Goal: Task Accomplishment & Management: Manage account settings

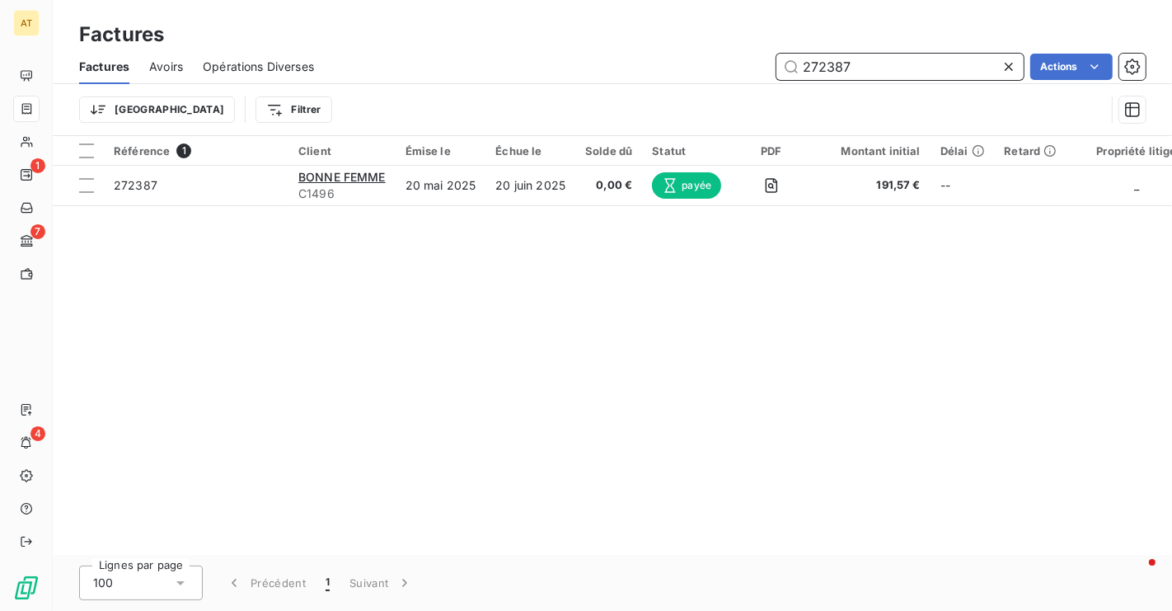
paste input "9515"
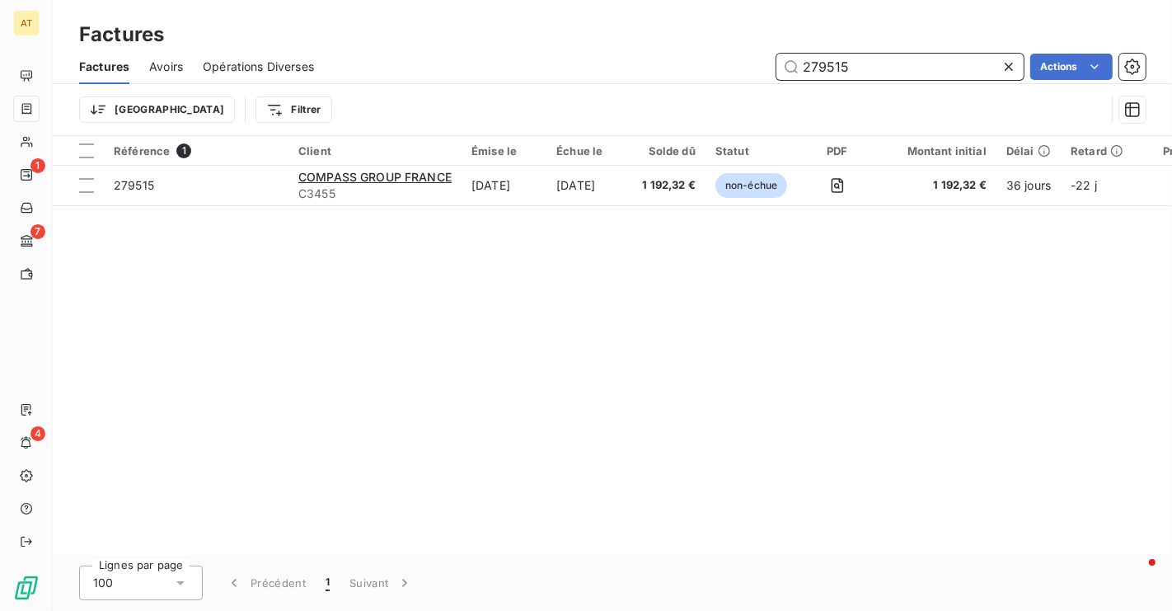
type input "279515"
click at [160, 66] on span "Avoirs" at bounding box center [166, 67] width 34 height 16
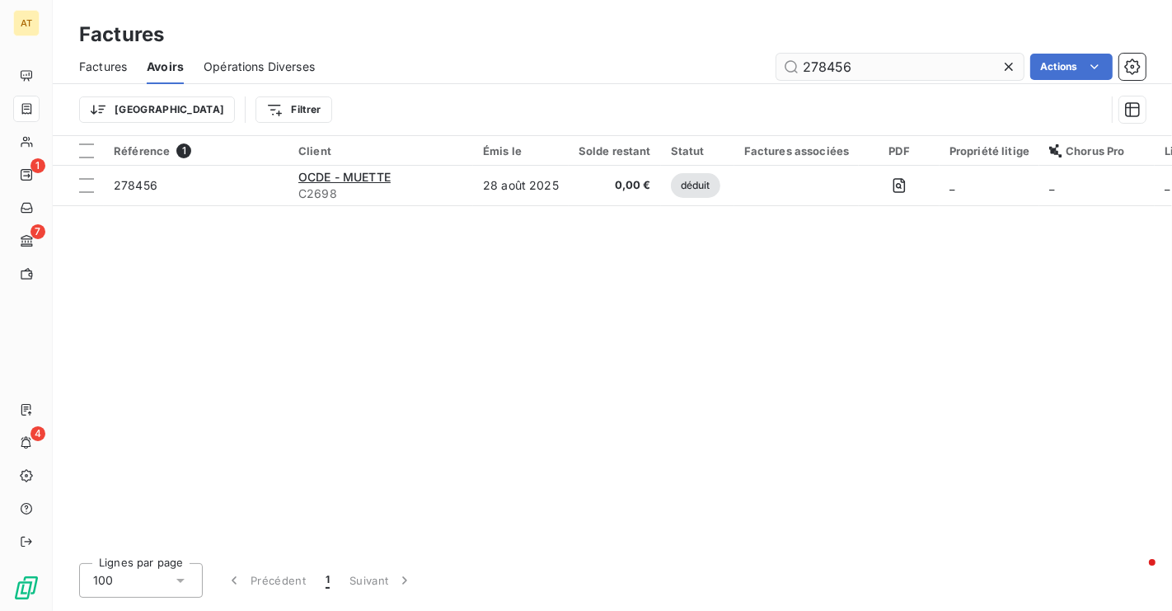
click at [875, 74] on input "278456" at bounding box center [899, 67] width 247 height 26
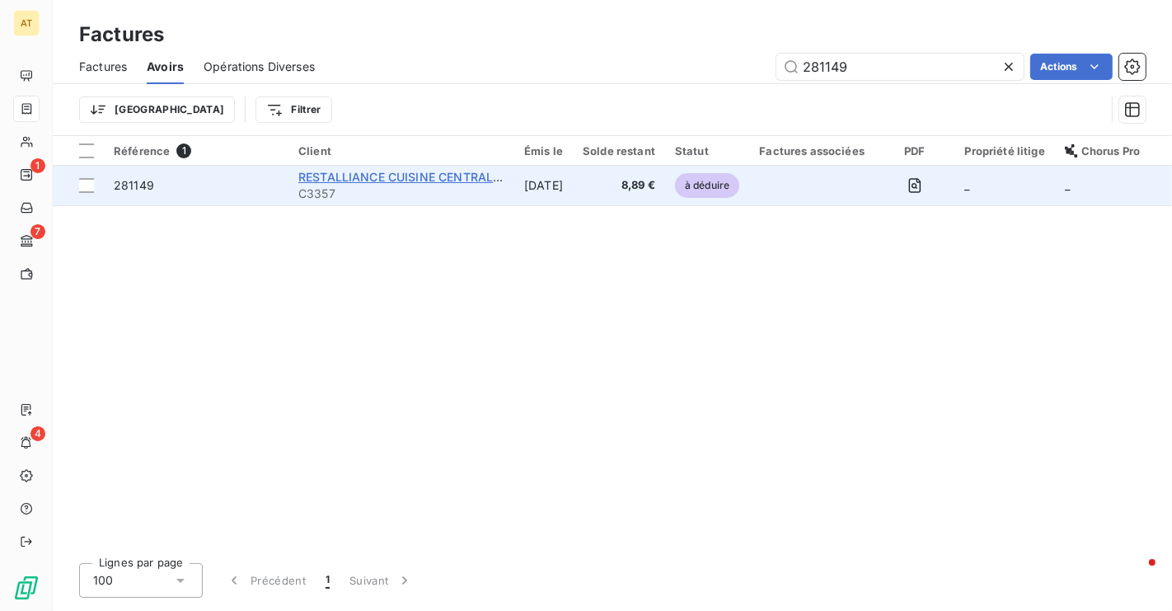
type input "281149"
click at [457, 175] on span "RESTALLIANCE CUISINE CENTRALE [GEOGRAPHIC_DATA]" at bounding box center [460, 177] width 324 height 14
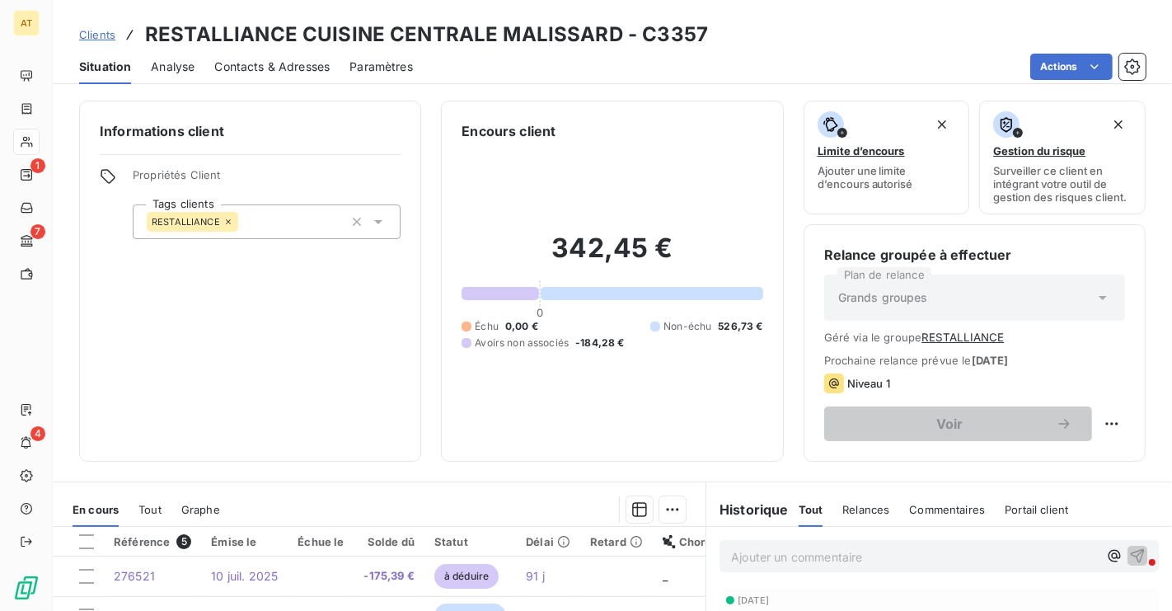
scroll to position [283, 0]
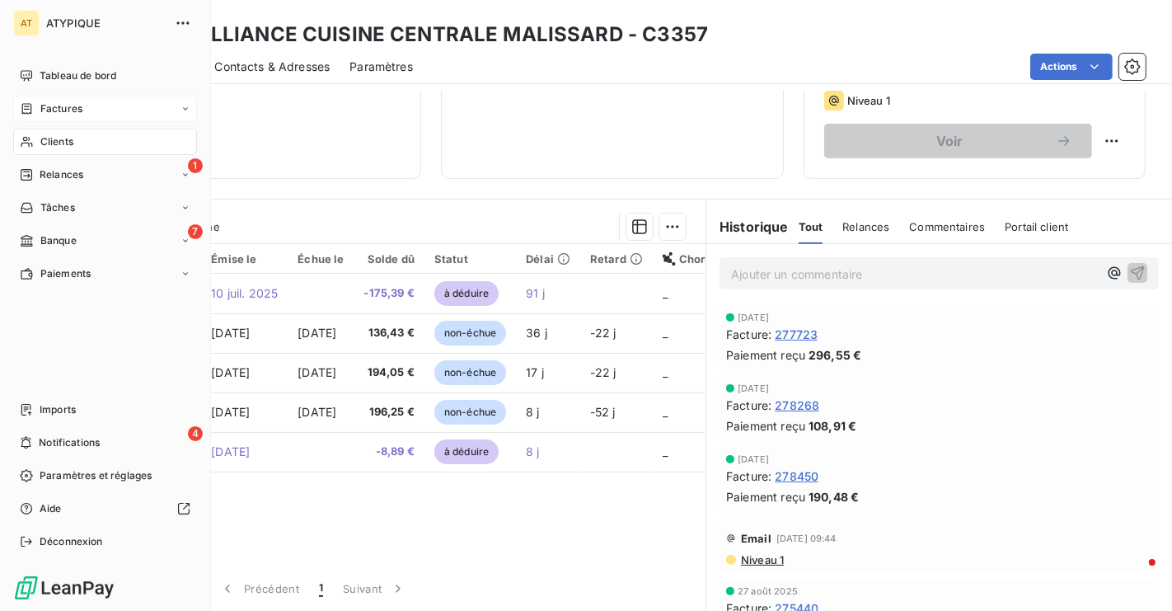
click at [49, 110] on span "Factures" at bounding box center [61, 108] width 42 height 15
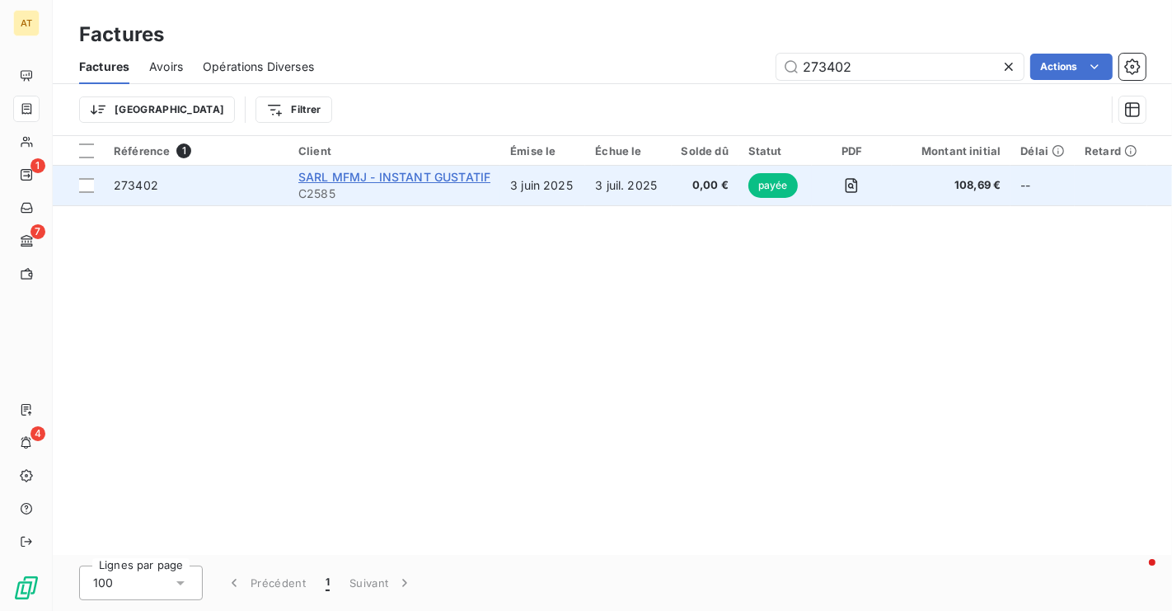
type input "273402"
click at [355, 176] on span "SARL MFMJ - INSTANT GUSTATIF" at bounding box center [394, 177] width 192 height 14
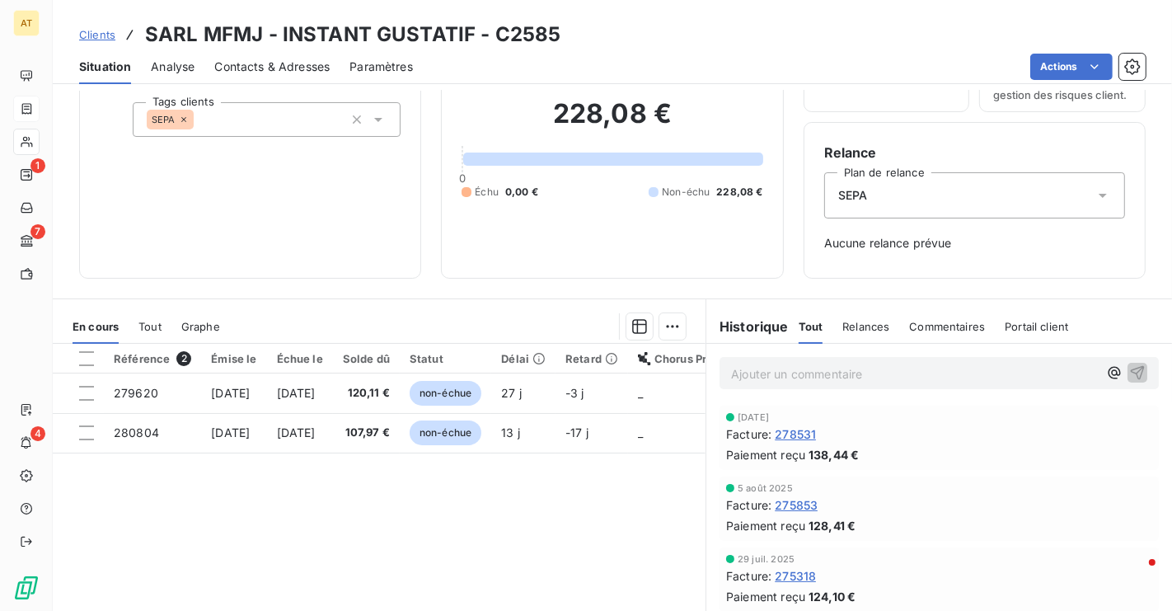
scroll to position [93, 0]
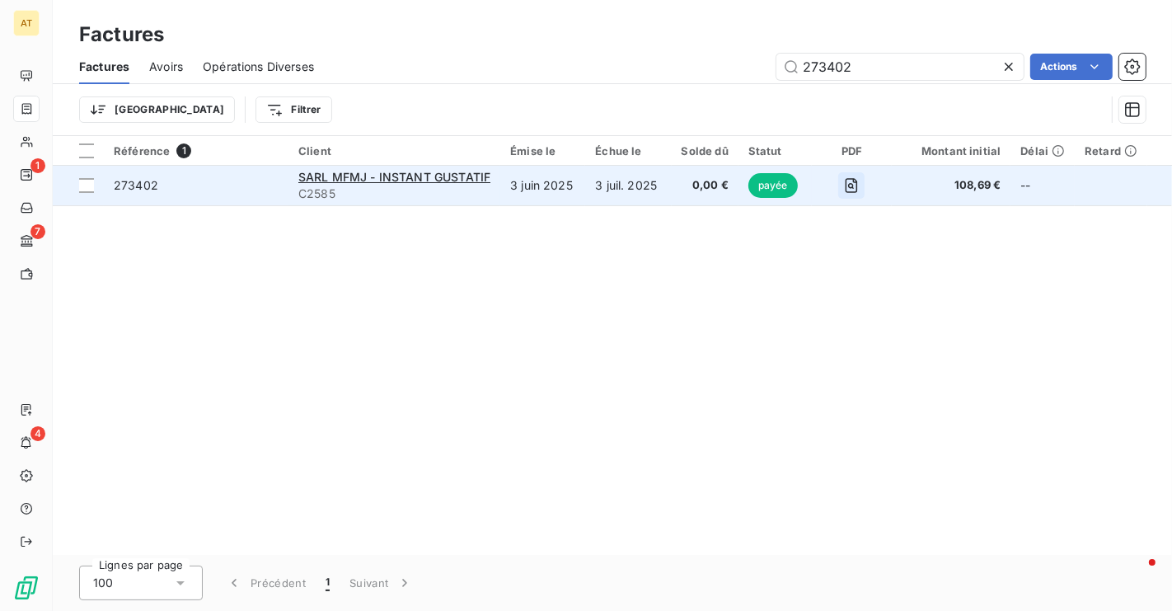
click at [843, 190] on icon "button" at bounding box center [851, 185] width 16 height 16
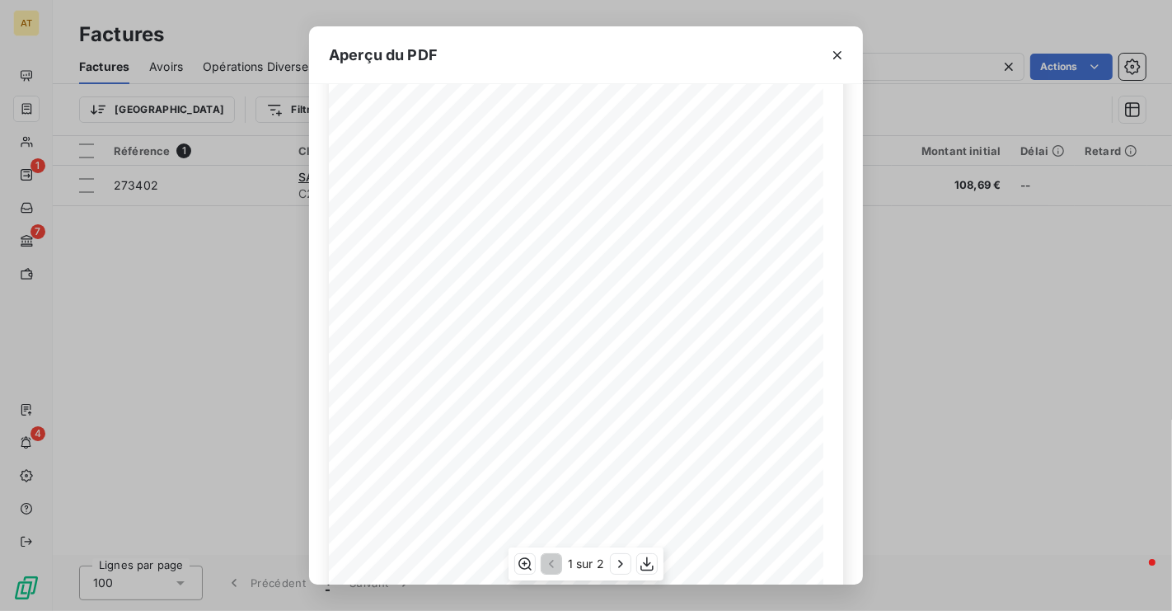
scroll to position [86, 0]
click at [645, 568] on icon "button" at bounding box center [647, 563] width 16 height 16
click at [649, 570] on icon "button" at bounding box center [647, 563] width 16 height 16
click at [953, 337] on div "Aperçu du PDF SARL MFMJ - INSTANT GUSTATIF 682 ROUTE D'ANSE 69400 LIMAS FRANCE …" at bounding box center [586, 305] width 1172 height 611
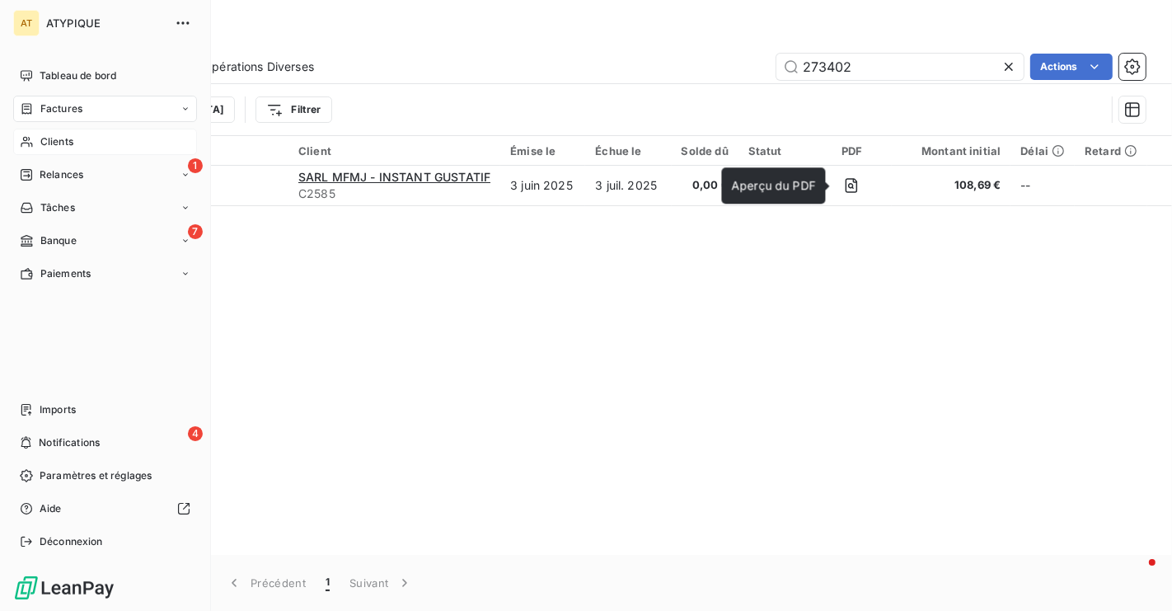
click at [30, 144] on icon at bounding box center [27, 141] width 14 height 13
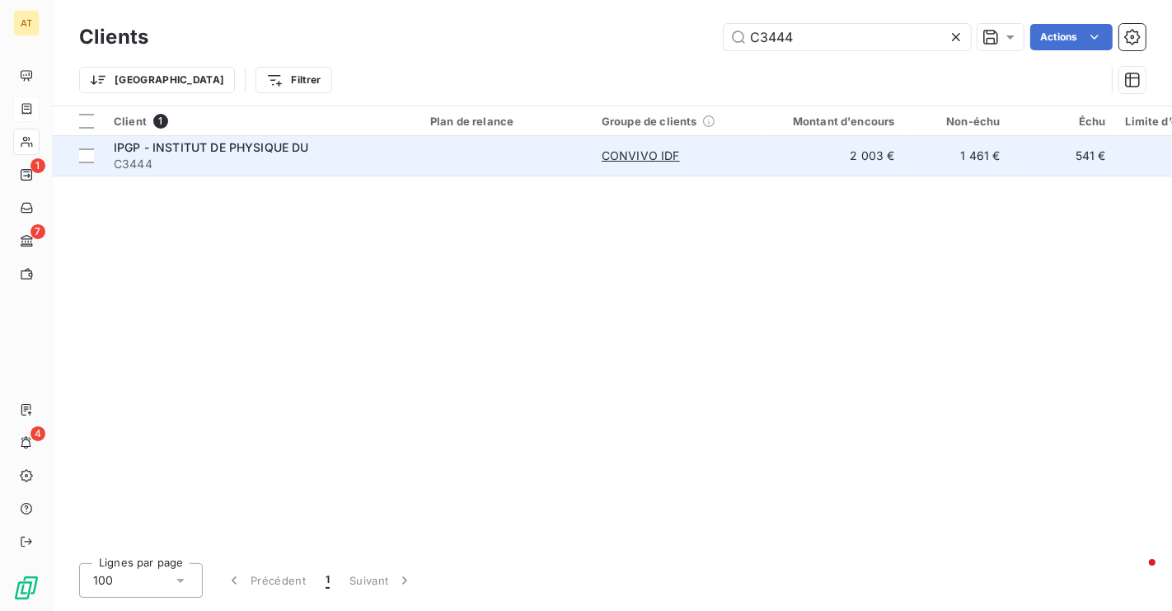
type input "C3444"
click at [273, 137] on td "IPGP - INSTITUT DE PHYSIQUE DU C3444" at bounding box center [262, 156] width 316 height 40
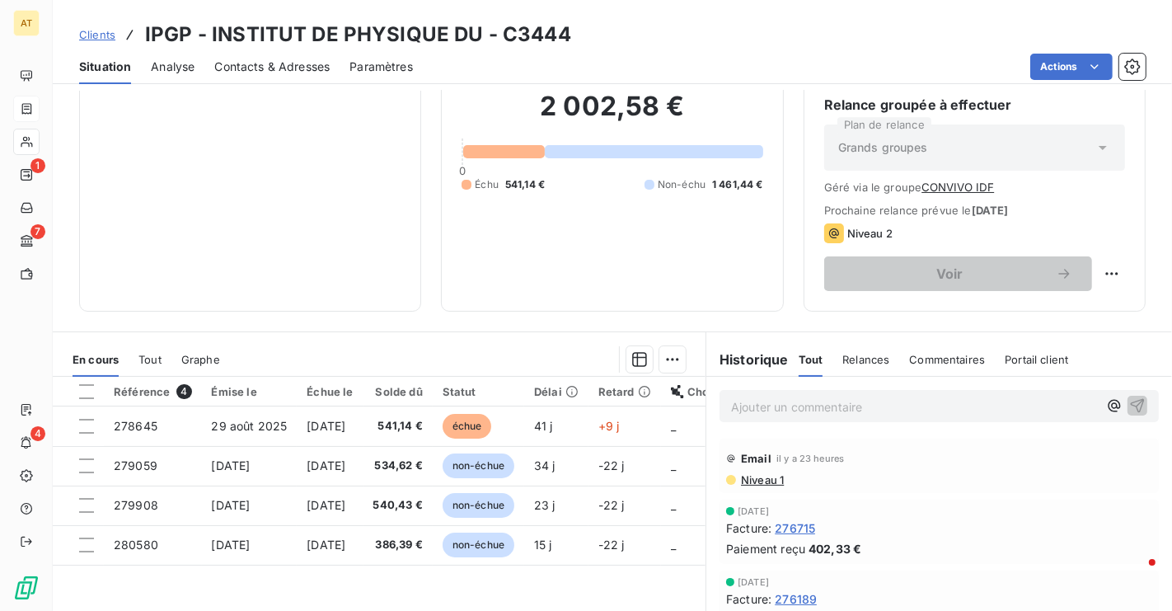
scroll to position [198, 0]
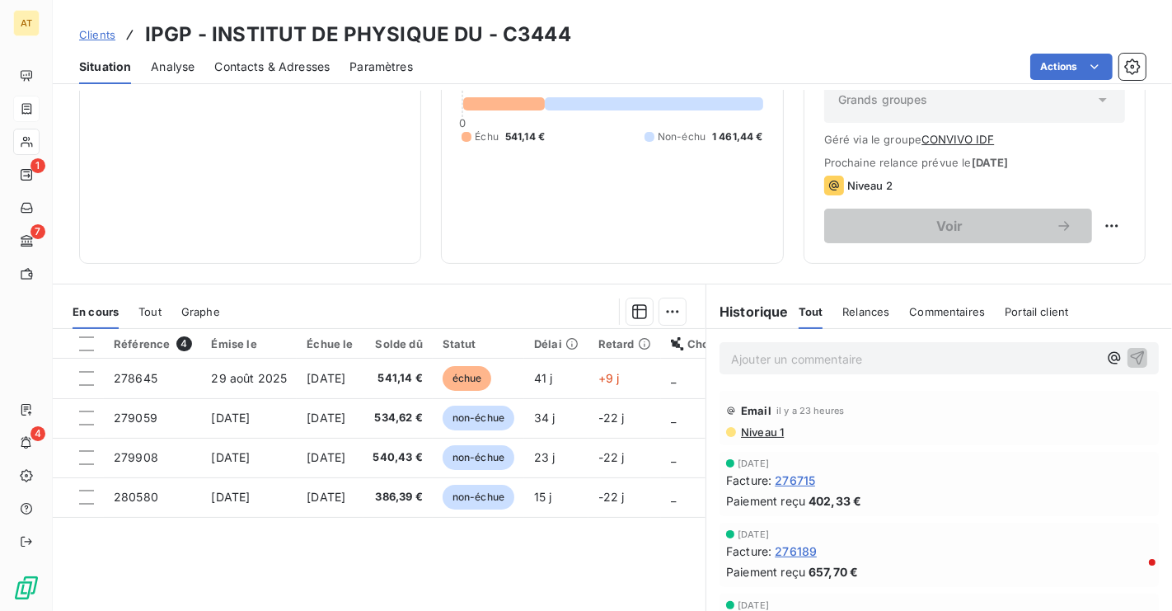
click at [762, 430] on span "Niveau 1" at bounding box center [761, 431] width 45 height 13
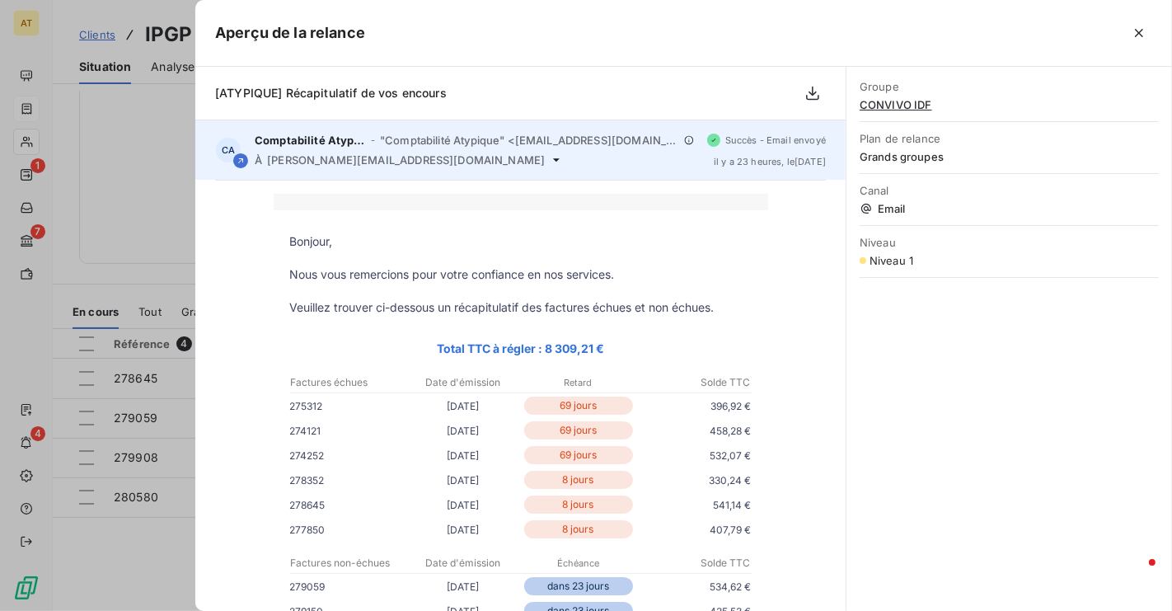
click at [550, 161] on icon at bounding box center [556, 159] width 13 height 13
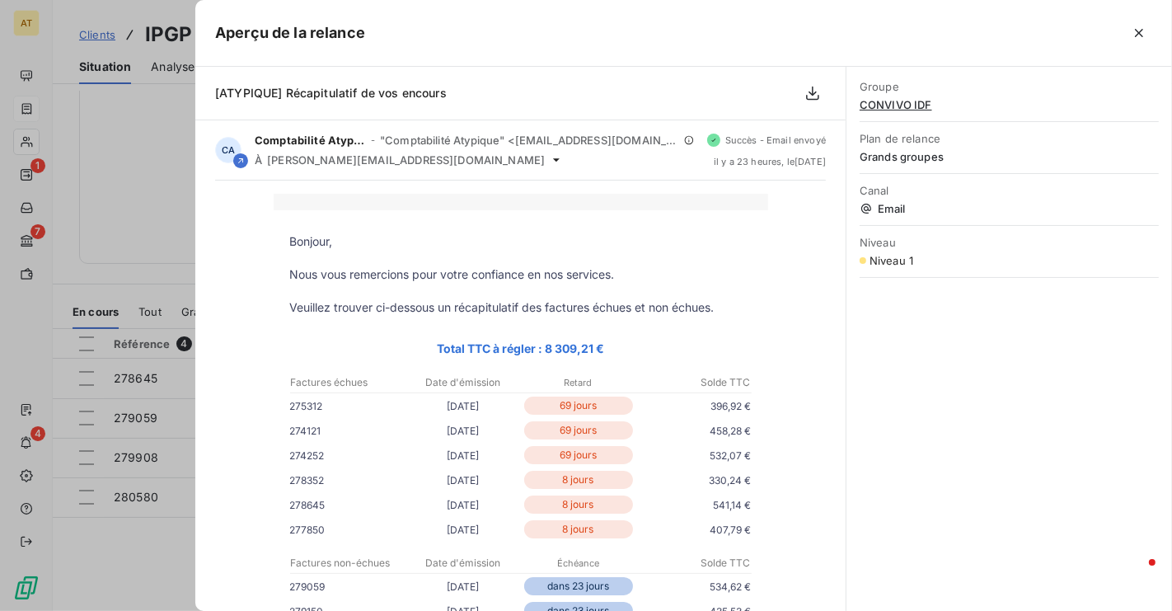
click at [134, 234] on div at bounding box center [586, 305] width 1172 height 611
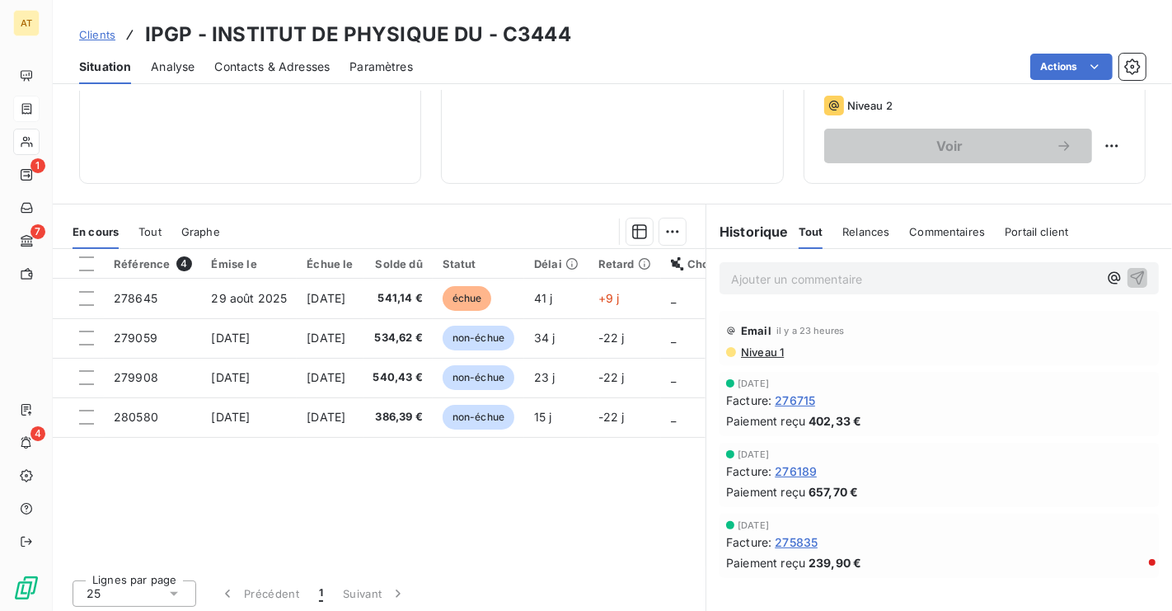
scroll to position [283, 0]
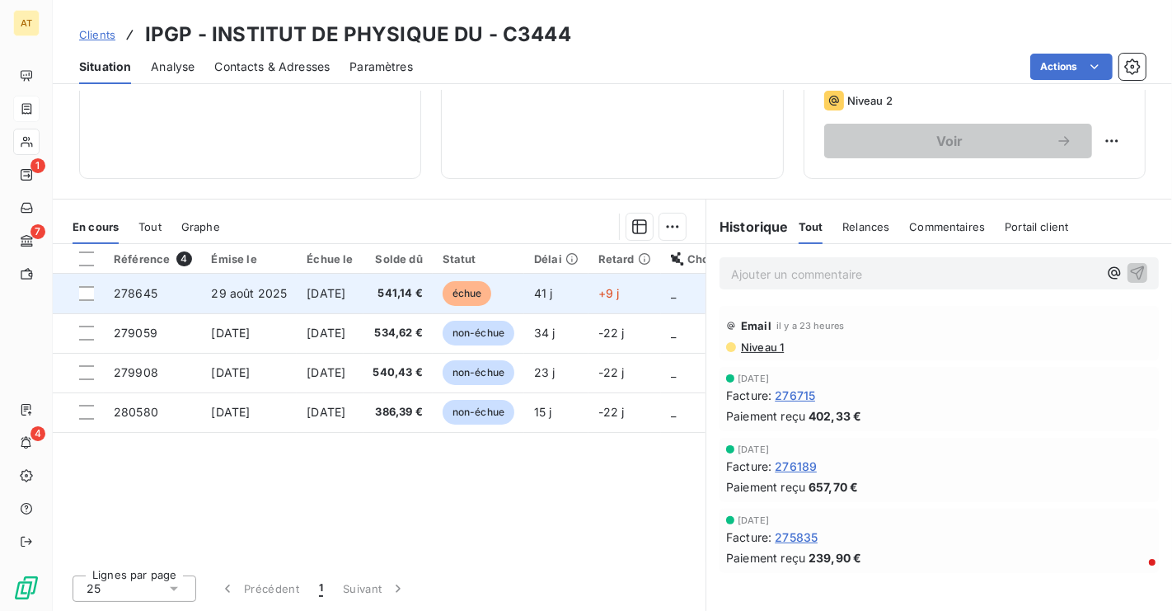
click at [246, 296] on span "29 août 2025" at bounding box center [250, 293] width 76 height 14
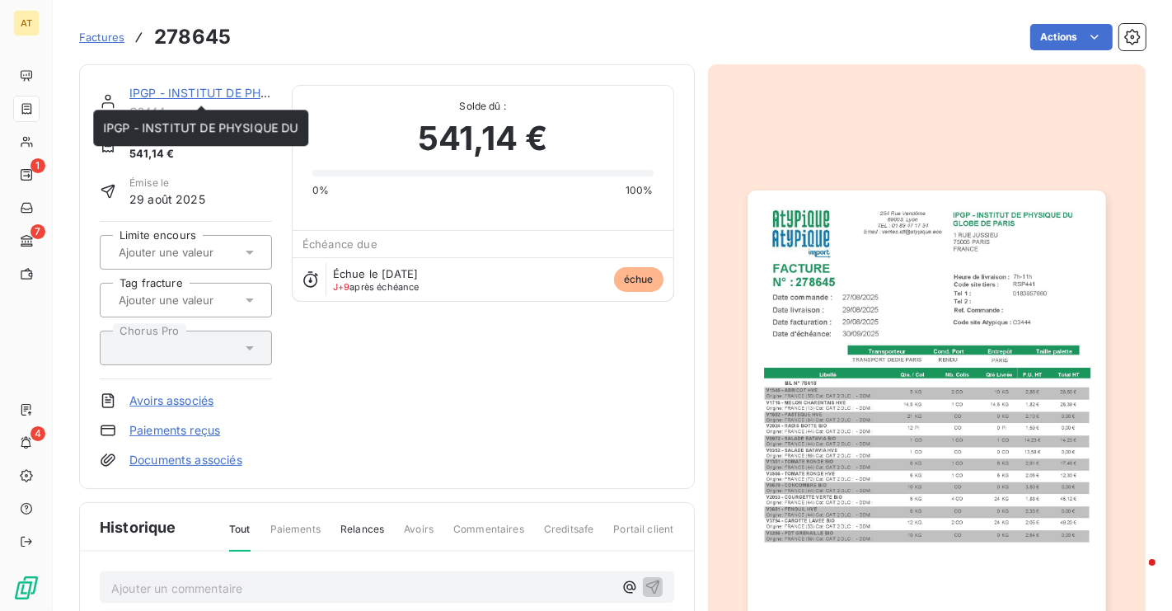
click at [206, 90] on link "IPGP - INSTITUT DE PHYSIQUE DU" at bounding box center [226, 93] width 195 height 14
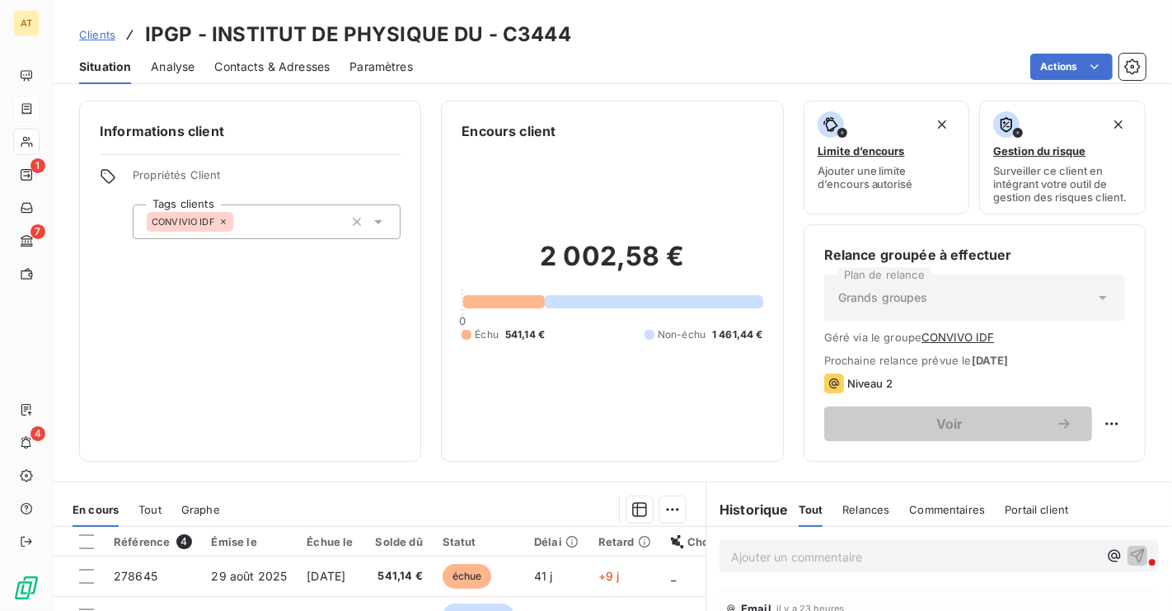
click at [274, 73] on span "Contacts & Adresses" at bounding box center [271, 67] width 115 height 16
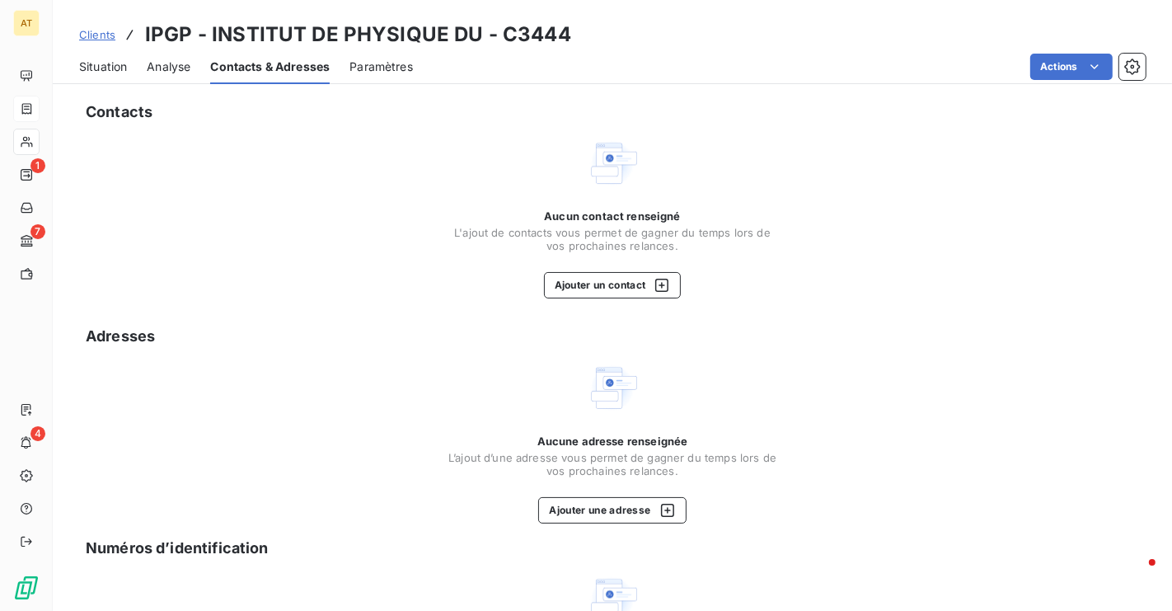
click at [100, 81] on div "Situation" at bounding box center [103, 66] width 48 height 35
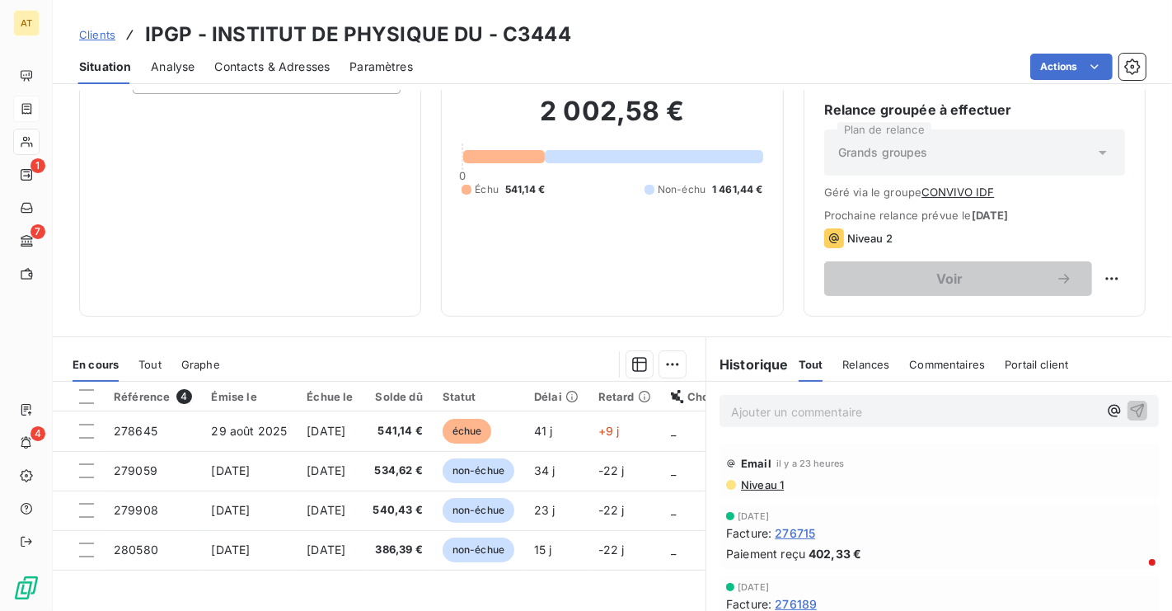
scroll to position [152, 0]
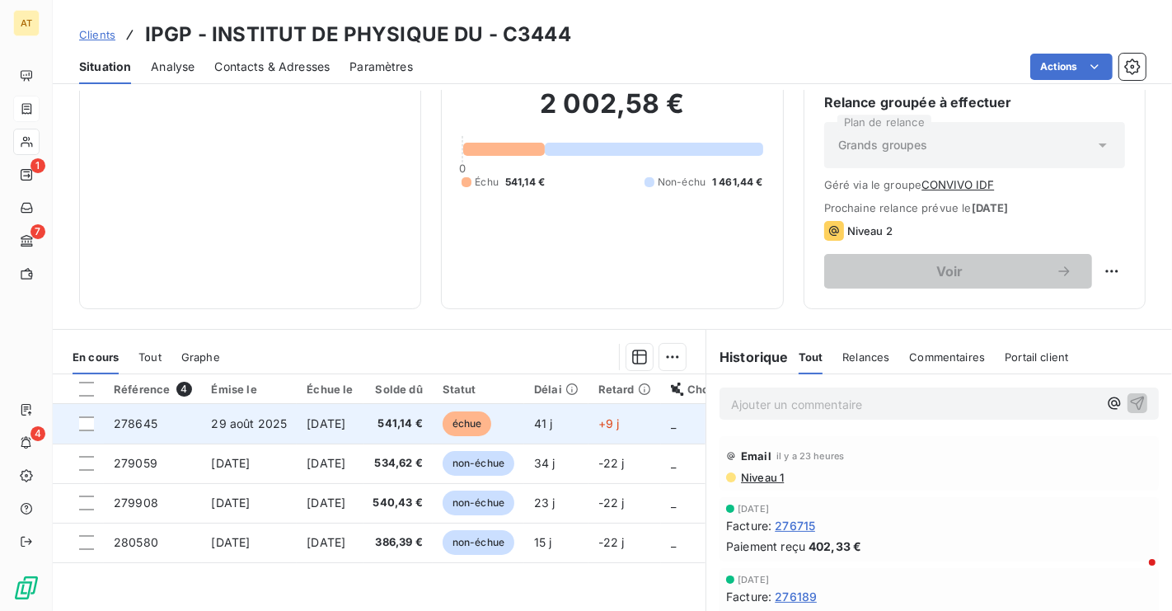
click at [255, 421] on span "29 août 2025" at bounding box center [250, 423] width 76 height 14
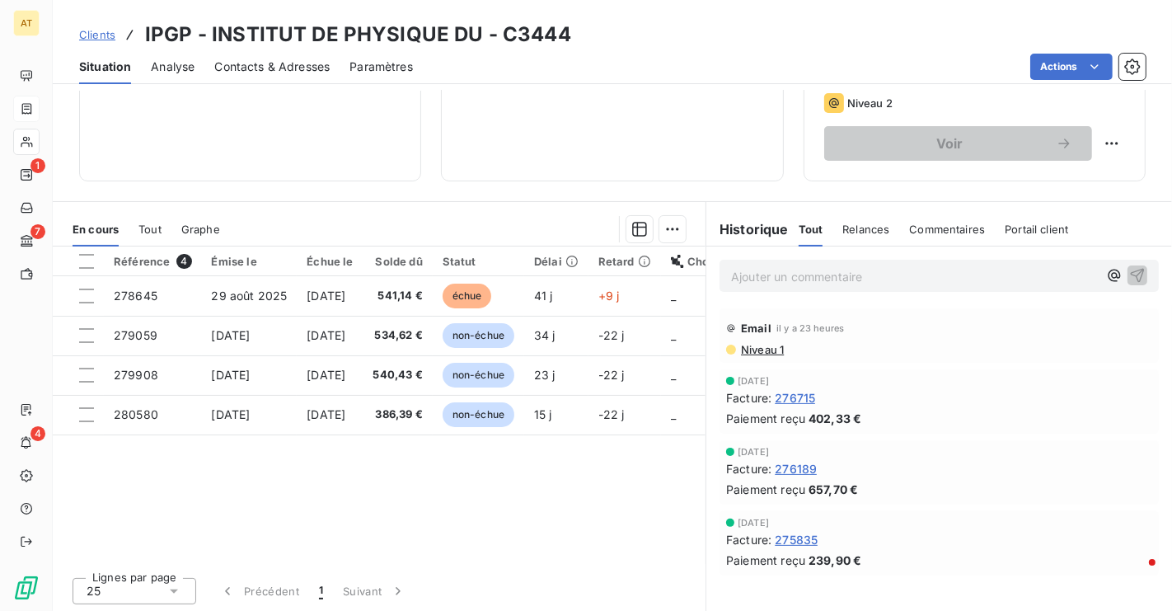
scroll to position [283, 0]
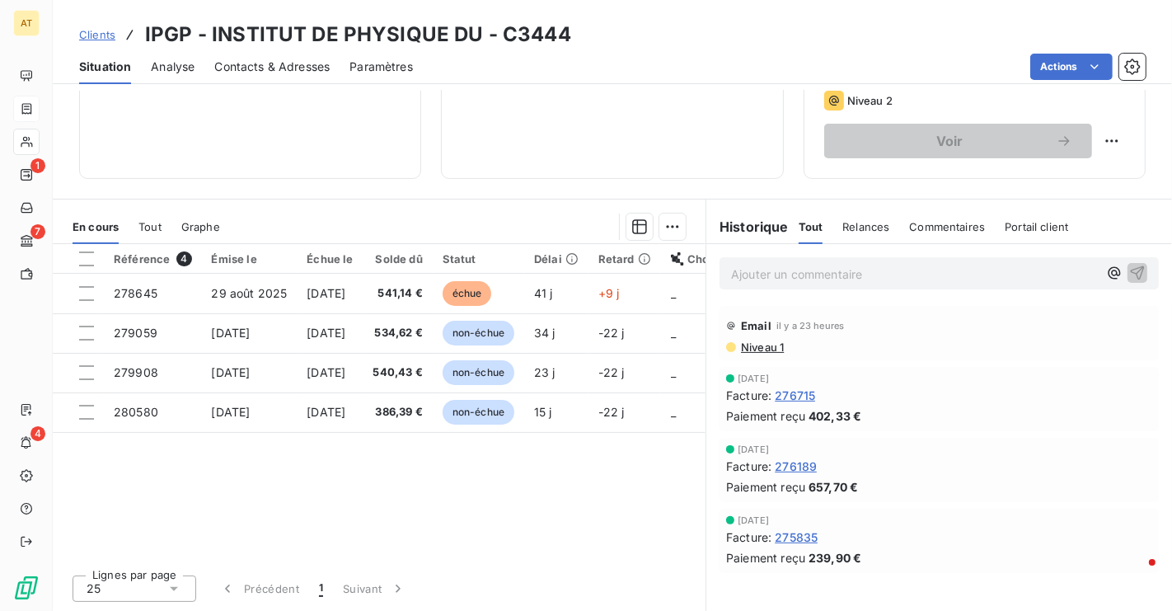
click at [375, 494] on div "Référence 4 Émise le Échue le Solde dû Statut Délai Retard Chorus Pro Limite en…" at bounding box center [379, 402] width 653 height 317
click at [506, 26] on h3 "IPGP - INSTITUT DE PHYSIQUE DU - C3444" at bounding box center [358, 35] width 426 height 30
copy h3 "C3444"
click at [294, 73] on span "Contacts & Adresses" at bounding box center [271, 67] width 115 height 16
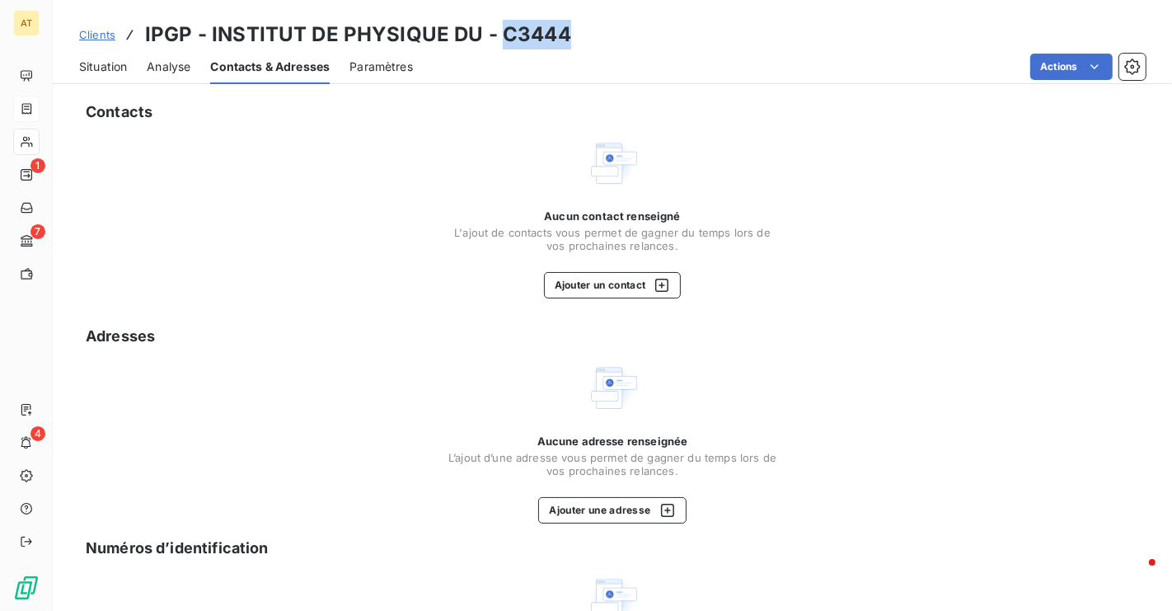
click at [103, 65] on span "Situation" at bounding box center [103, 67] width 48 height 16
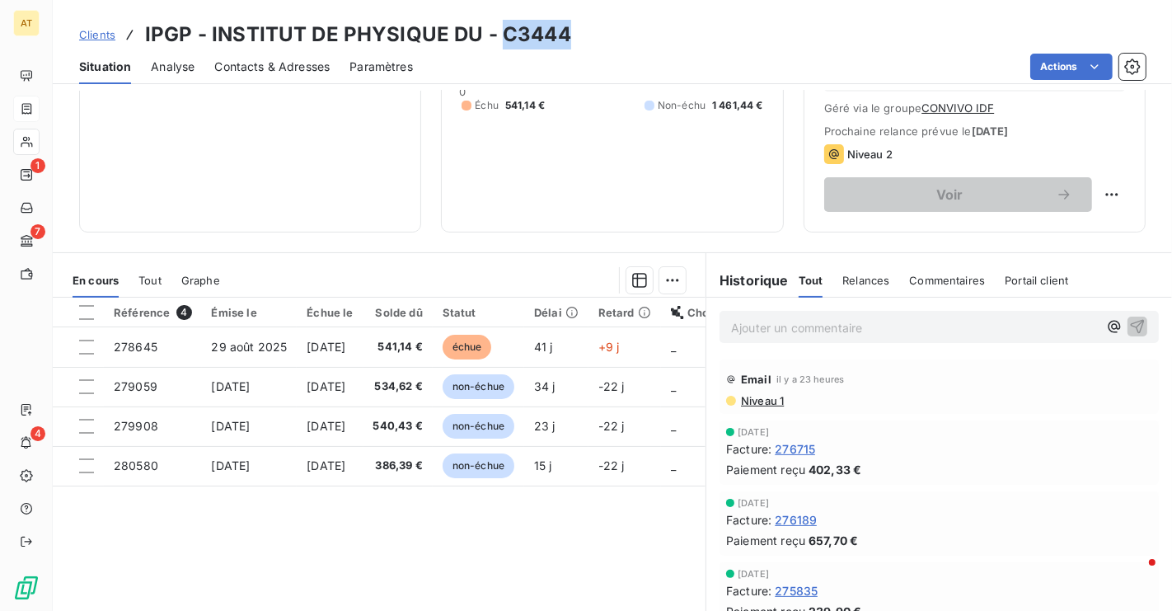
scroll to position [236, 0]
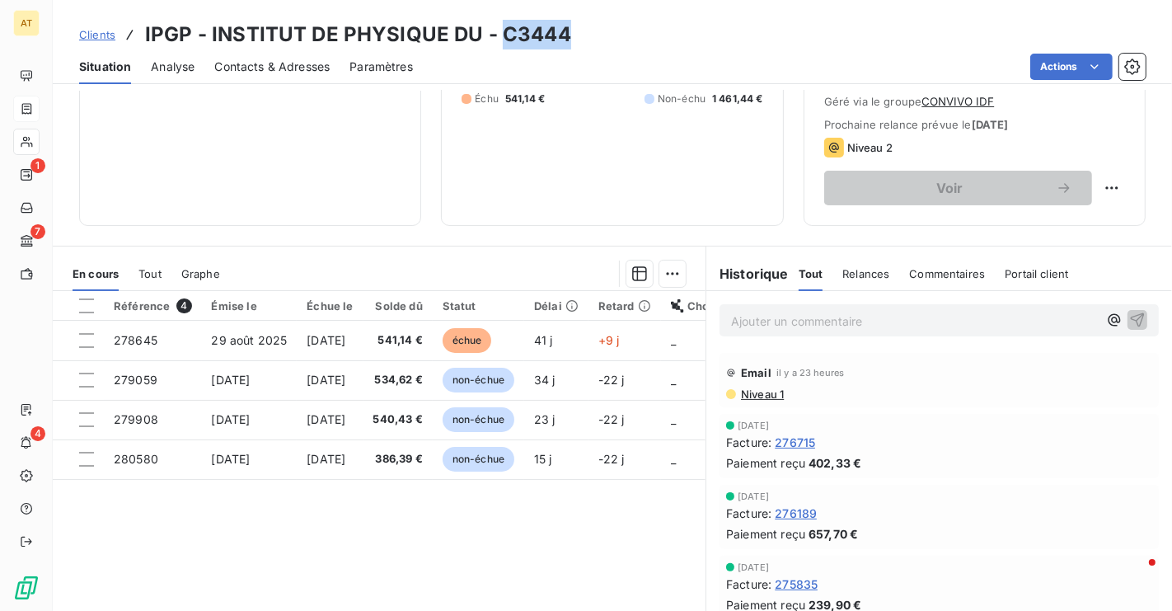
click at [953, 105] on button "CONVIVO IDF" at bounding box center [957, 101] width 73 height 13
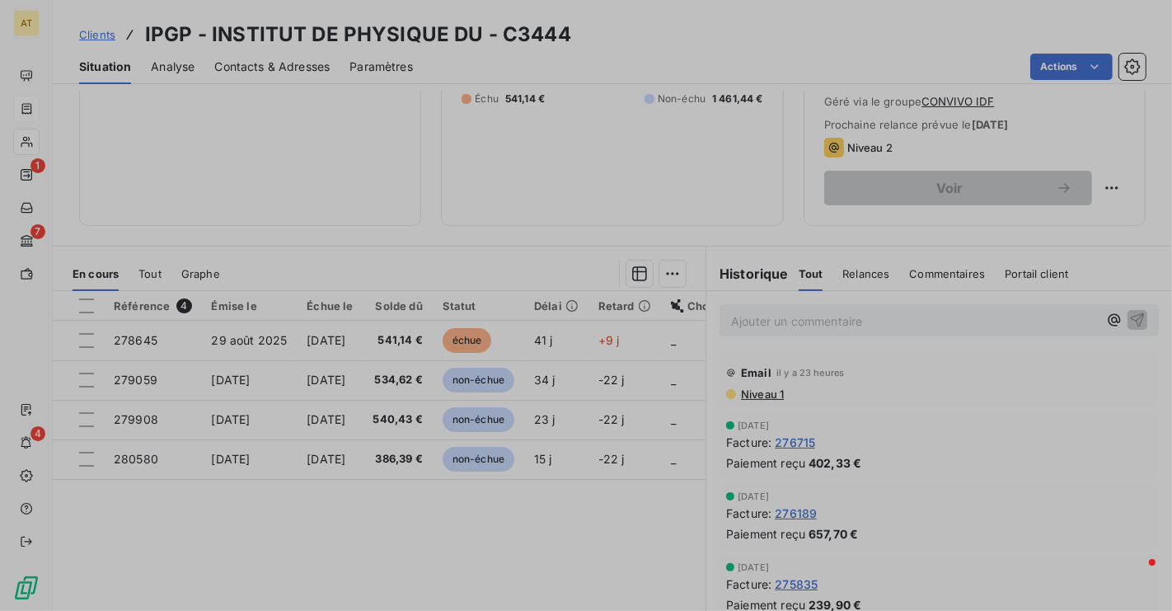
type input "CONVIVO IDF"
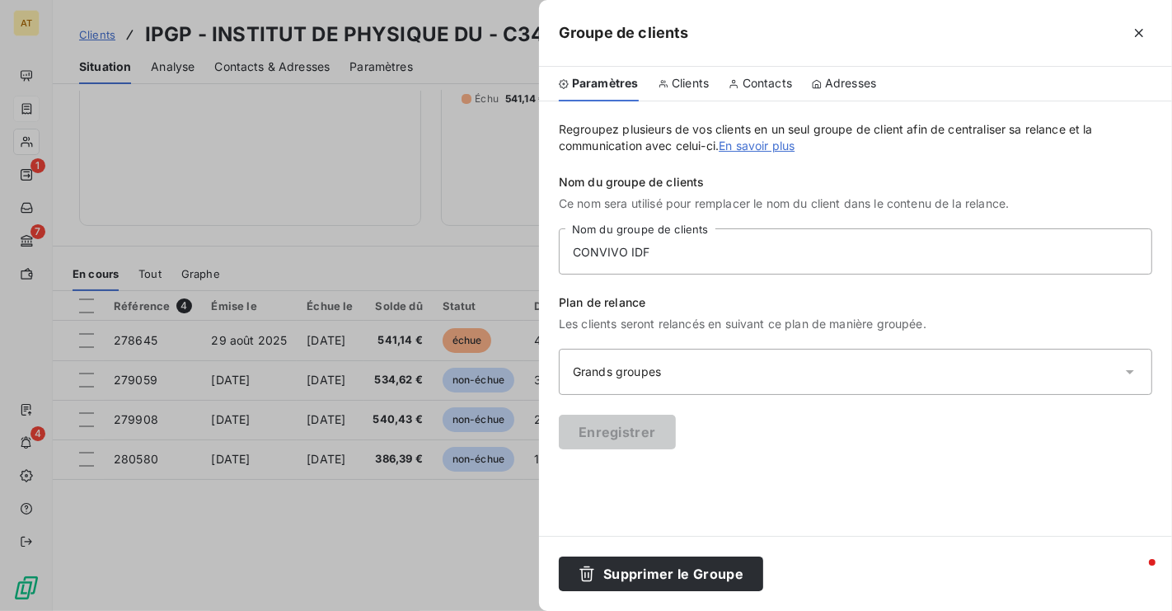
click at [700, 77] on span "Clients" at bounding box center [690, 83] width 37 height 16
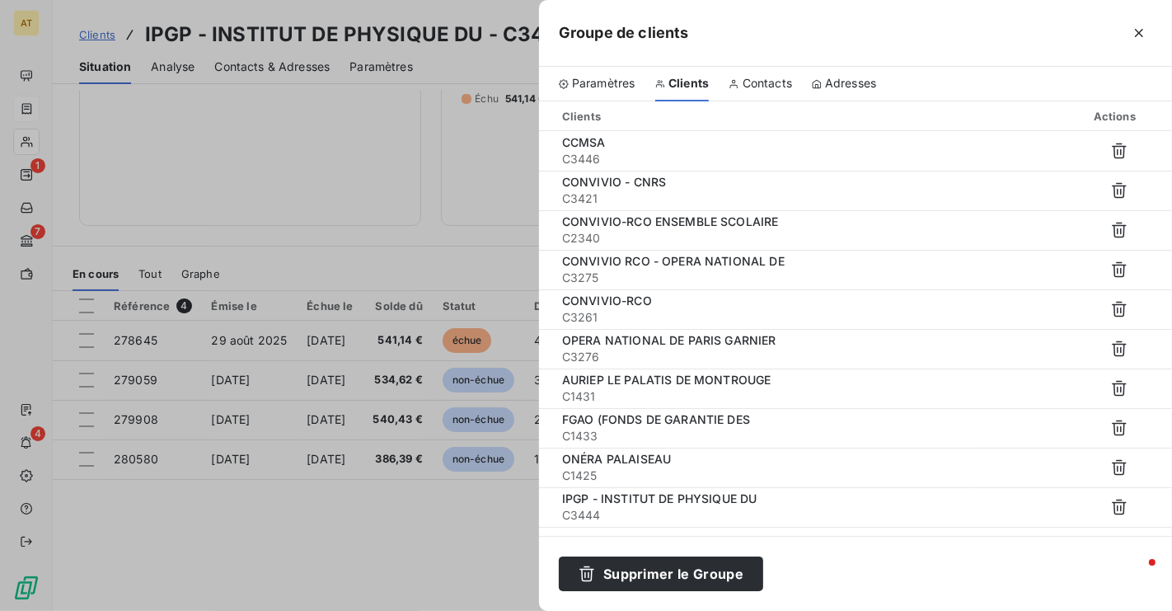
click at [780, 77] on span "Contacts" at bounding box center [766, 83] width 49 height 16
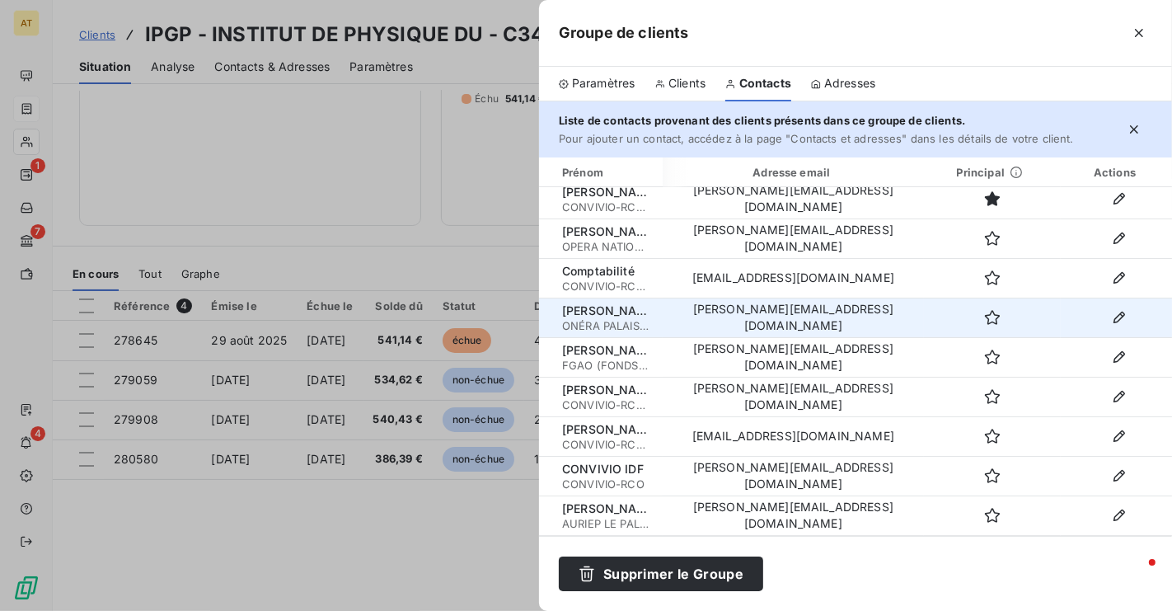
scroll to position [0, 0]
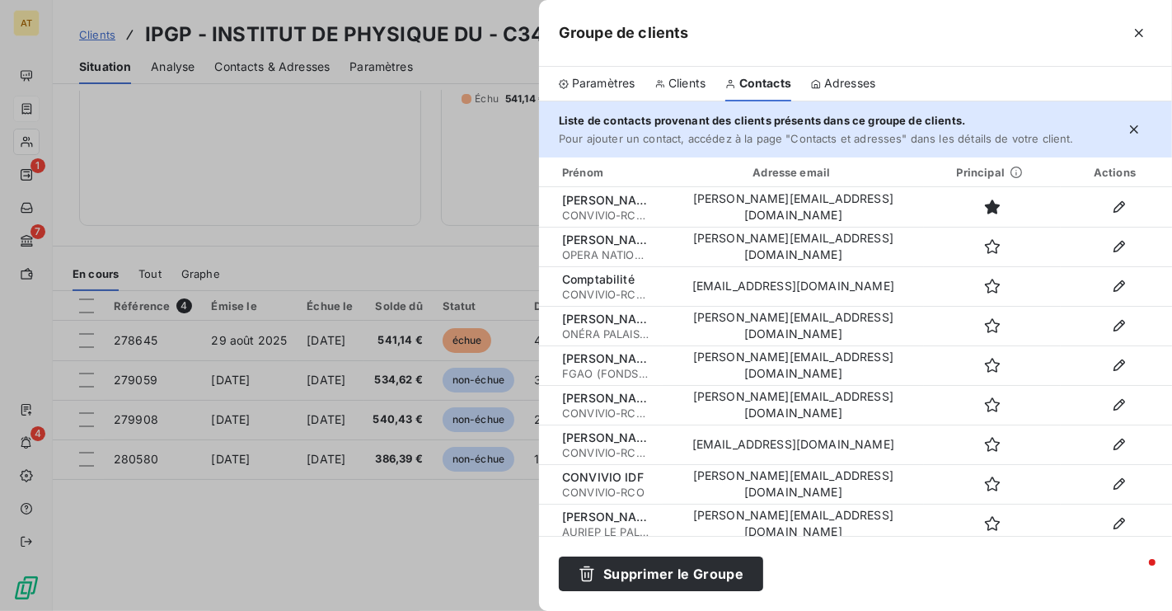
click at [779, 143] on span "Pour ajouter un contact, accédez à la page "Contacts et adresses" dans les déta…" at bounding box center [816, 138] width 515 height 13
click at [905, 123] on span "Liste de contacts provenant des clients présents dans ce groupe de clients." at bounding box center [762, 120] width 406 height 13
click at [1141, 35] on icon "button" at bounding box center [1139, 33] width 8 height 8
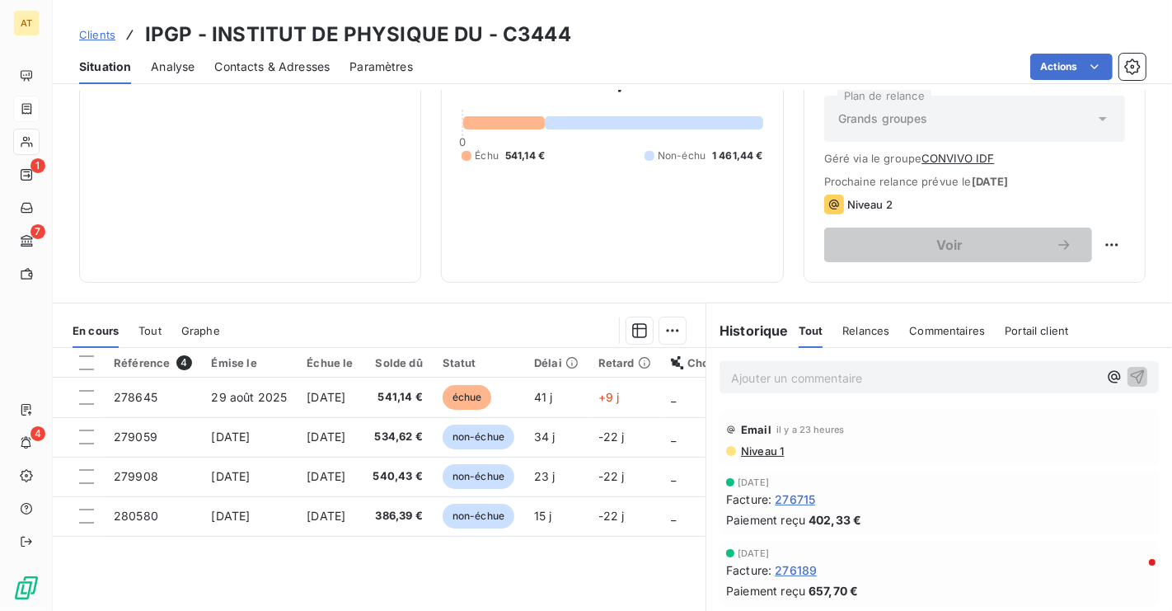
scroll to position [176, 0]
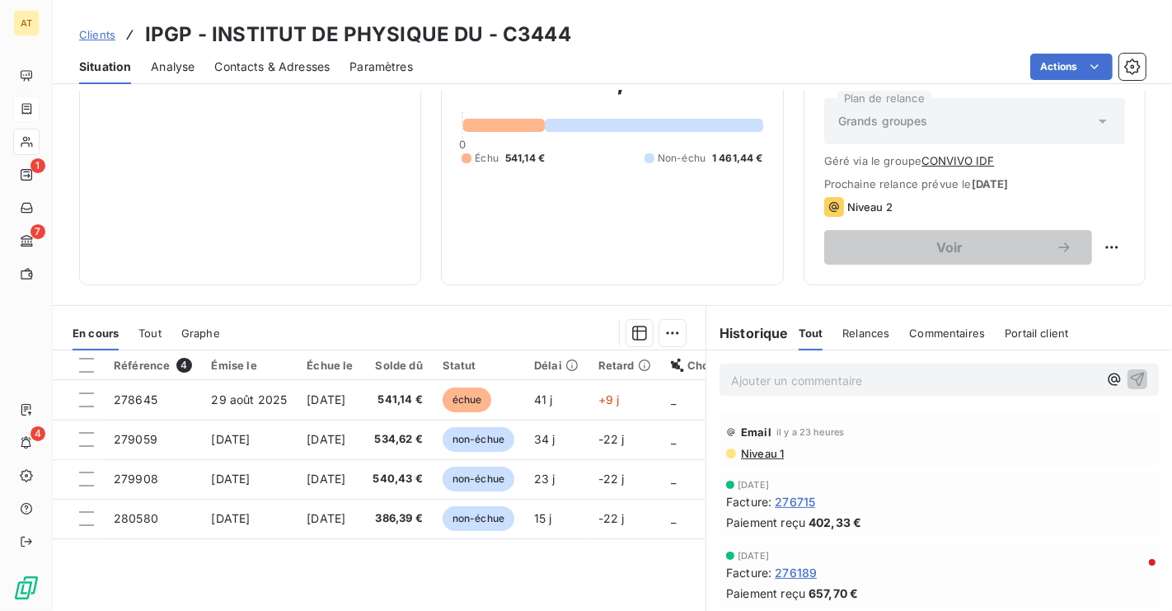
click at [979, 159] on button "CONVIVO IDF" at bounding box center [957, 160] width 73 height 13
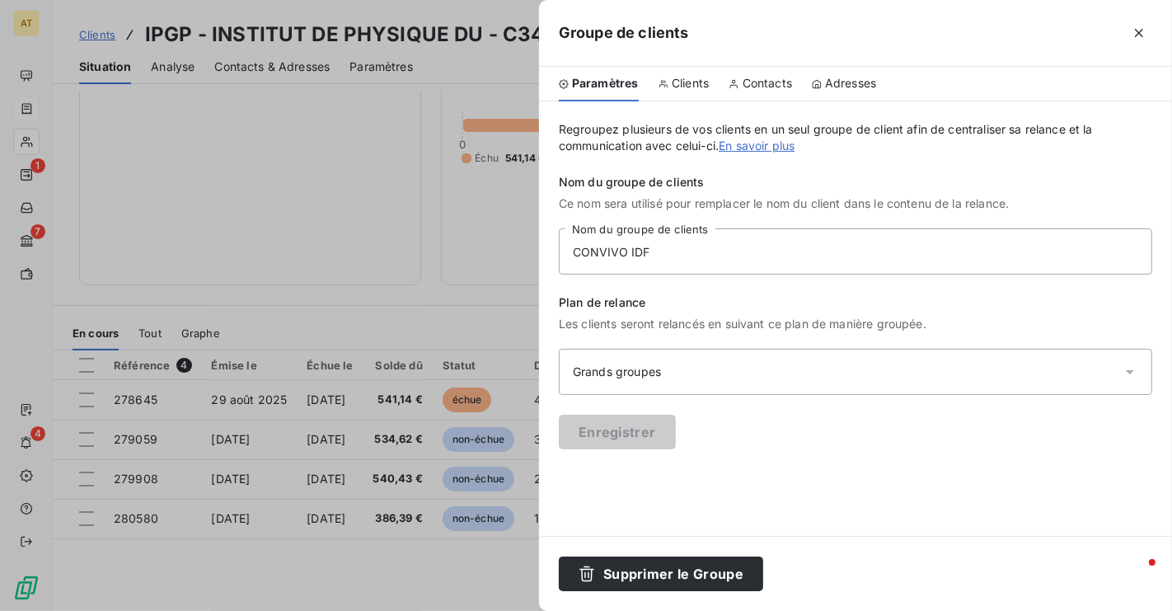
click at [688, 89] on span "Clients" at bounding box center [690, 83] width 37 height 16
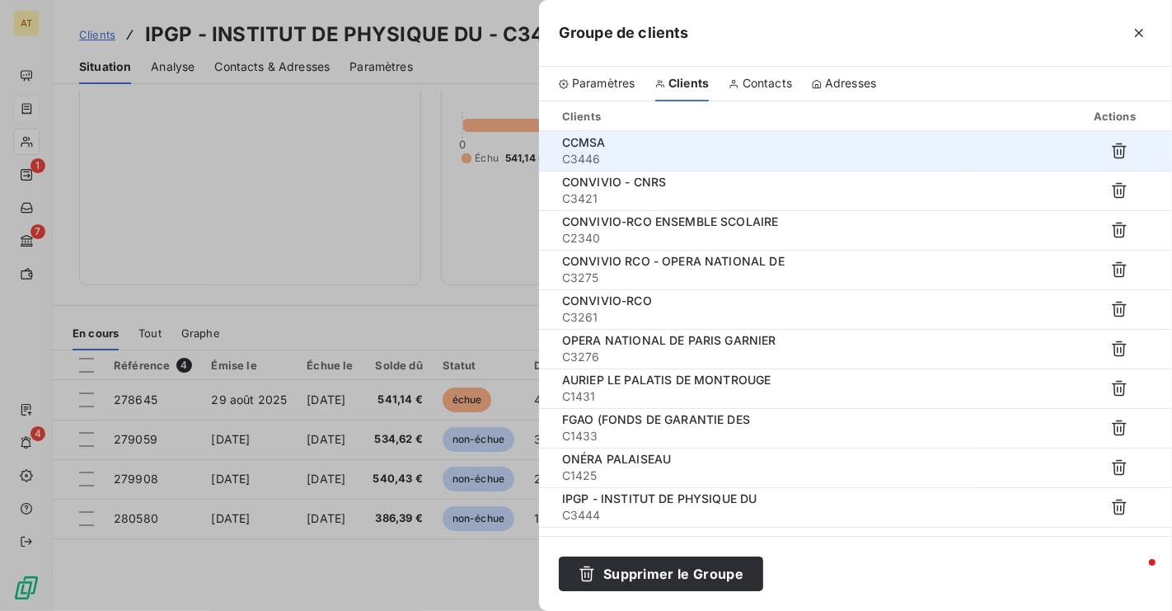
click at [646, 145] on div "CCMSA" at bounding box center [760, 142] width 397 height 16
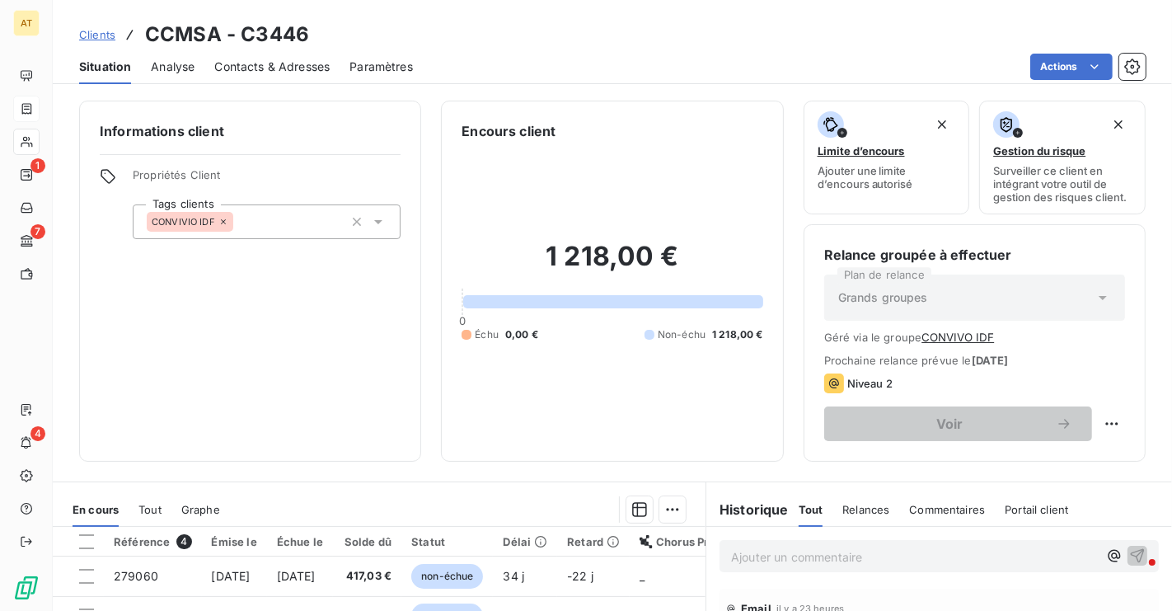
click at [232, 59] on span "Contacts & Adresses" at bounding box center [271, 67] width 115 height 16
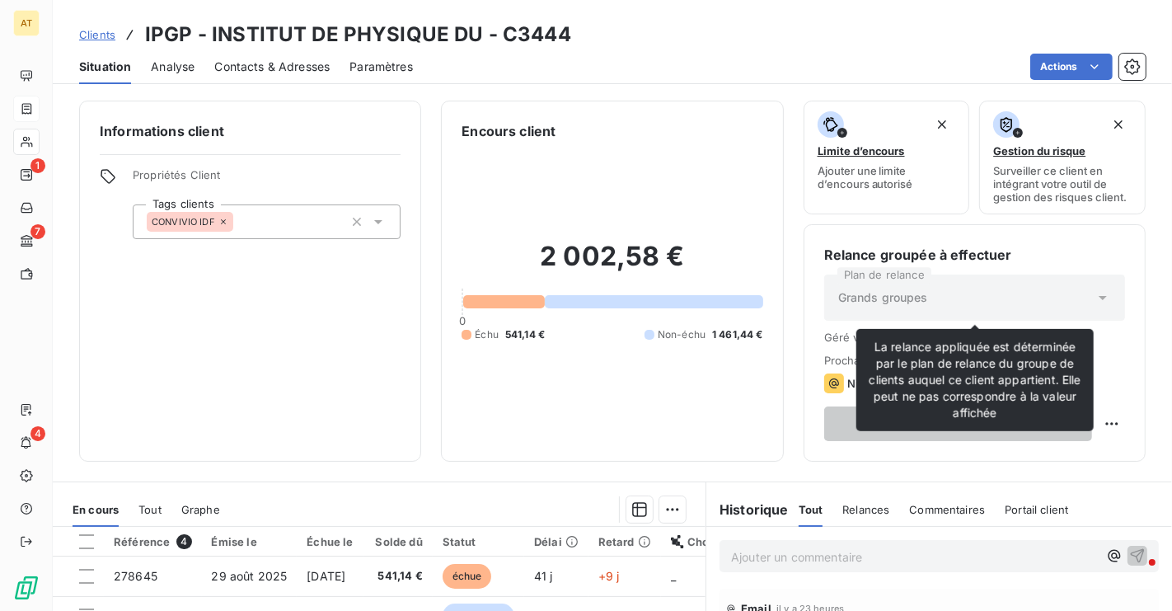
click at [998, 305] on div "Grands groupes" at bounding box center [974, 297] width 301 height 46
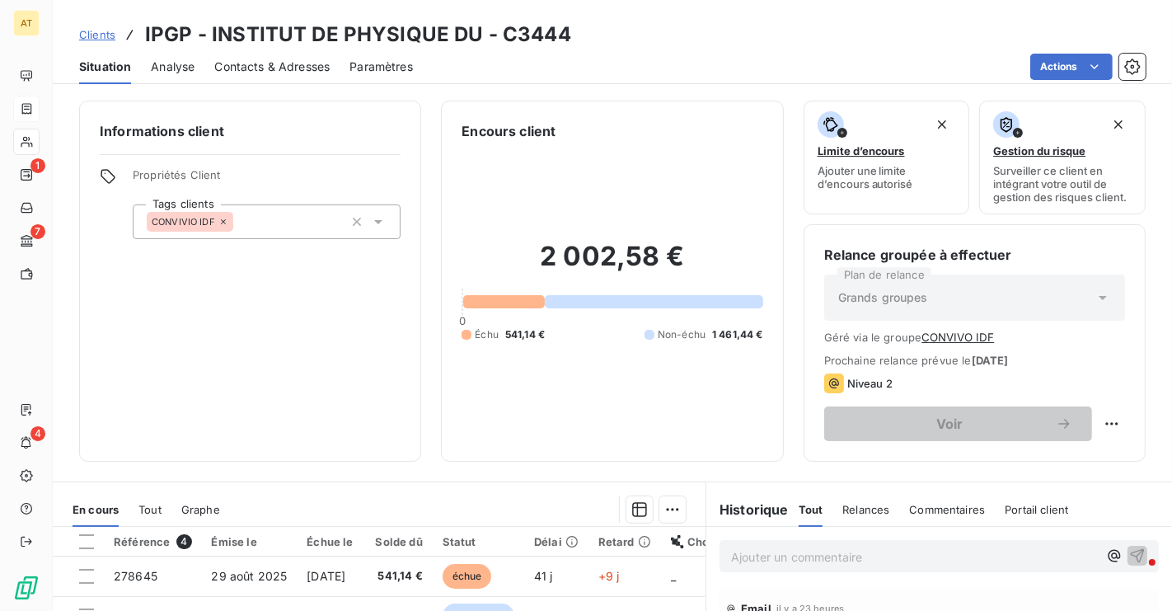
click at [973, 338] on button "CONVIVO IDF" at bounding box center [957, 336] width 73 height 13
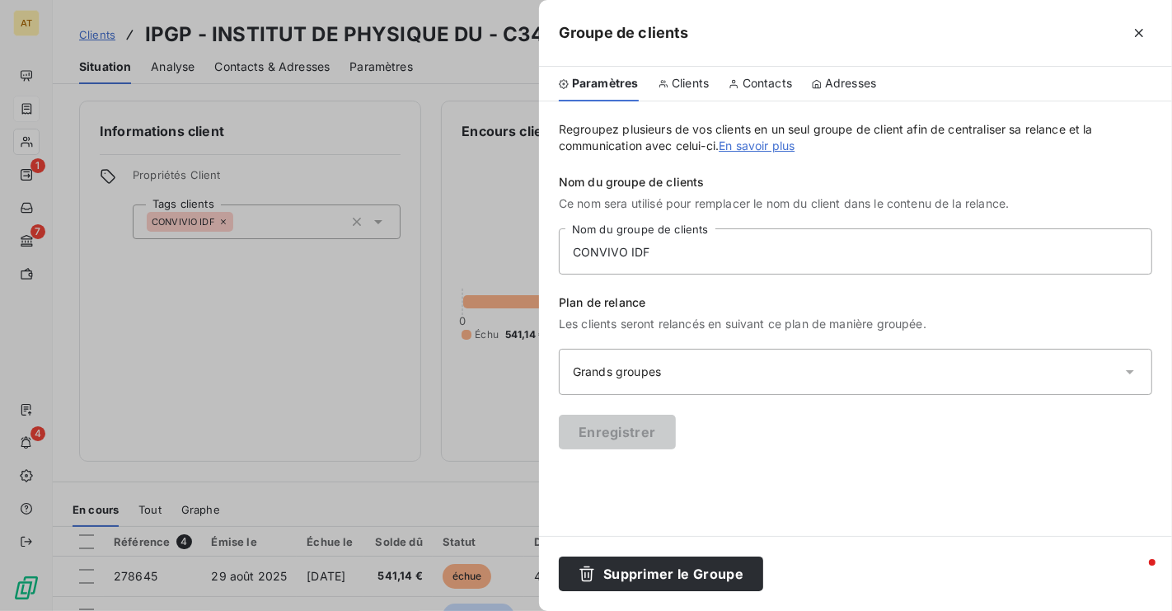
click at [691, 77] on span "Clients" at bounding box center [690, 83] width 37 height 16
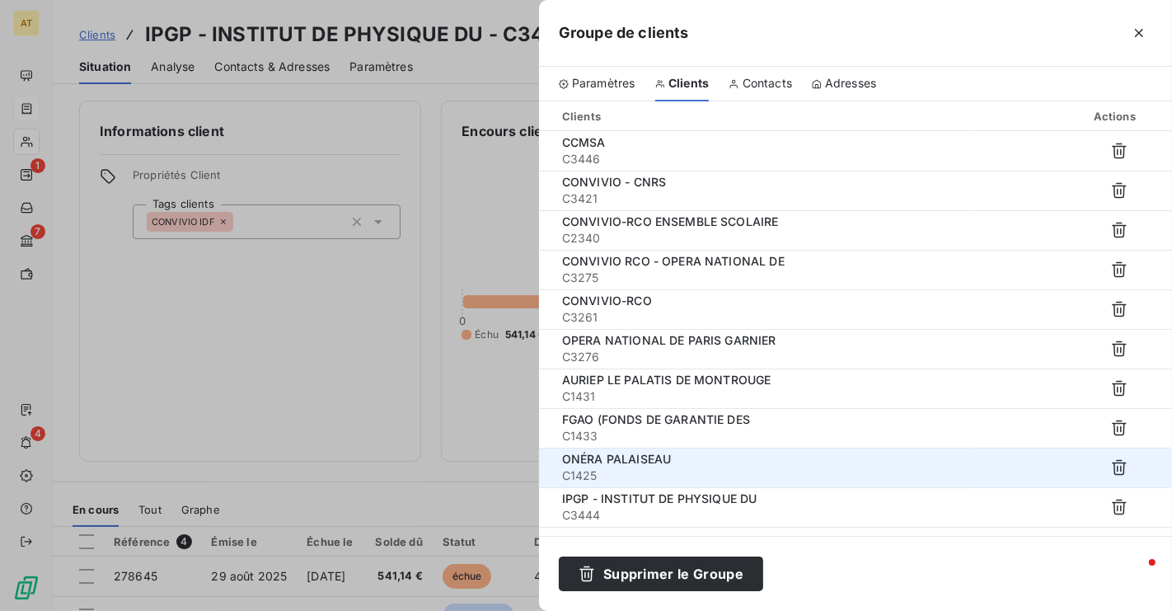
click at [616, 465] on span "ONÉRA PALAISEAU" at bounding box center [616, 459] width 109 height 14
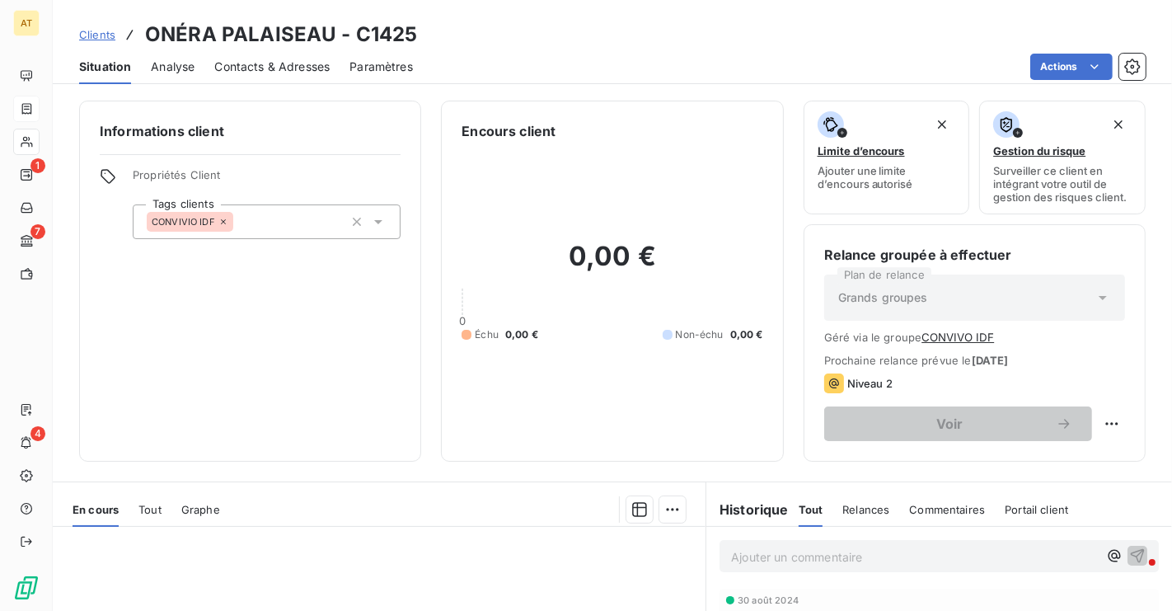
click at [963, 343] on button "CONVIVO IDF" at bounding box center [957, 336] width 73 height 13
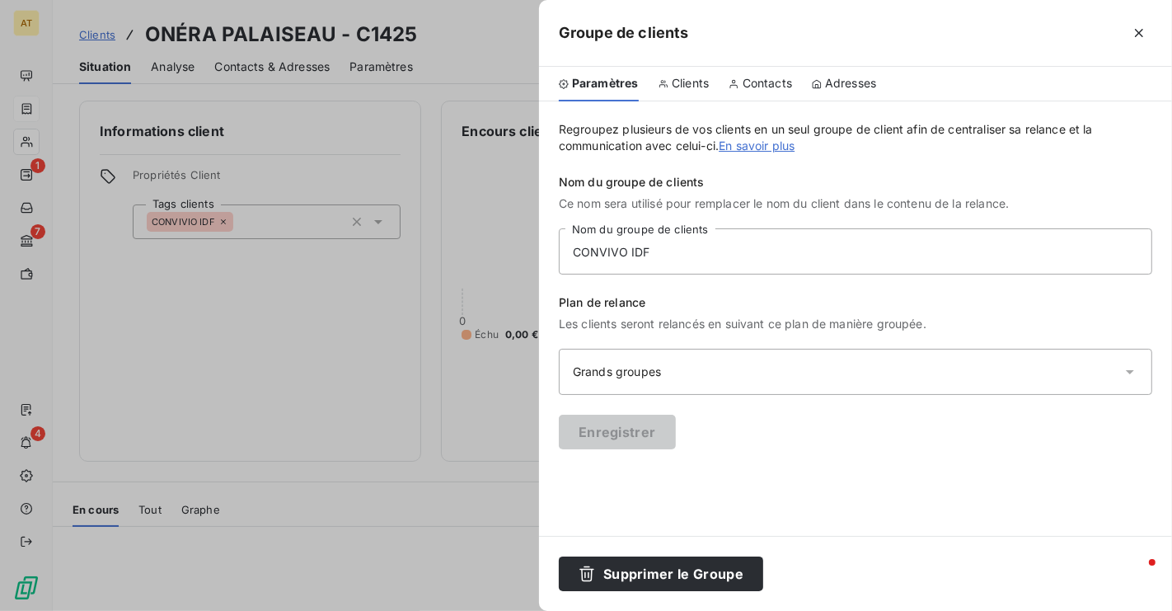
click at [696, 82] on span "Clients" at bounding box center [690, 83] width 37 height 16
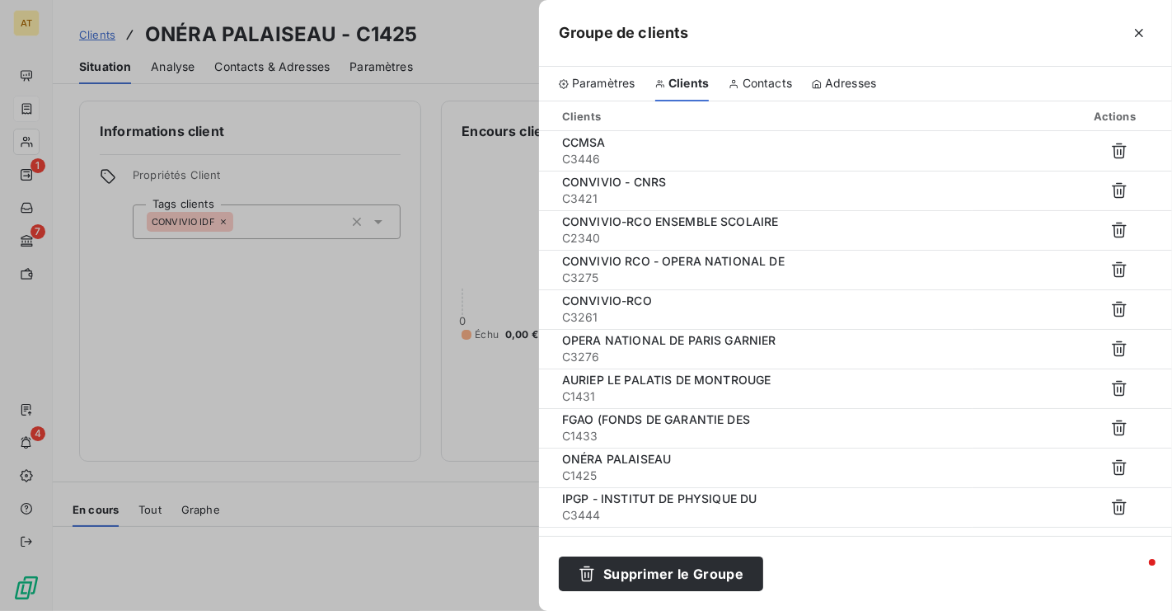
click at [503, 122] on div at bounding box center [586, 305] width 1172 height 611
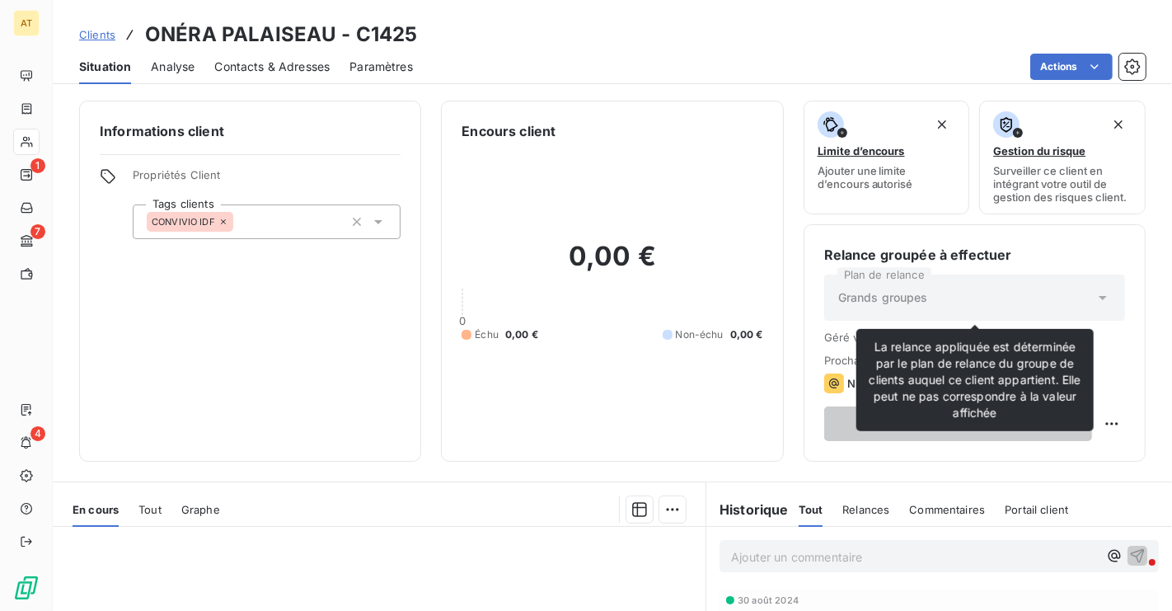
click at [972, 331] on div "La relance appliquée est déterminée par le plan de relance du groupe de clients…" at bounding box center [974, 380] width 237 height 102
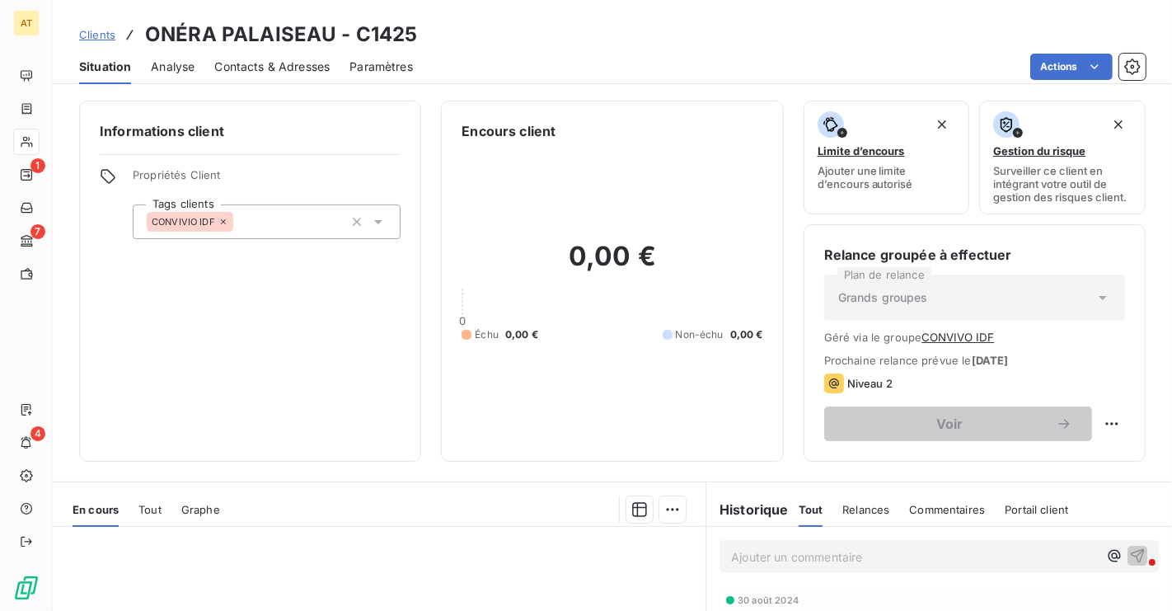
click at [951, 340] on button "CONVIVO IDF" at bounding box center [957, 336] width 73 height 13
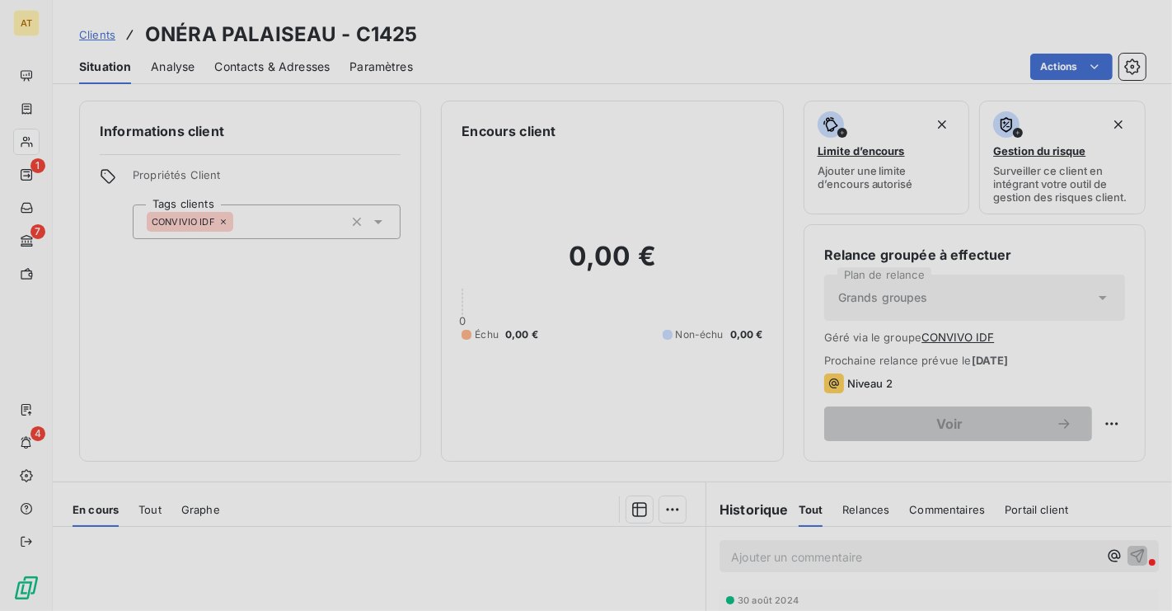
type input "CONVIVO IDF"
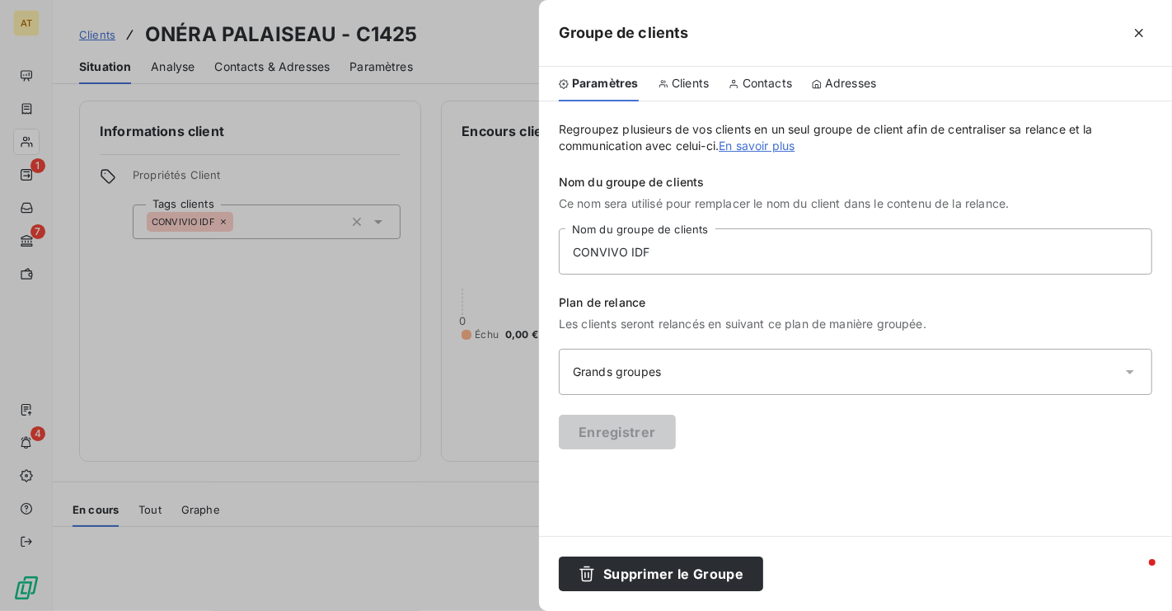
click at [795, 77] on div "Paramètres Clients Contacts Adresses" at bounding box center [855, 84] width 633 height 35
click at [787, 79] on span "Contacts" at bounding box center [766, 83] width 49 height 16
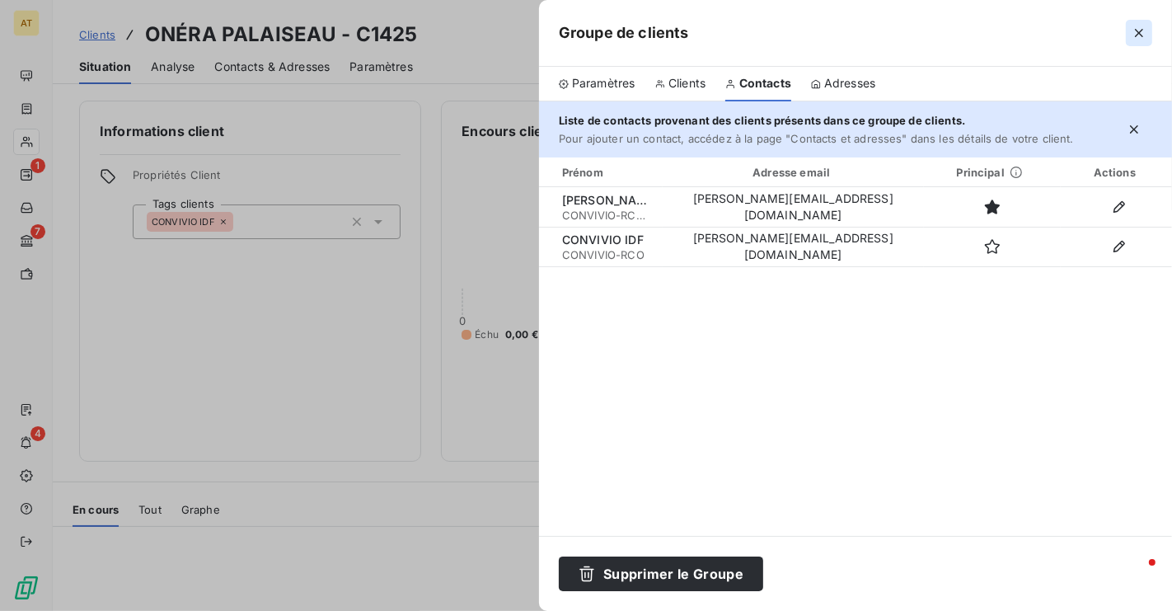
click at [1137, 37] on icon "button" at bounding box center [1139, 33] width 16 height 16
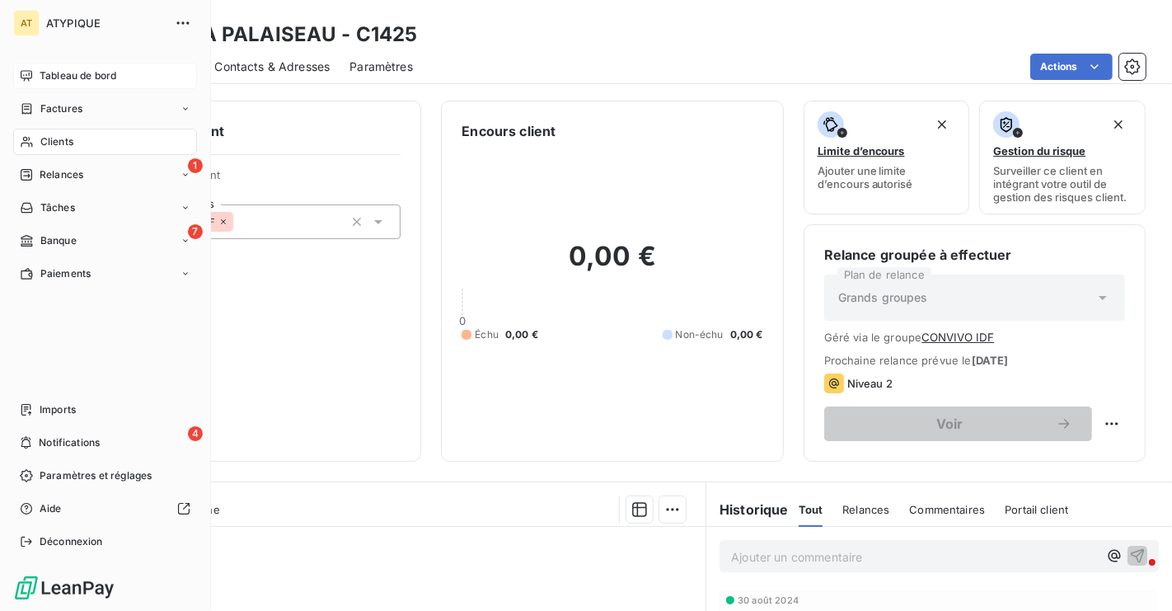
click at [115, 77] on span "Tableau de bord" at bounding box center [78, 75] width 77 height 15
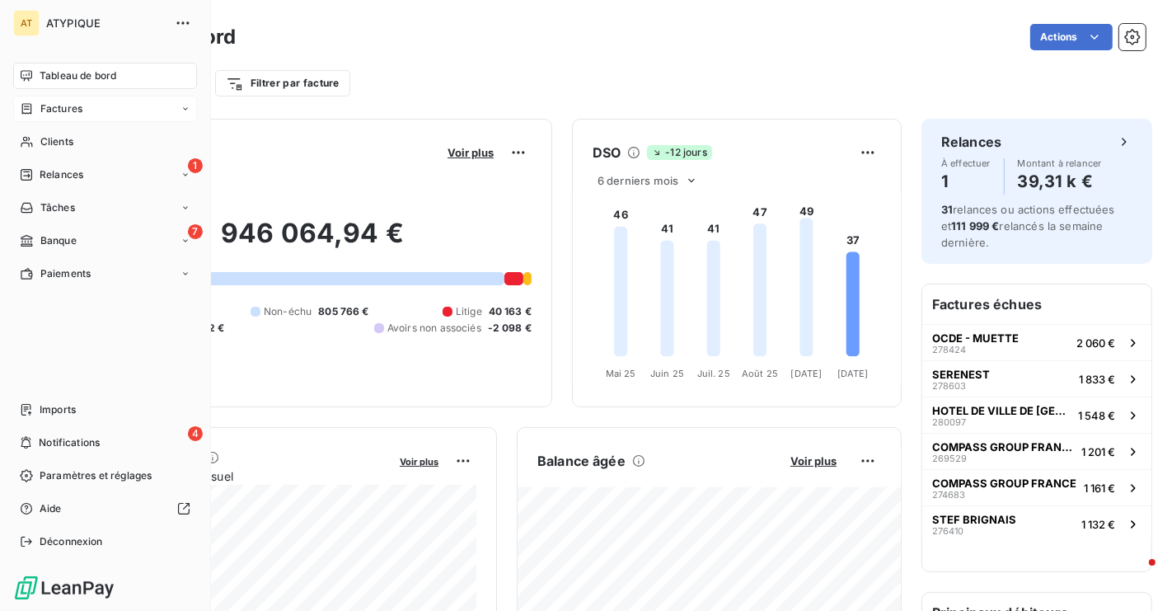
click at [46, 110] on span "Factures" at bounding box center [61, 108] width 42 height 15
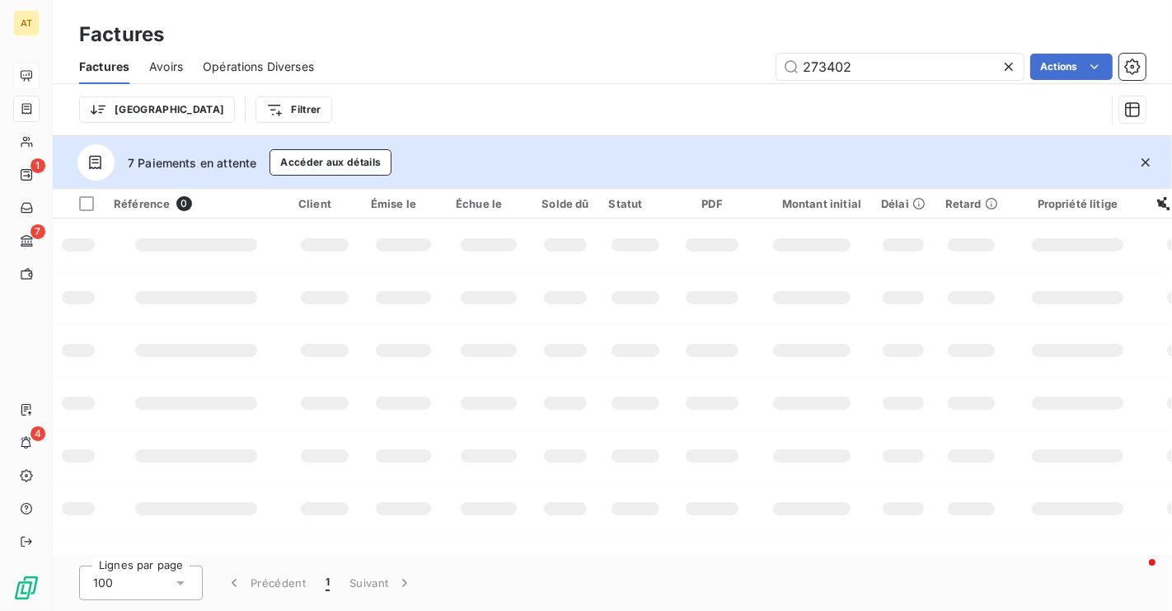
click at [1010, 63] on icon at bounding box center [1009, 67] width 8 height 8
click at [529, 65] on div "Actions" at bounding box center [740, 67] width 812 height 26
click at [1141, 157] on icon "button" at bounding box center [1145, 162] width 16 height 16
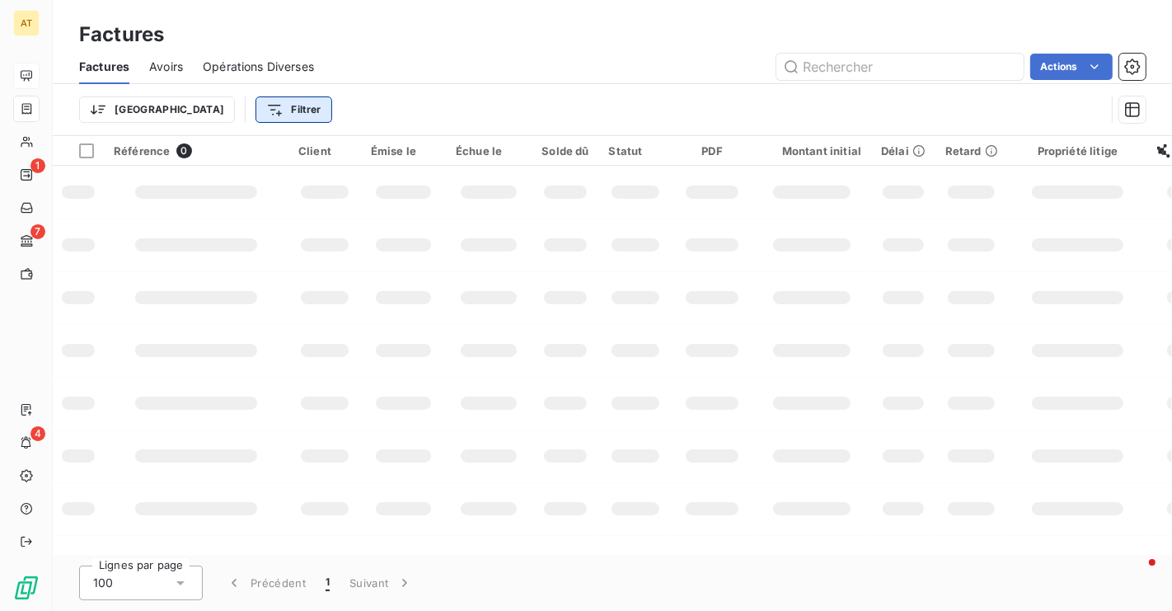
click at [207, 110] on html "AT 1 7 4 Factures Factures Avoirs Opérations Diverses Actions Trier Filtrer Réf…" at bounding box center [586, 305] width 1172 height 611
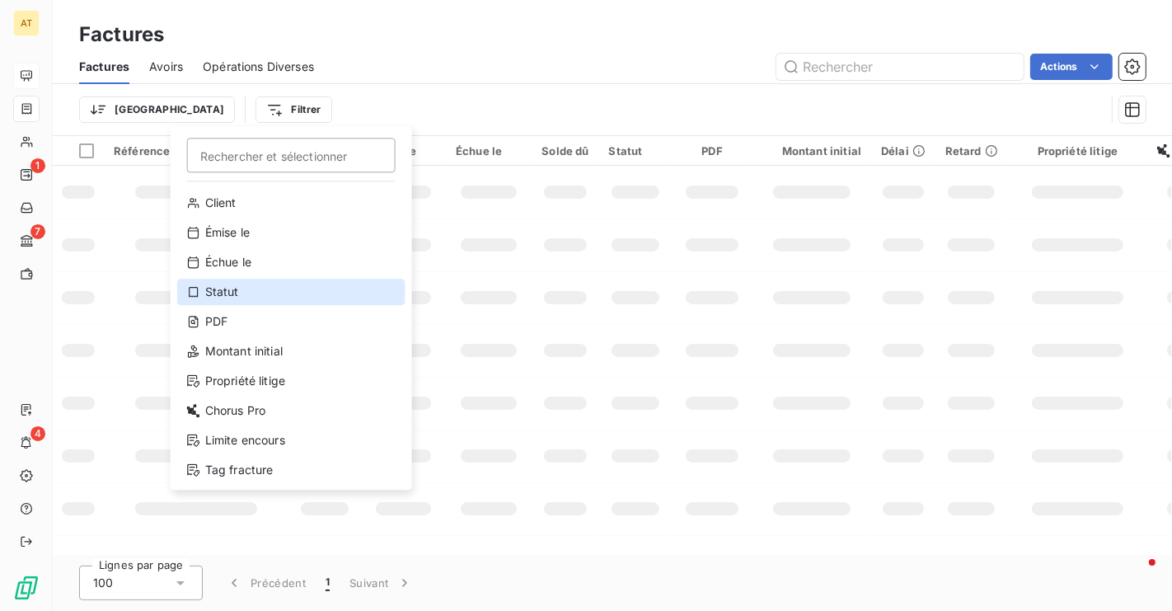
click at [247, 295] on div "Statut" at bounding box center [291, 292] width 228 height 26
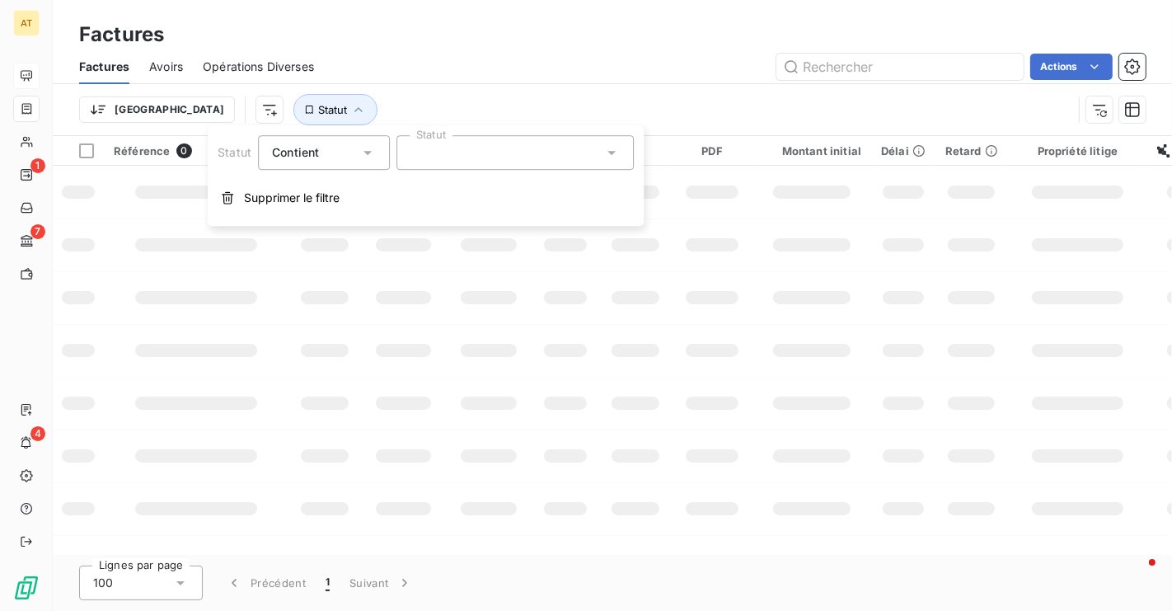
click at [538, 158] on div at bounding box center [514, 152] width 237 height 35
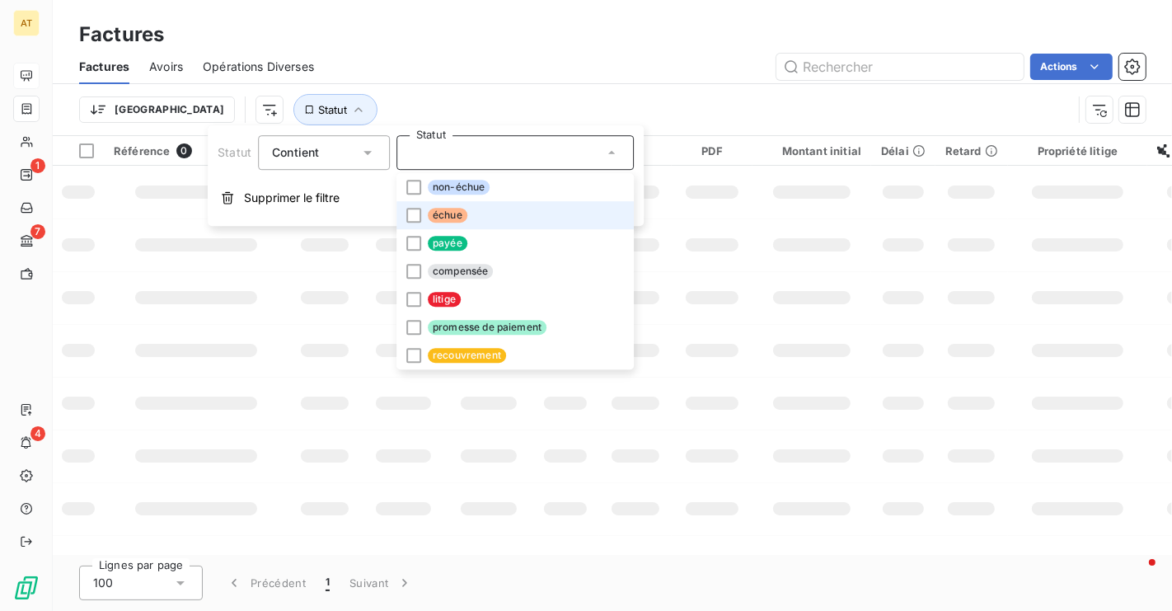
click at [501, 222] on li "échue" at bounding box center [514, 215] width 237 height 28
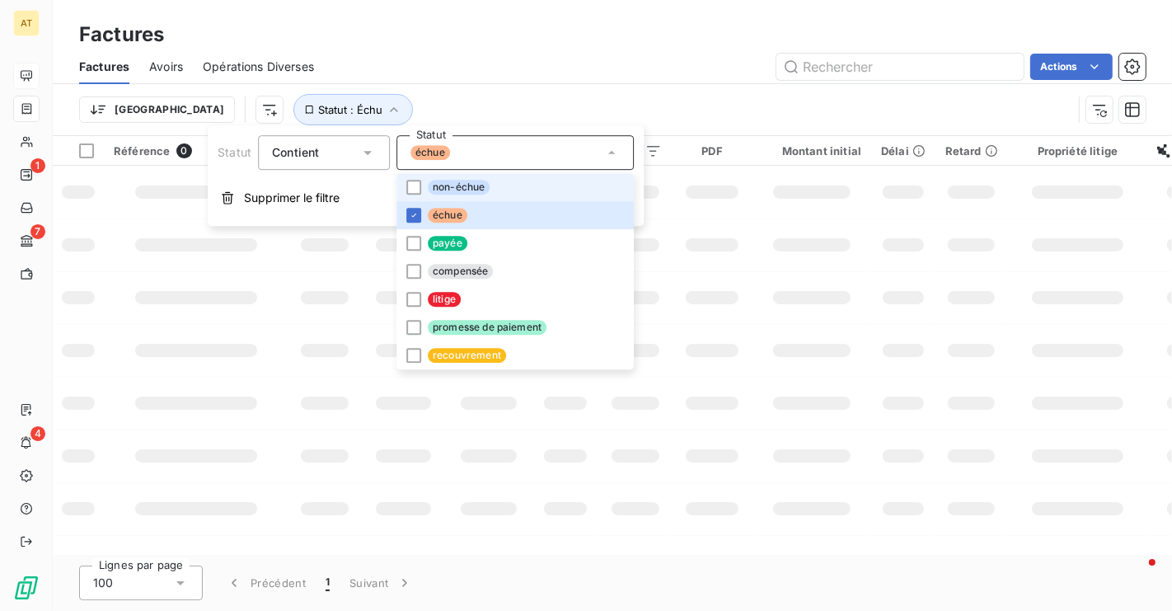
click at [522, 189] on li "non-échue" at bounding box center [514, 187] width 237 height 28
click at [536, 49] on div "Factures Avoirs Opérations Diverses Actions" at bounding box center [612, 66] width 1119 height 35
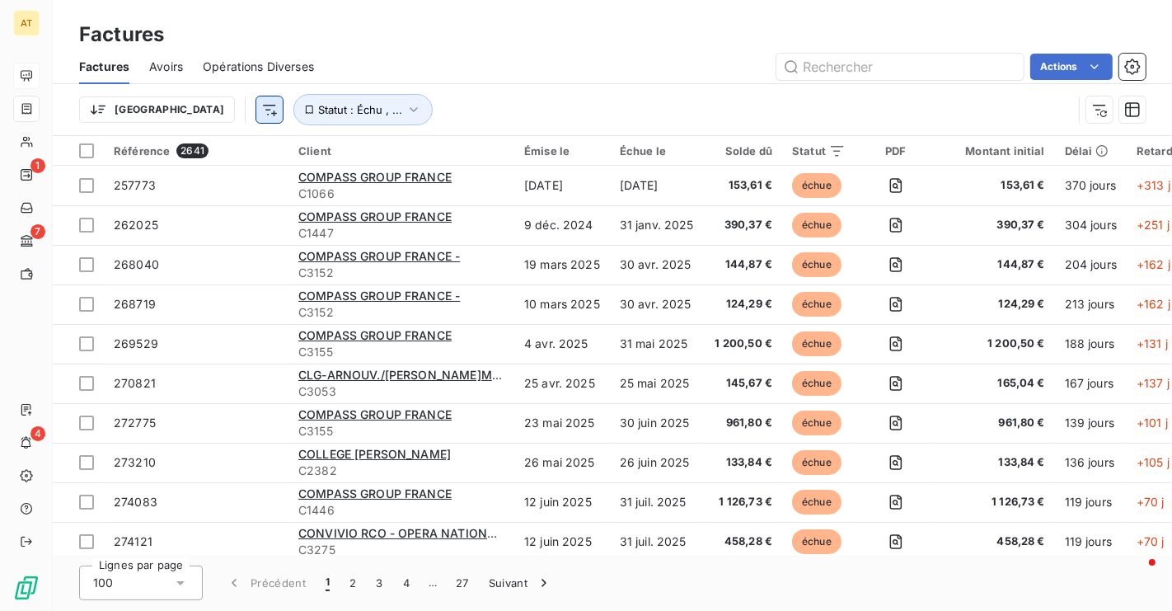
click at [185, 101] on html "AT 1 7 4 Factures Factures Avoirs Opérations Diverses Actions Trier Statut : Éc…" at bounding box center [586, 305] width 1172 height 611
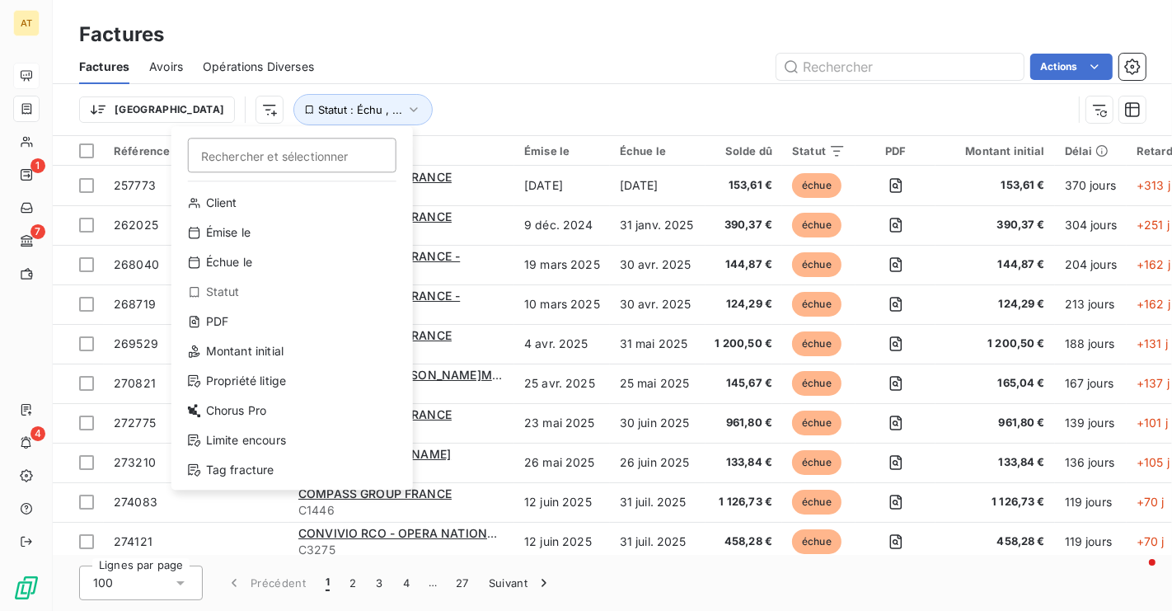
click at [164, 118] on html "AT 1 7 4 Factures Factures Avoirs Opérations Diverses Actions Trier Rechercher …" at bounding box center [586, 305] width 1172 height 611
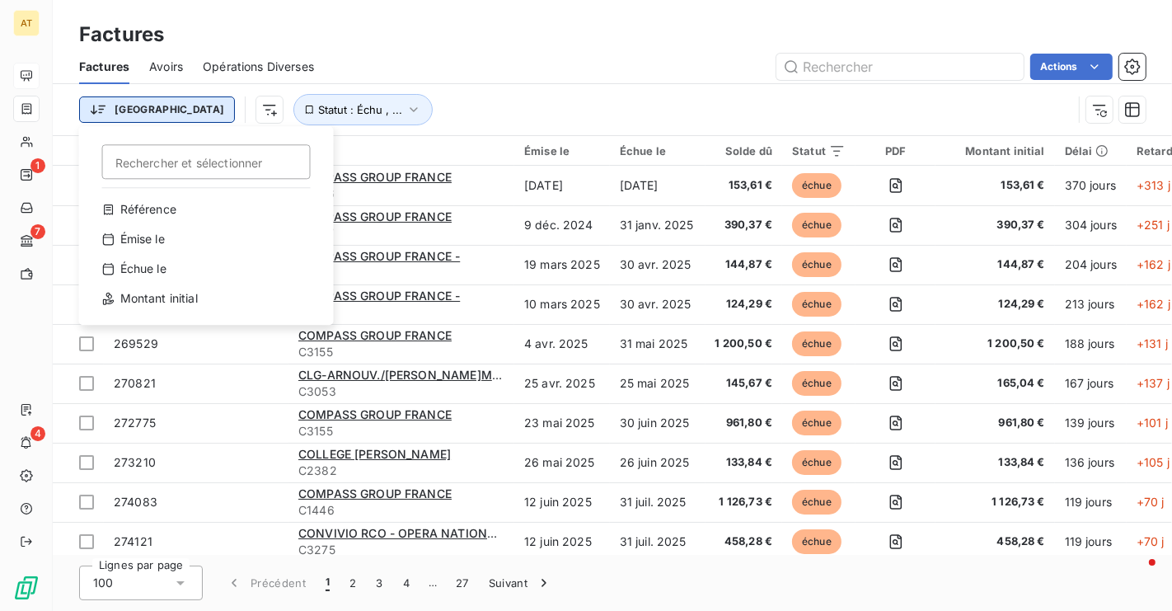
click at [138, 112] on html "AT 1 7 4 Factures Factures Avoirs Opérations Diverses Actions Trier Rechercher …" at bounding box center [586, 305] width 1172 height 611
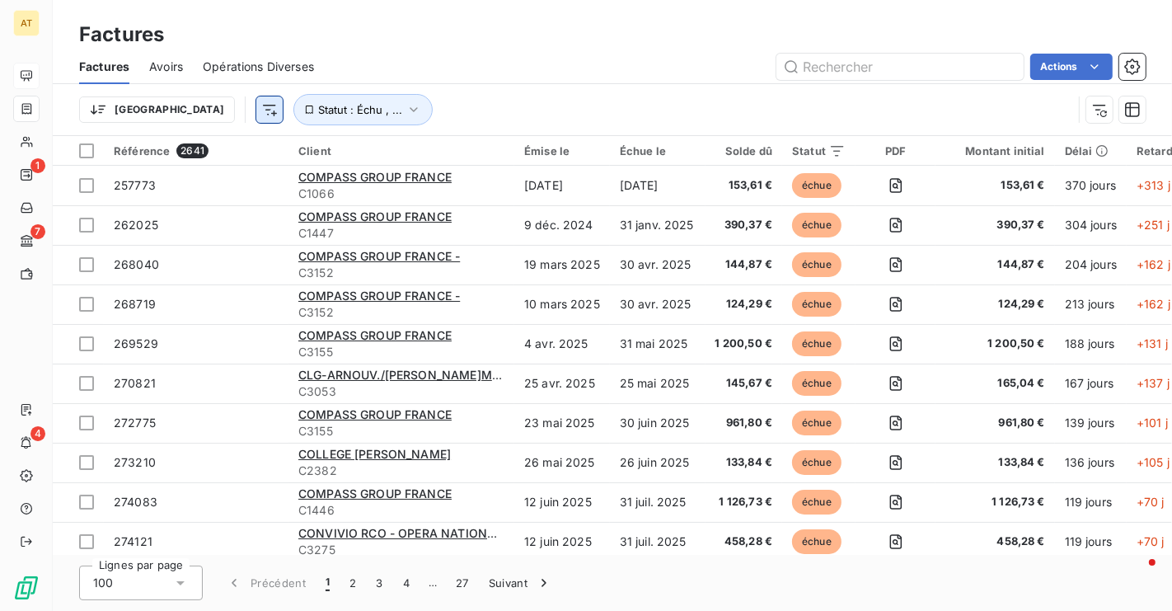
click at [184, 121] on html "AT 1 7 4 Factures Factures Avoirs Opérations Diverses Actions Trier Statut : Éc…" at bounding box center [586, 305] width 1172 height 611
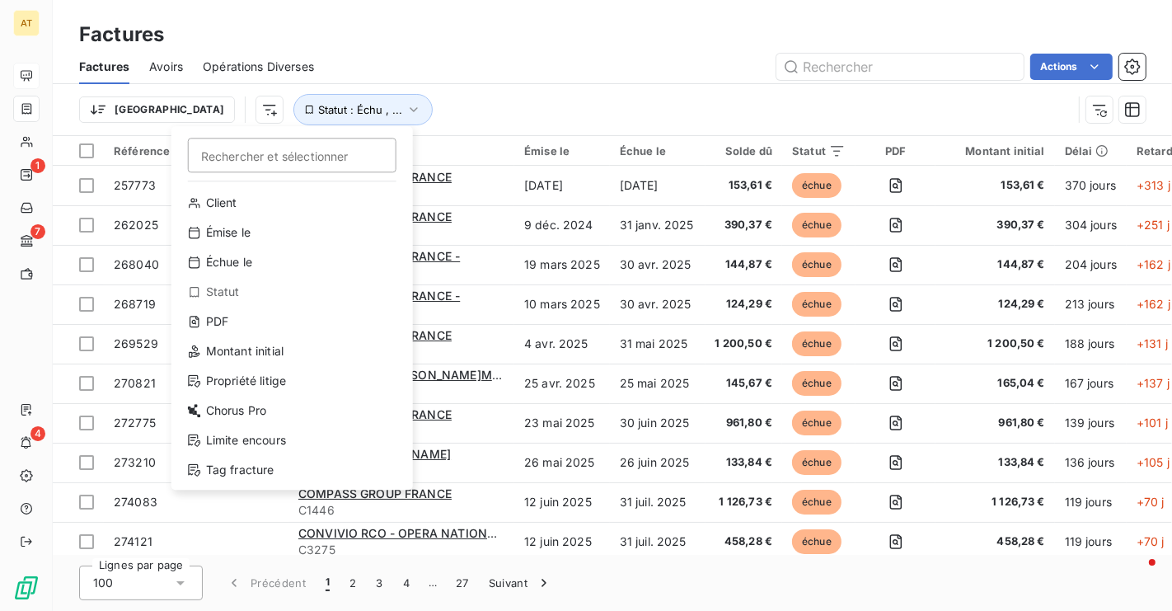
click at [545, 96] on html "AT 1 7 4 Factures Factures Avoirs Opérations Diverses Actions Trier Rechercher …" at bounding box center [586, 305] width 1172 height 611
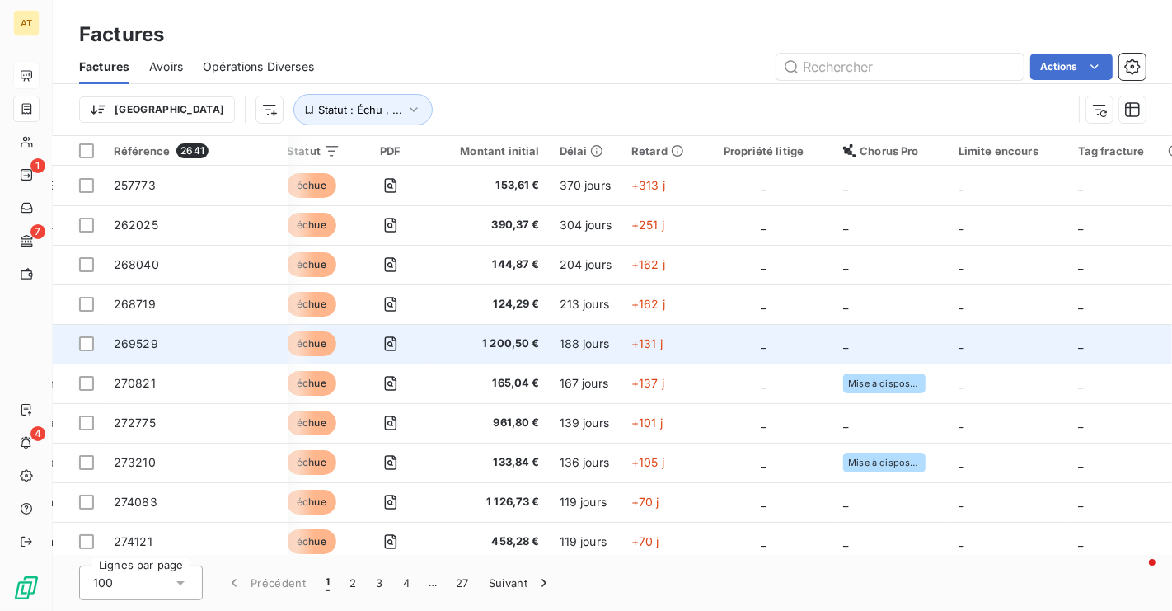
scroll to position [0, 588]
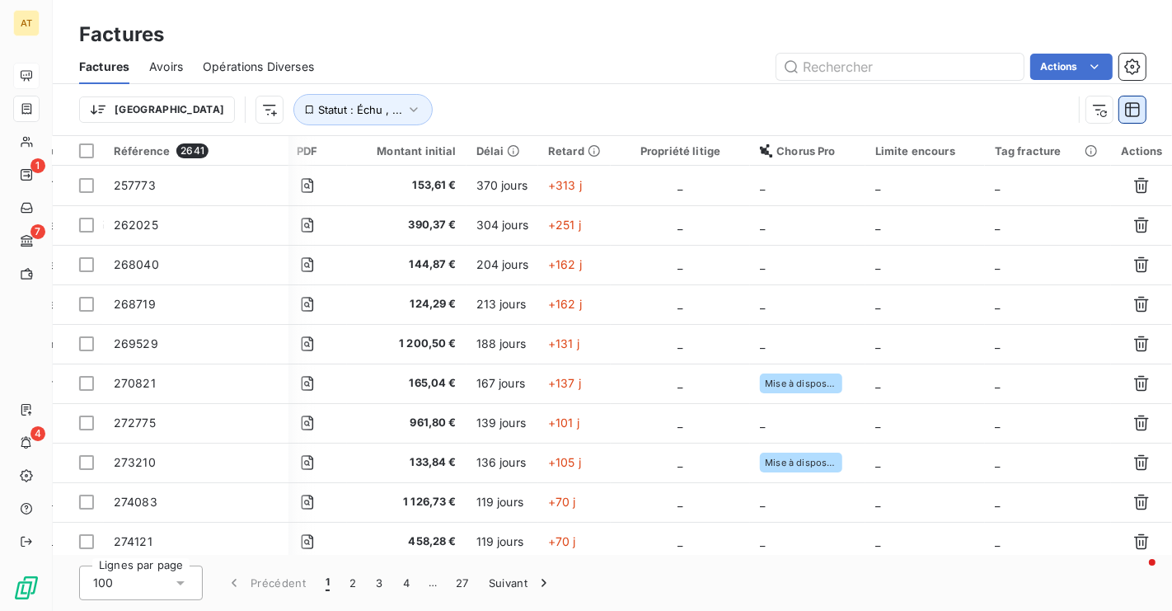
click at [1130, 103] on icon "button" at bounding box center [1132, 109] width 15 height 15
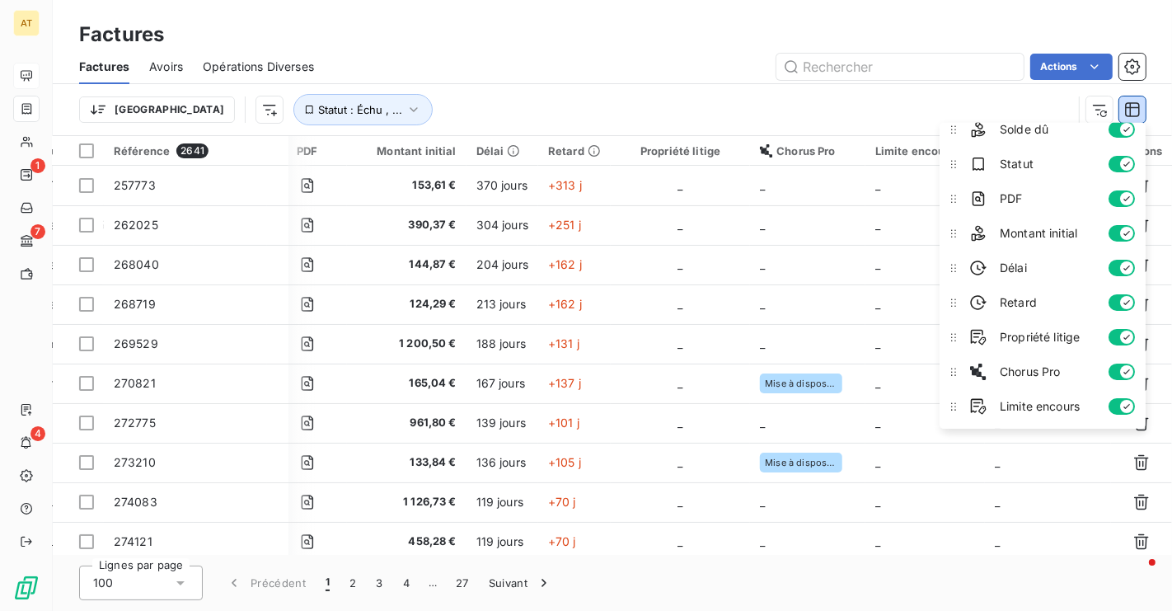
scroll to position [185, 0]
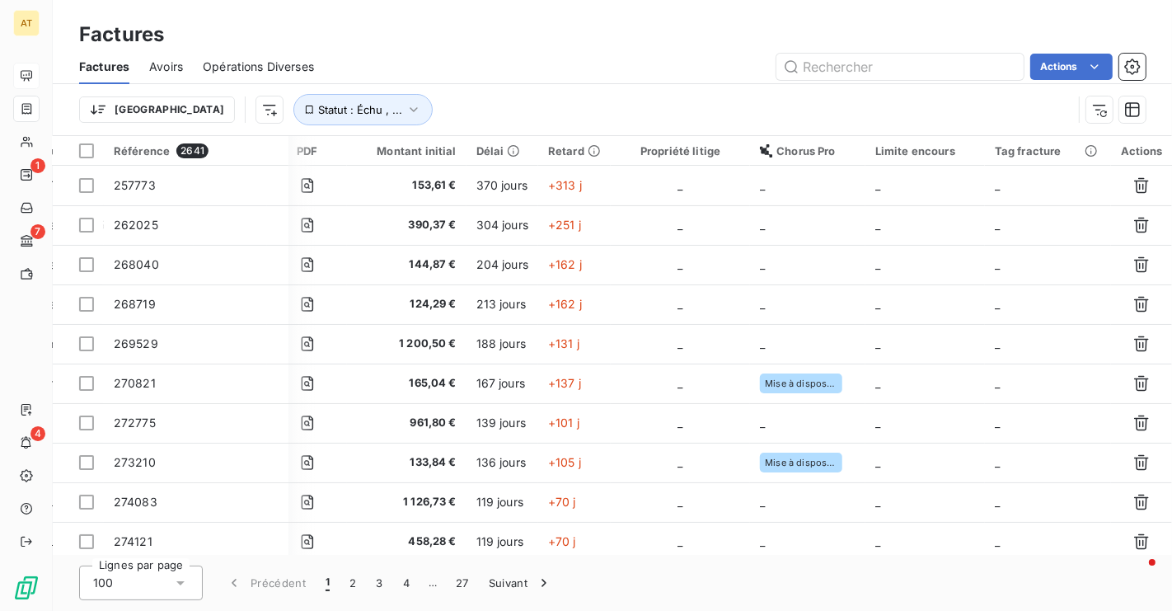
click at [676, 99] on div "Trier Statut : Échu , ..." at bounding box center [575, 109] width 993 height 31
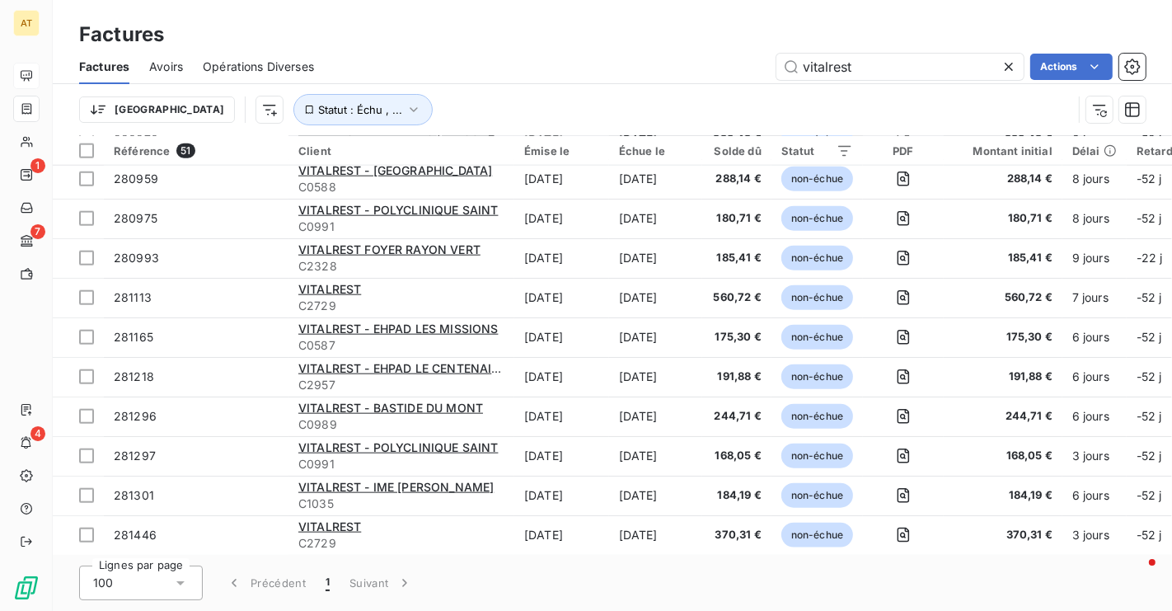
scroll to position [1634, 0]
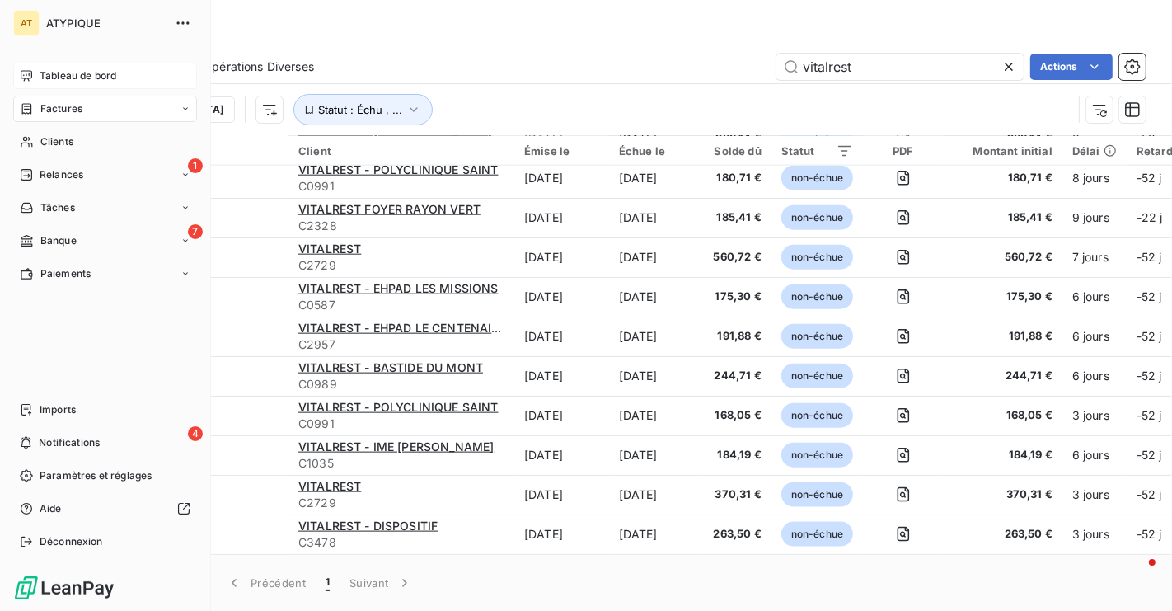
type input "vitalrest"
click at [70, 87] on div "Tableau de bord" at bounding box center [105, 76] width 184 height 26
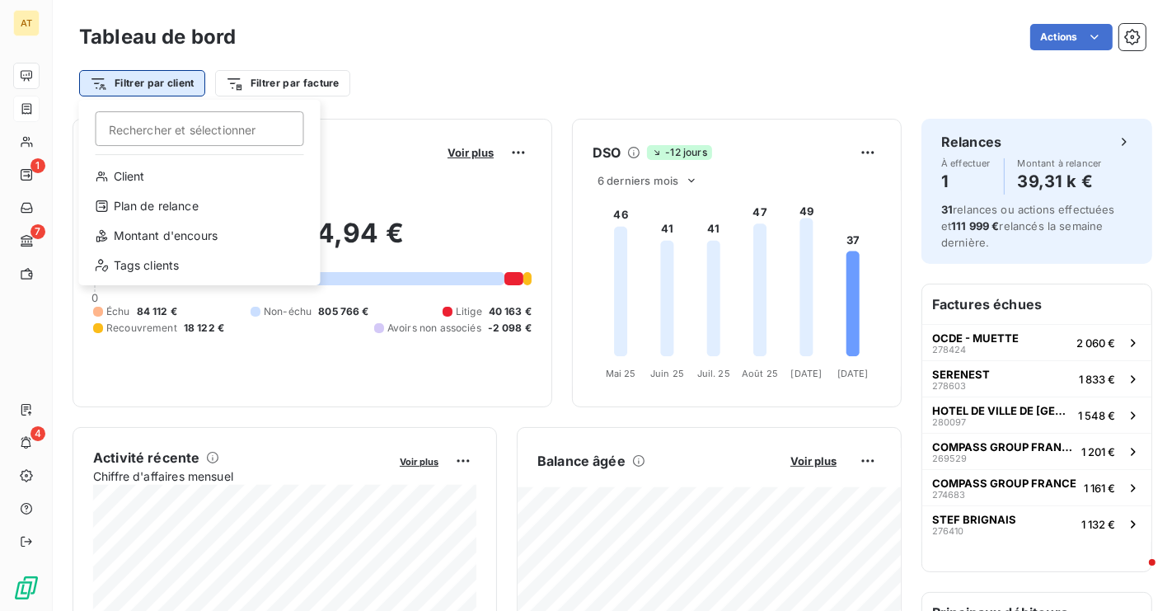
click at [141, 85] on html "AT 1 7 4 Tableau de bord Actions Filtrer par client Rechercher et sélectionner …" at bounding box center [586, 305] width 1172 height 611
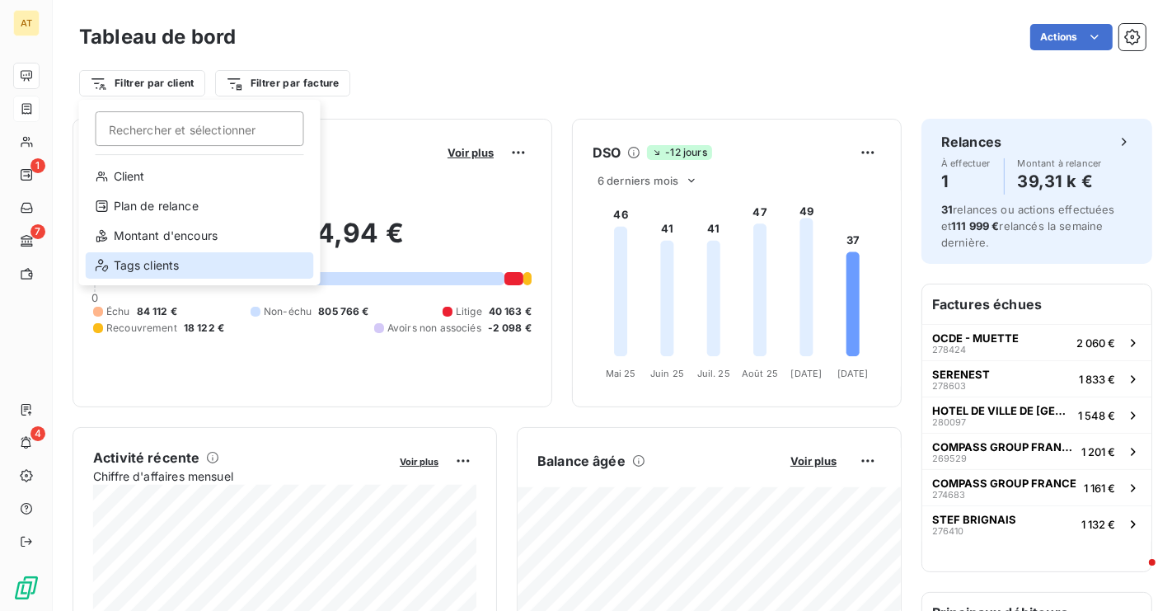
click at [166, 258] on div "Tags clients" at bounding box center [200, 265] width 228 height 26
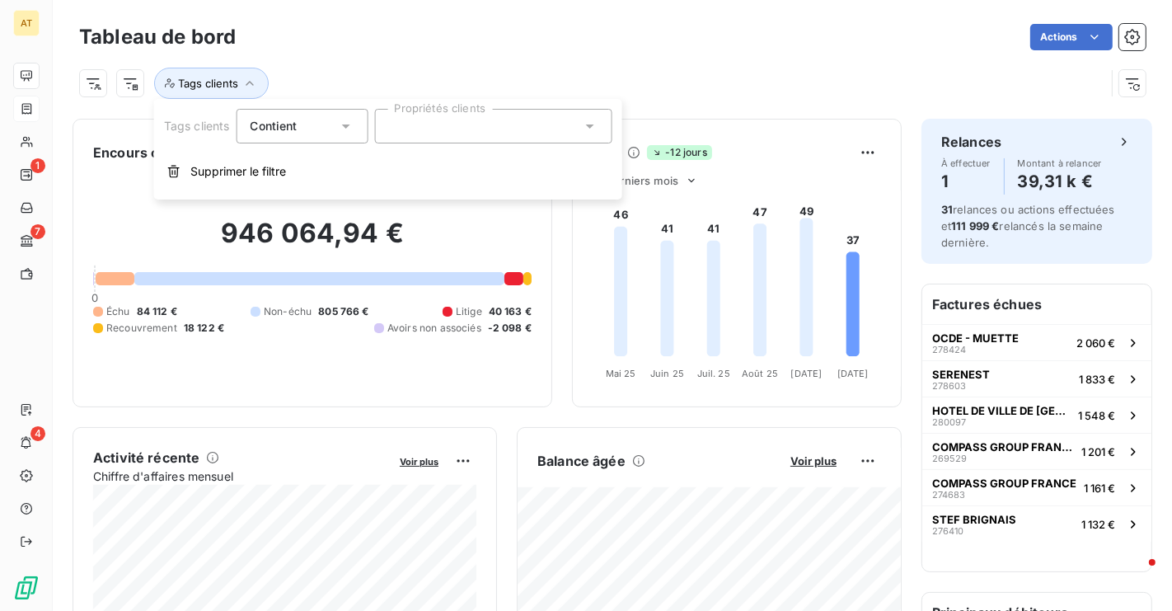
click at [440, 129] on div at bounding box center [492, 126] width 237 height 35
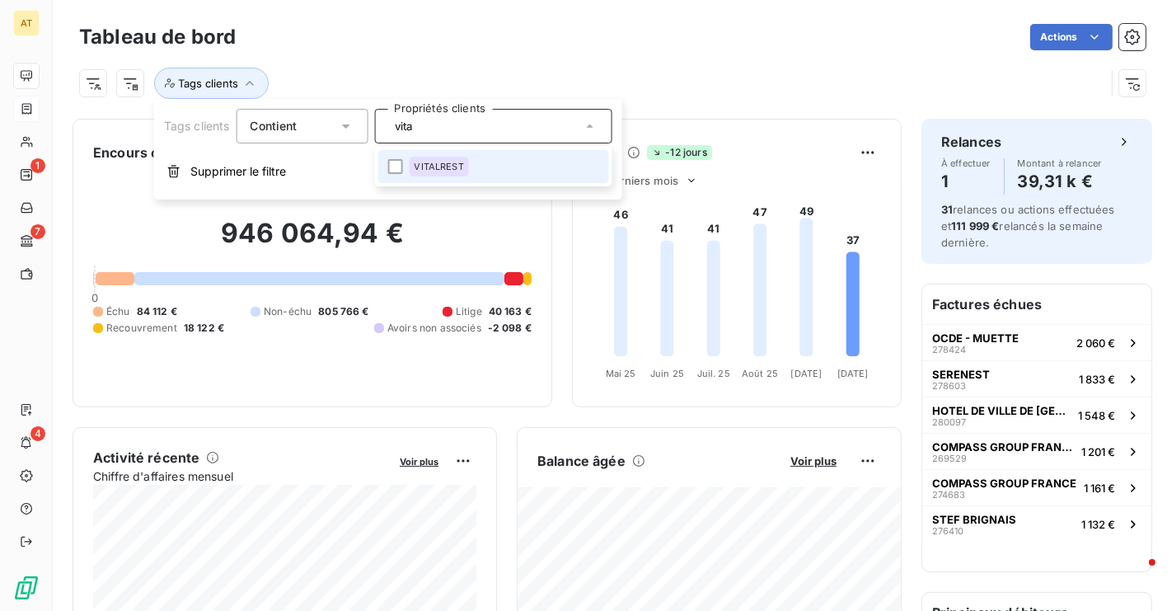
type input "vita"
click at [455, 165] on span "VITALREST" at bounding box center [438, 167] width 49 height 10
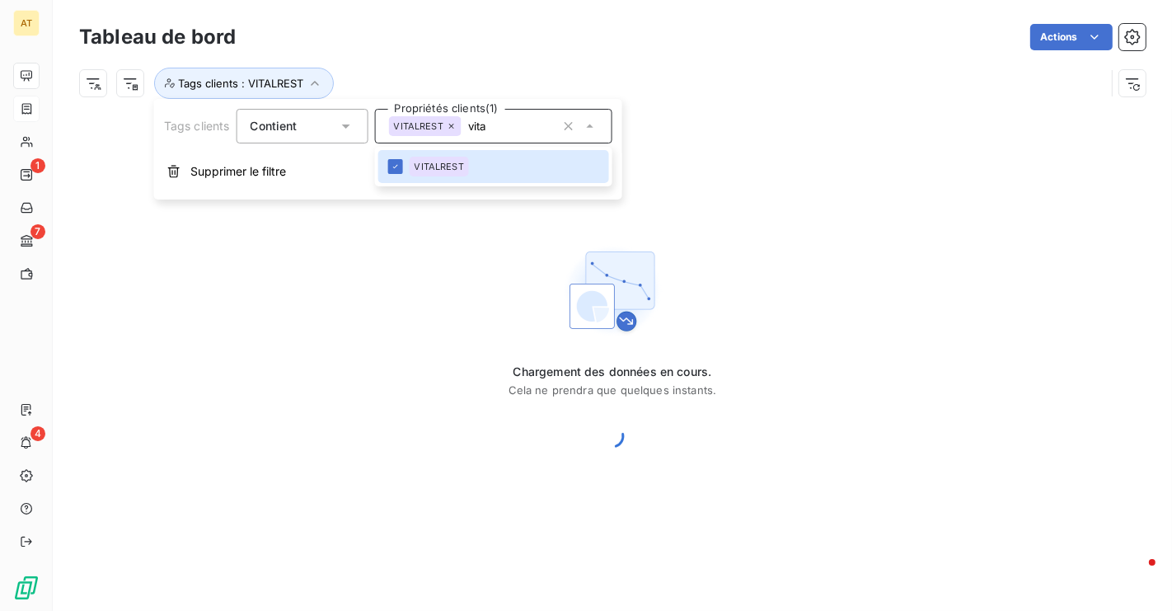
click at [696, 93] on div "Tags clients : VITALREST" at bounding box center [592, 83] width 1026 height 31
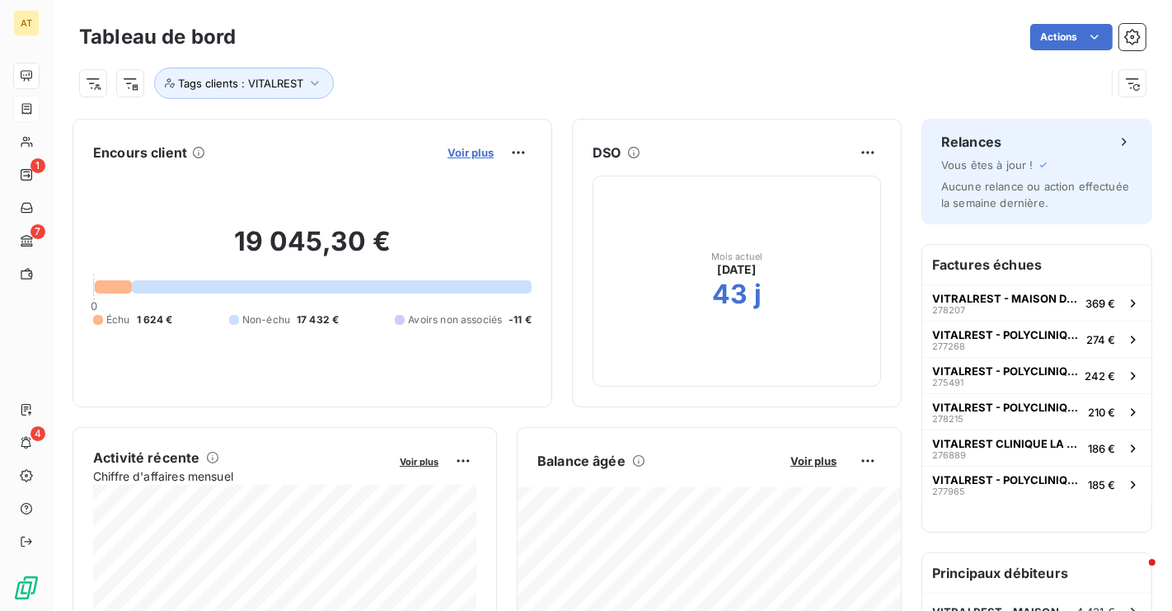
click at [466, 148] on span "Voir plus" at bounding box center [470, 152] width 46 height 13
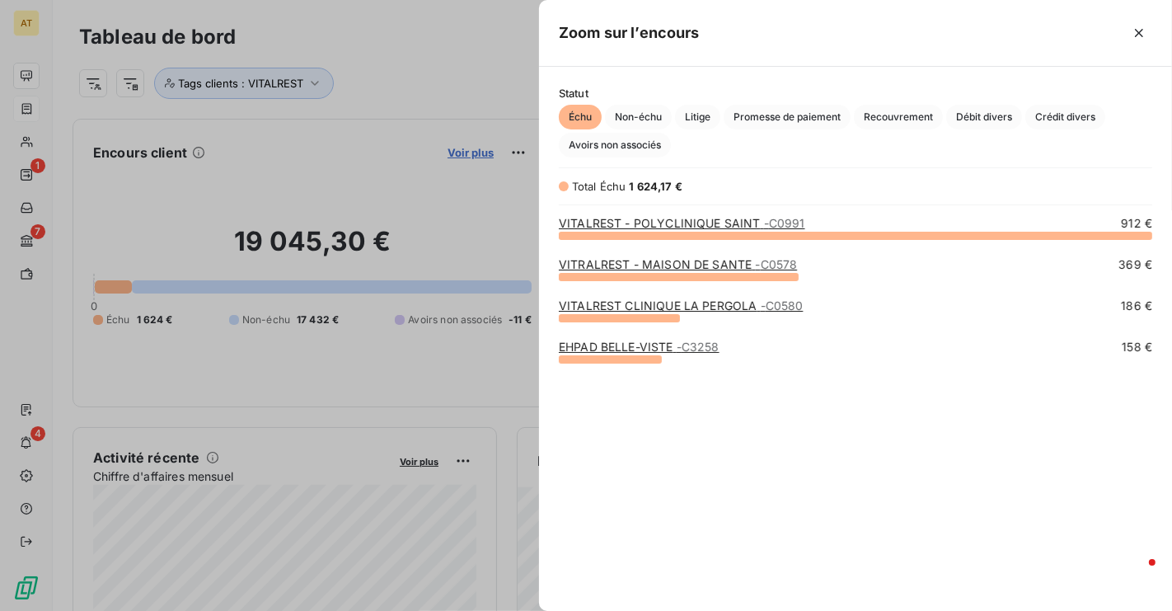
scroll to position [375, 632]
click at [381, 149] on div at bounding box center [586, 305] width 1172 height 611
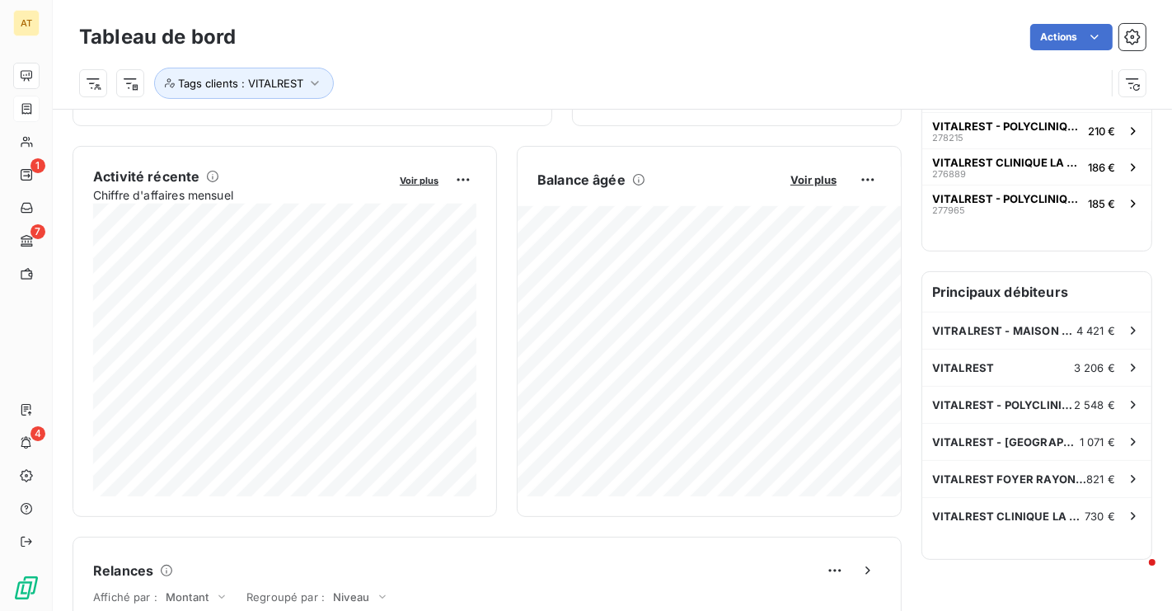
scroll to position [216, 0]
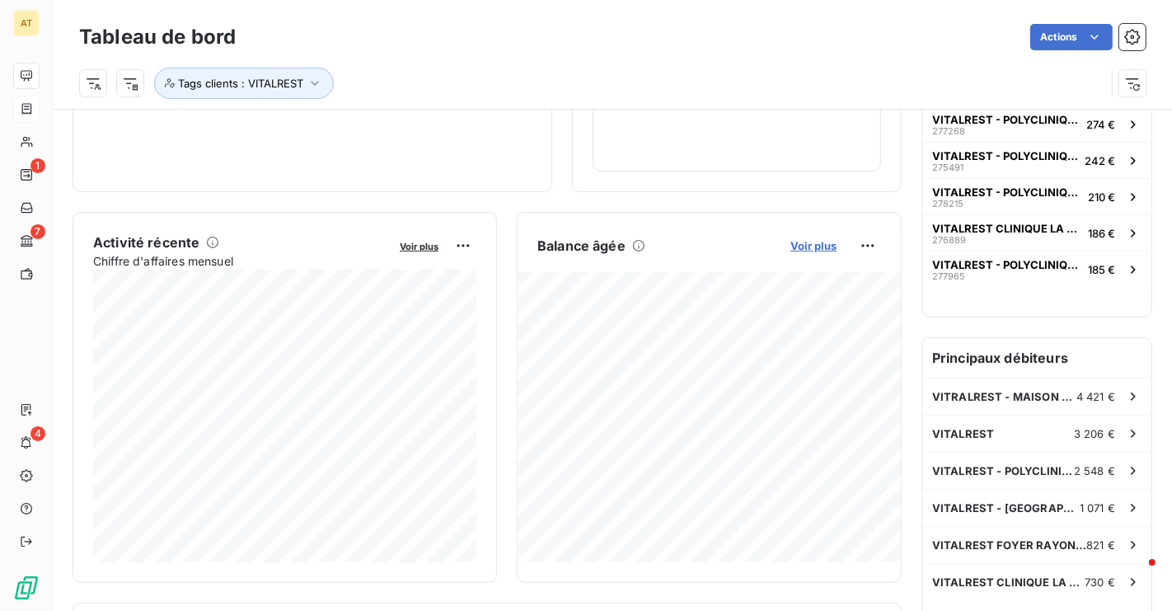
click at [813, 246] on span "Voir plus" at bounding box center [813, 245] width 46 height 13
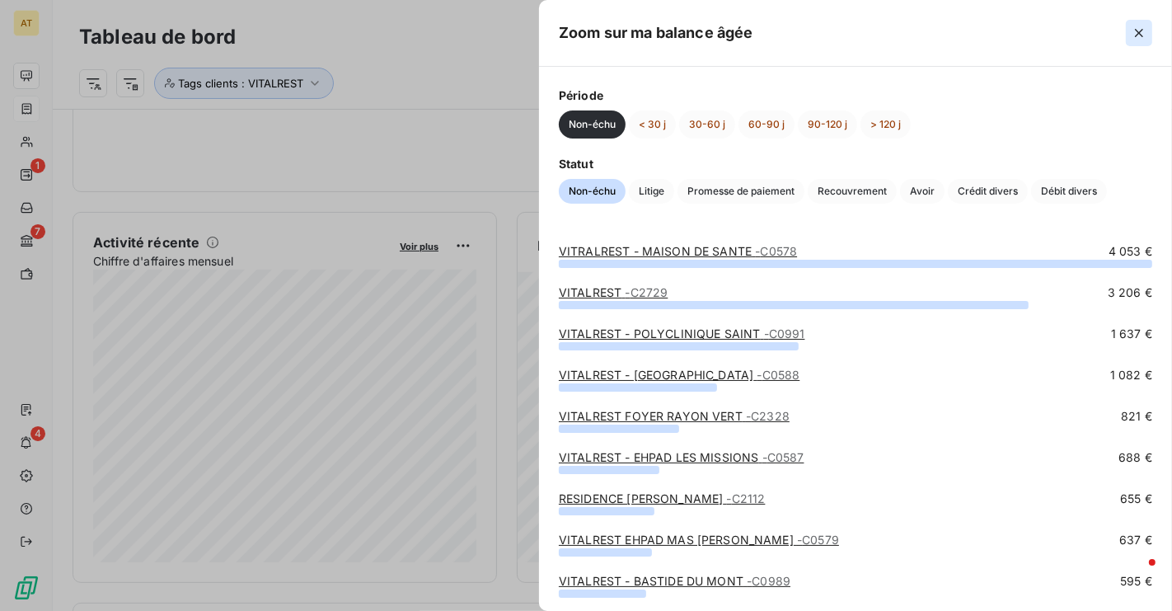
click at [1127, 38] on button "button" at bounding box center [1139, 33] width 26 height 26
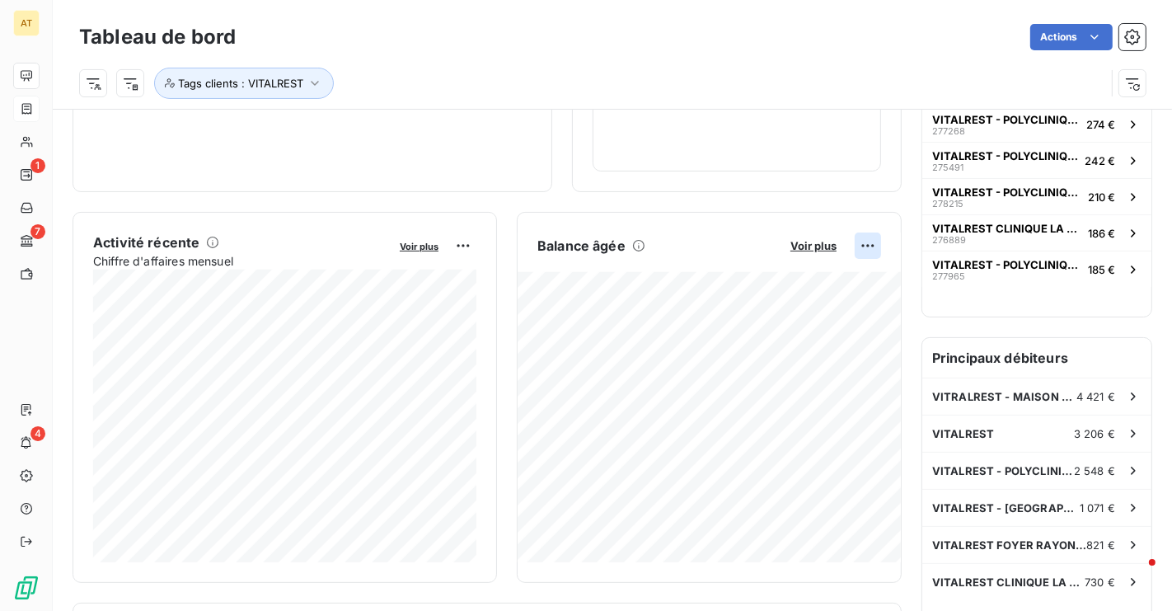
click at [861, 242] on html "AT 1 7 4 Tableau de bord Actions Tags clients : VITALREST Encours client Voir p…" at bounding box center [586, 305] width 1172 height 611
click at [844, 279] on div "Exporter" at bounding box center [828, 282] width 92 height 26
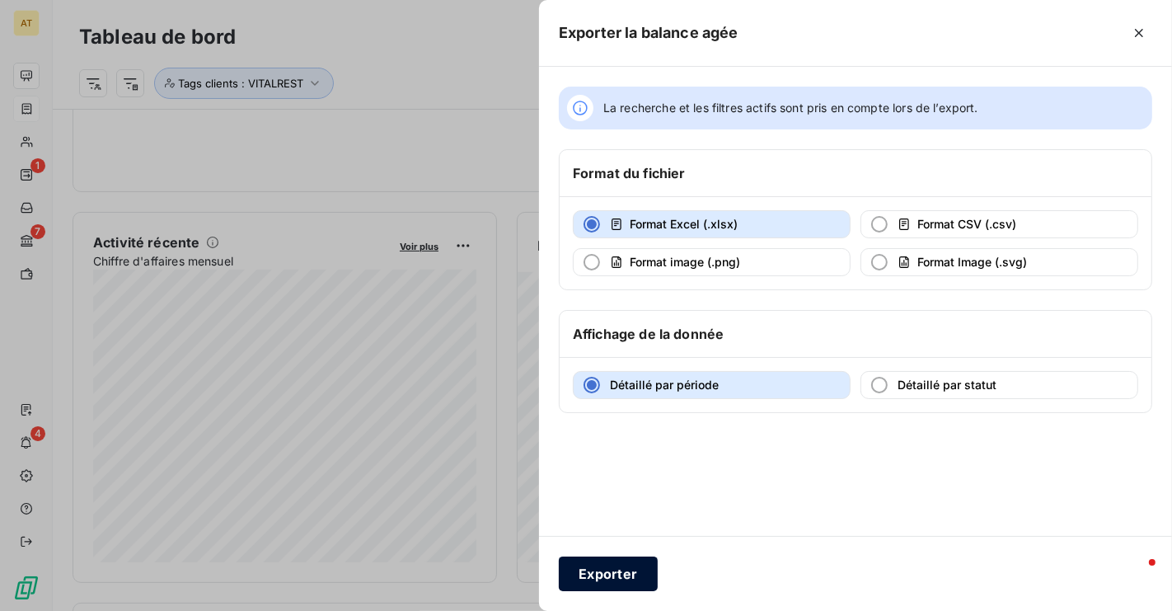
click at [613, 561] on button "Exporter" at bounding box center [608, 573] width 99 height 35
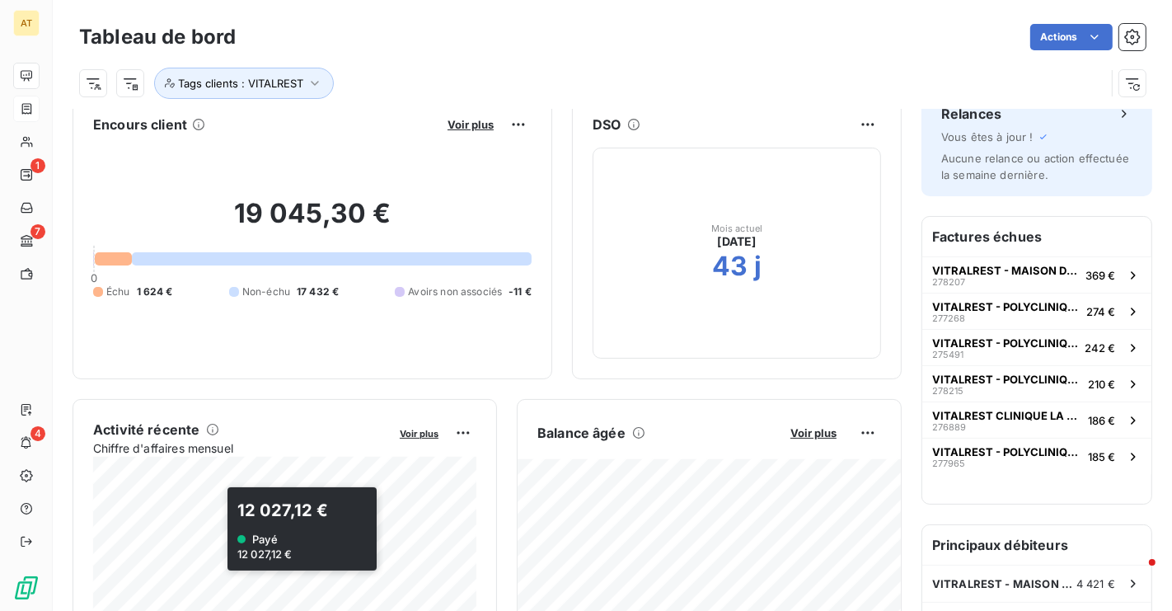
scroll to position [0, 0]
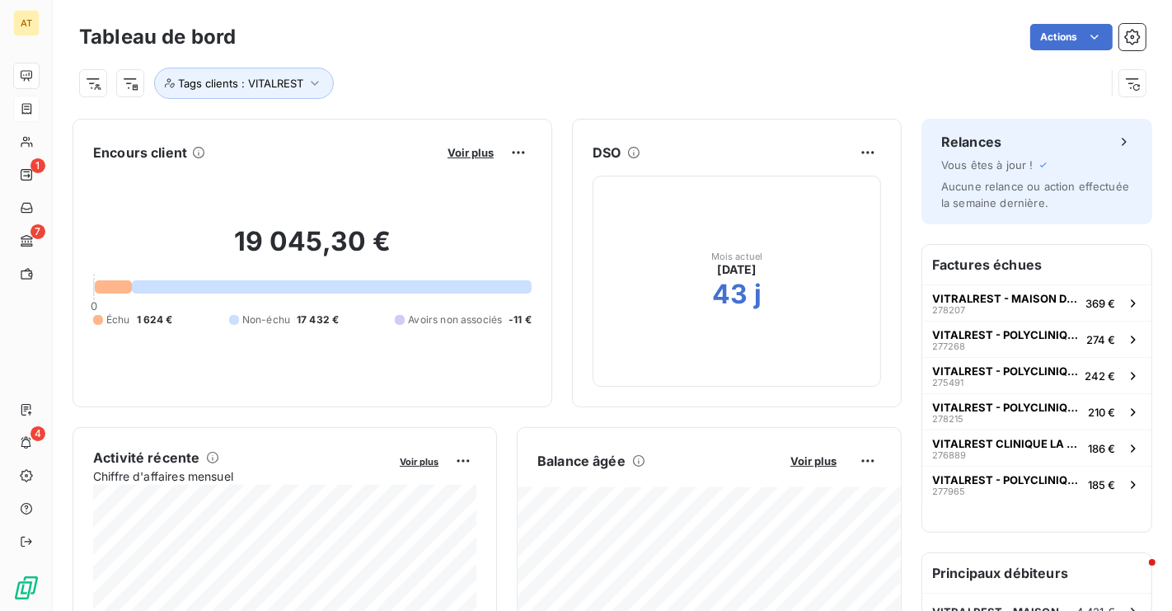
click at [126, 297] on div "19 045,30 € 0 Échu 1 624 € Non-échu 17 432 € Avoirs non associés -11 €" at bounding box center [312, 276] width 438 height 221
click at [516, 154] on html "AT 1 7 4 Tableau de bord Actions Tags clients : VITALREST Encours client Voir p…" at bounding box center [586, 305] width 1172 height 611
click at [478, 187] on div "Exporter" at bounding box center [479, 189] width 92 height 26
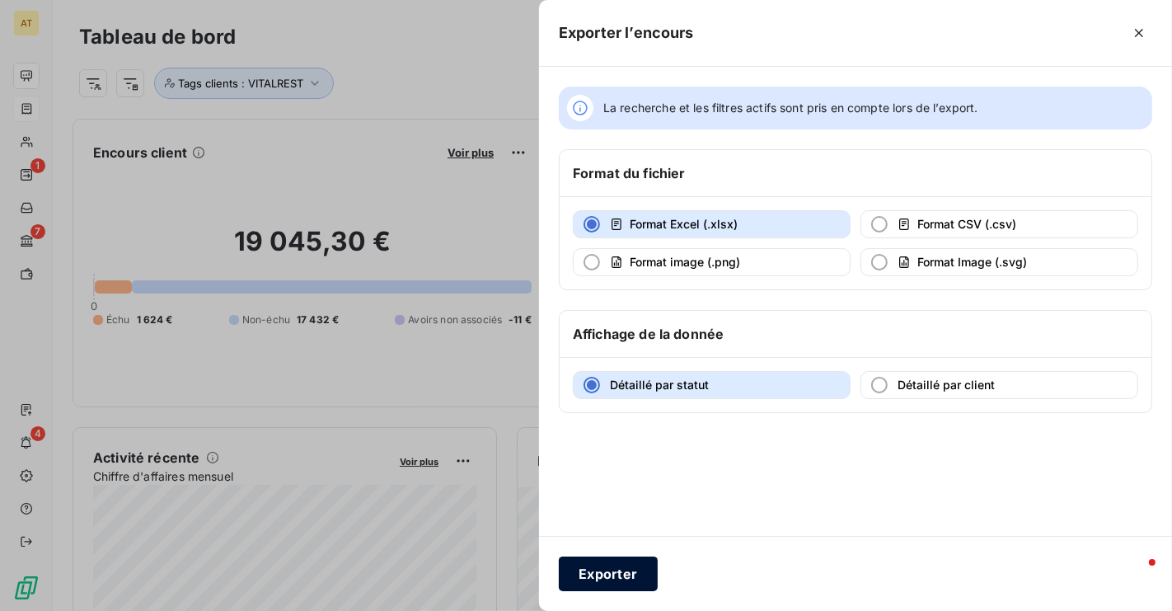
click at [604, 577] on button "Exporter" at bounding box center [608, 573] width 99 height 35
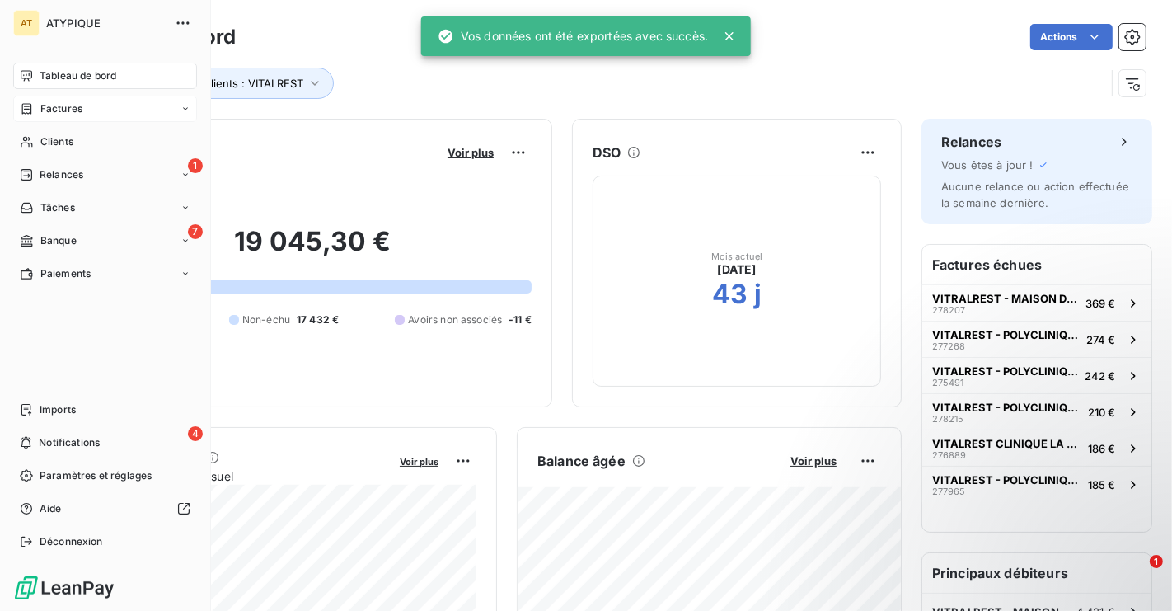
click at [39, 86] on div "Tableau de bord" at bounding box center [105, 76] width 184 height 26
click at [66, 118] on div "Factures" at bounding box center [105, 109] width 184 height 26
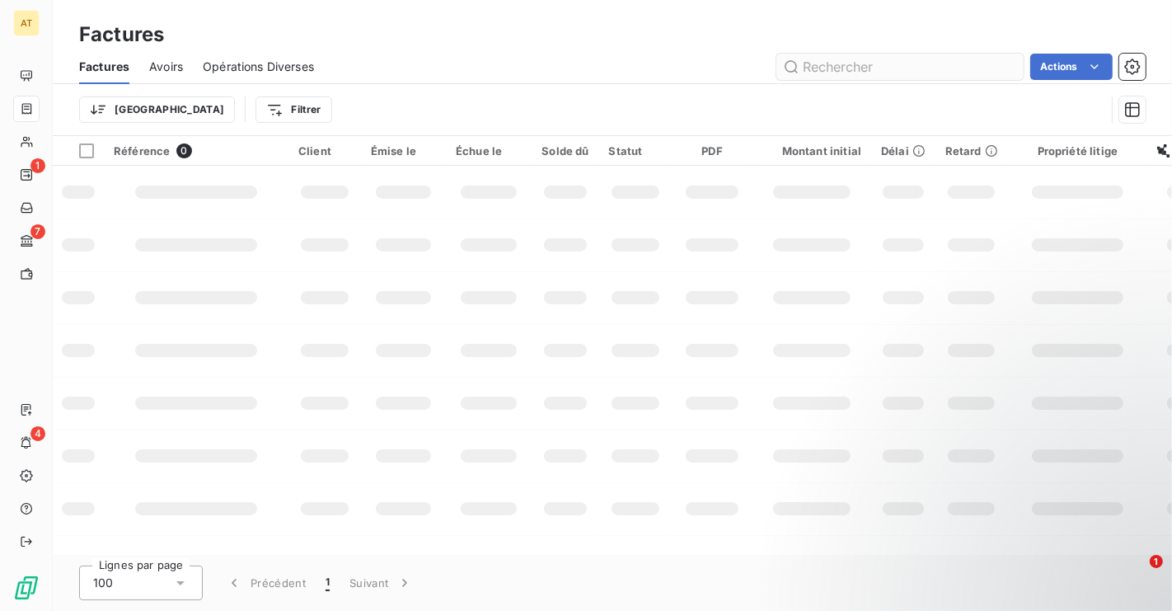
click at [925, 73] on input "text" at bounding box center [899, 67] width 247 height 26
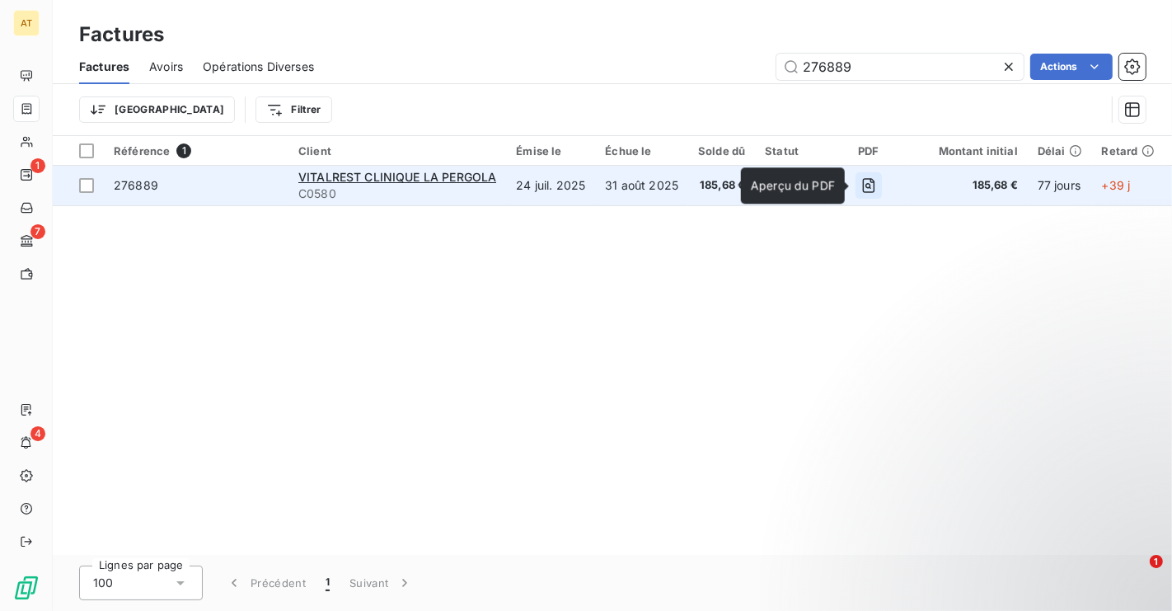
click at [865, 186] on icon "button" at bounding box center [868, 186] width 6 height 6
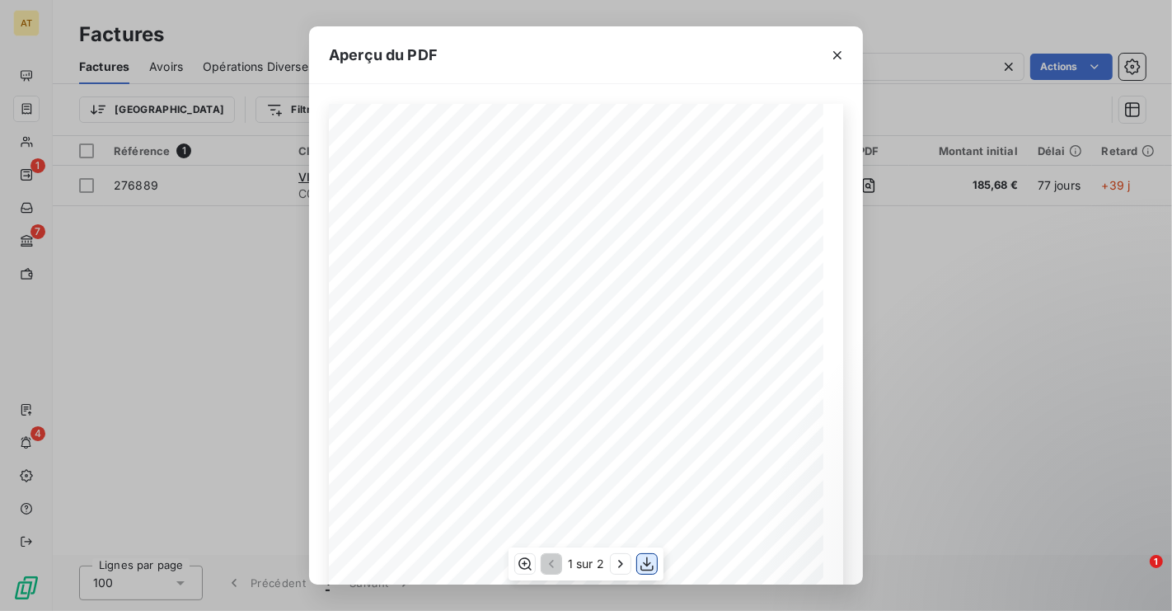
click at [649, 567] on icon "button" at bounding box center [647, 563] width 16 height 16
click at [961, 69] on div "Aperçu du PDF VITALREST CLINIQUE LA PERGOLA 2 RUE FERDINAND DE LESSEPS 34500 BE…" at bounding box center [586, 305] width 1172 height 611
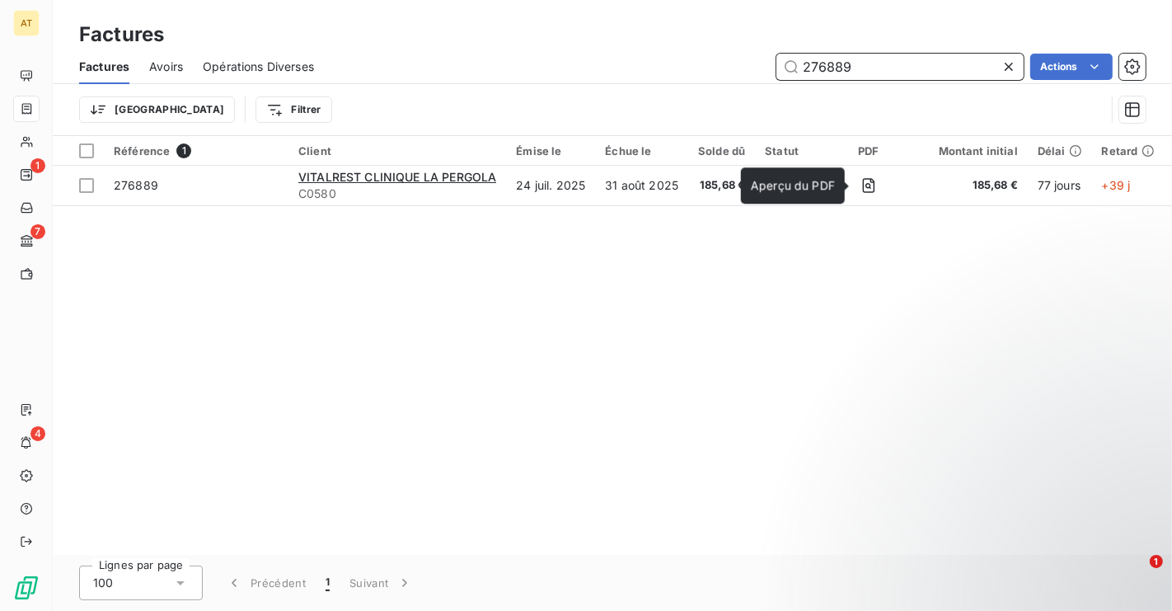
click at [962, 65] on input "276889" at bounding box center [899, 67] width 247 height 26
paste input "5491"
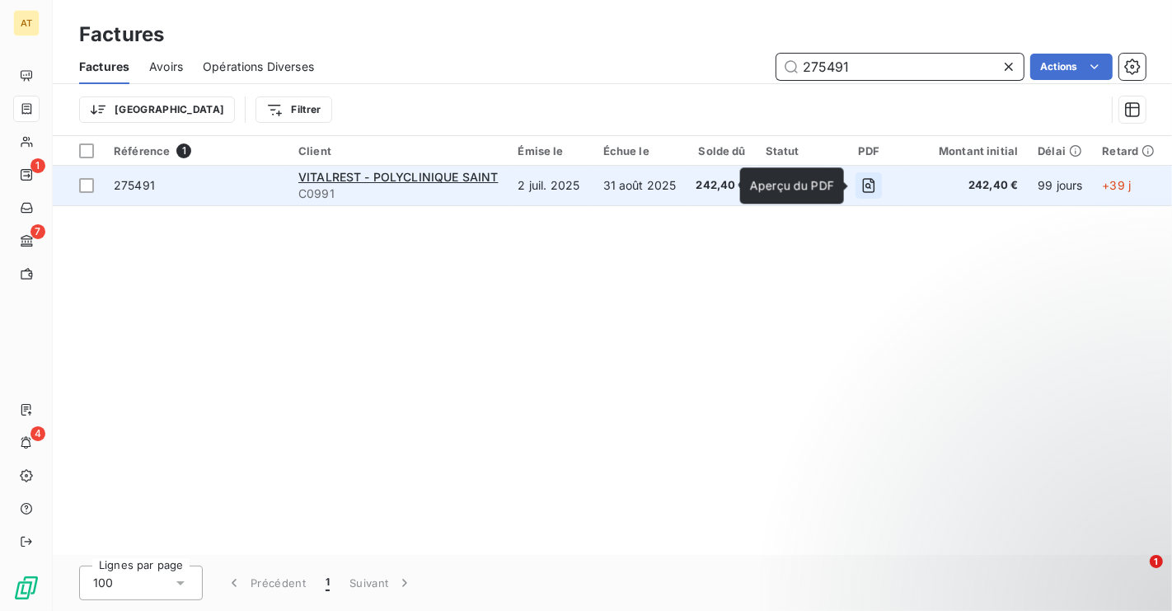
type input "275491"
click at [863, 191] on icon "button" at bounding box center [868, 185] width 16 height 16
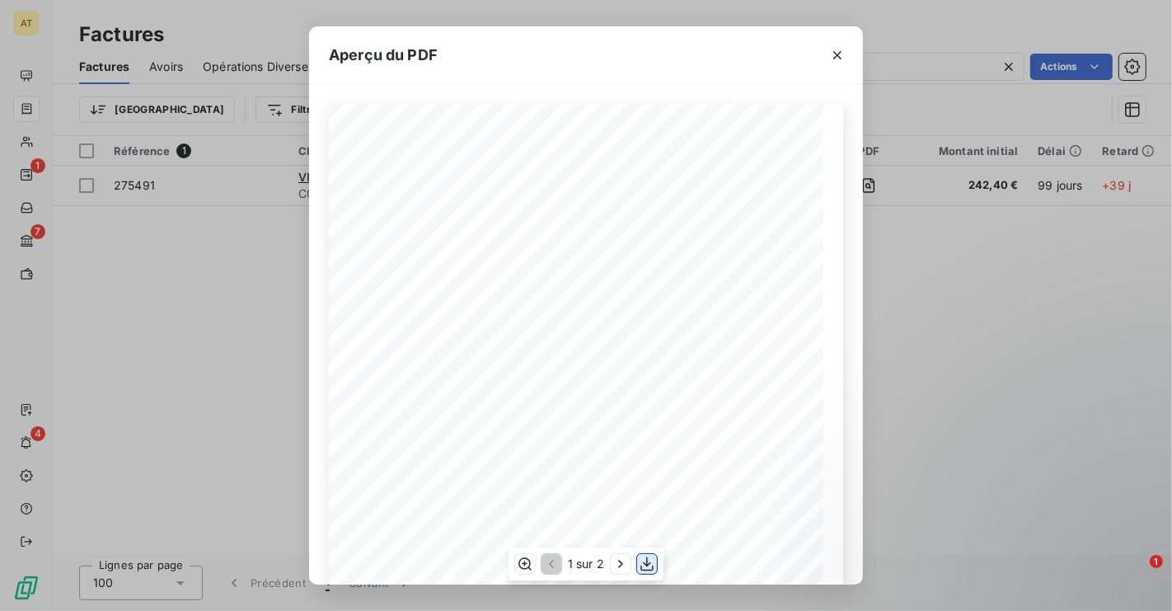
click at [648, 568] on icon "button" at bounding box center [647, 563] width 16 height 16
click at [921, 70] on div "Aperçu du PDF VITALREST - POLYCLINIQUE SAINT ROCH 560, AVENUE DU COLONEL ANDRÉ …" at bounding box center [586, 305] width 1172 height 611
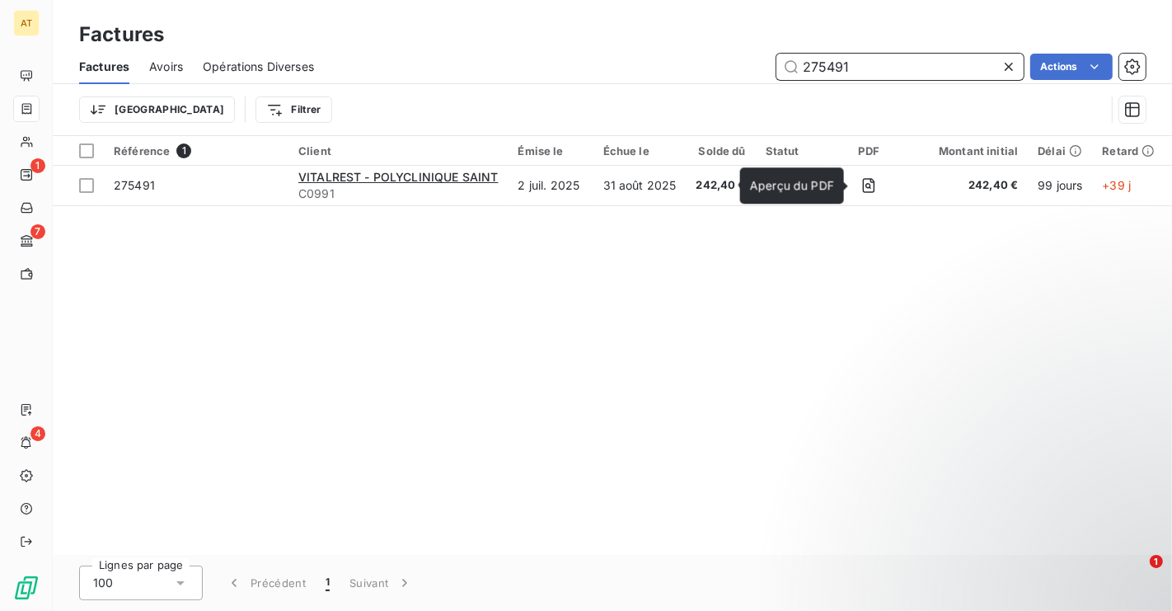
click at [921, 70] on input "275491" at bounding box center [899, 67] width 247 height 26
paste input "7965"
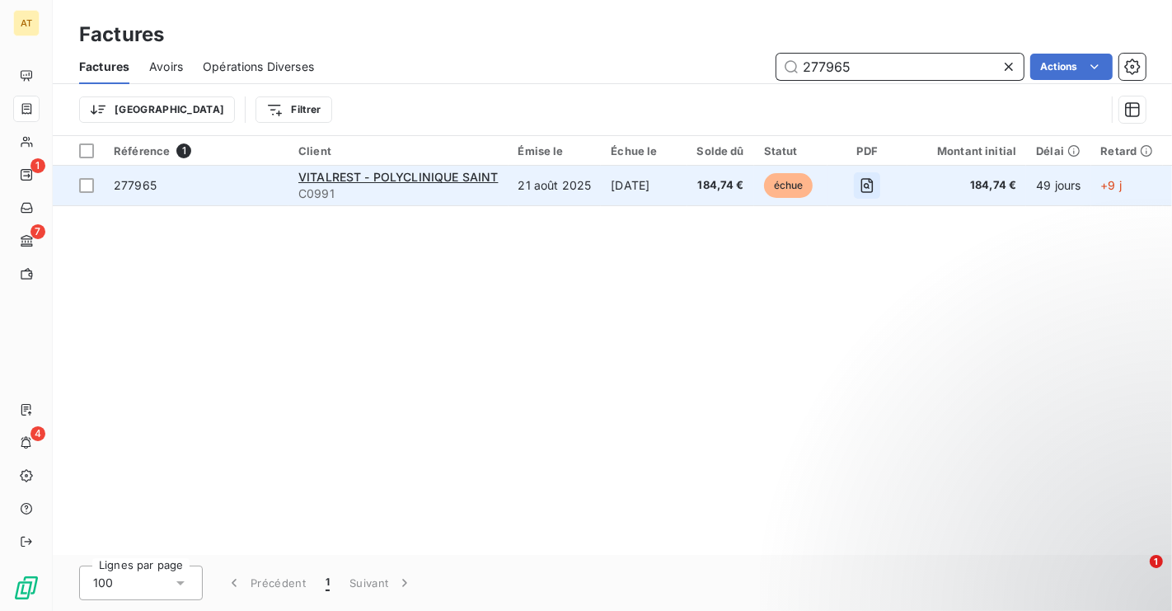
type input "277965"
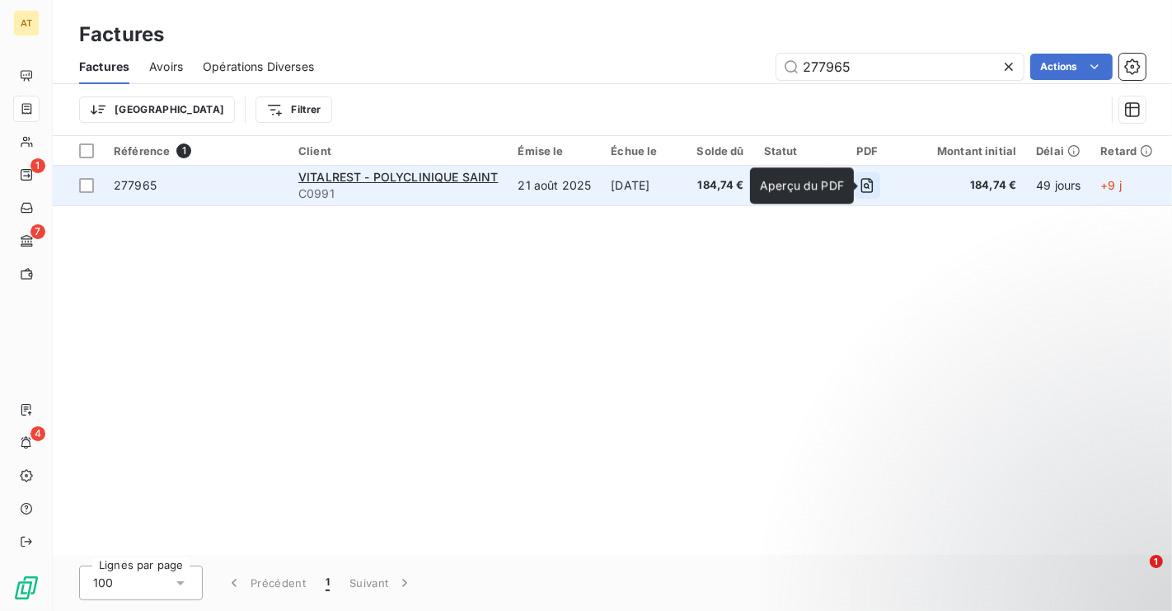
click at [875, 187] on icon "button" at bounding box center [867, 185] width 16 height 16
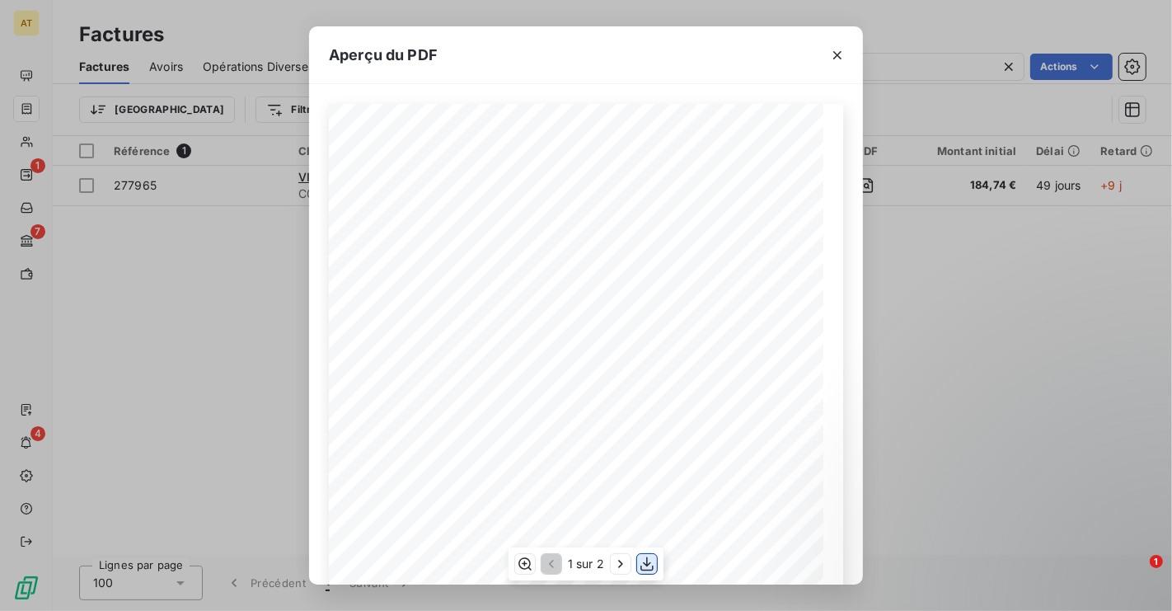
click at [645, 572] on button "button" at bounding box center [647, 564] width 20 height 20
click at [963, 68] on div "Aperçu du PDF VITALREST - POLYCLINIQUE SAINT ROCH 560, AVENUE DU COLONEL ANDRÉ …" at bounding box center [586, 305] width 1172 height 611
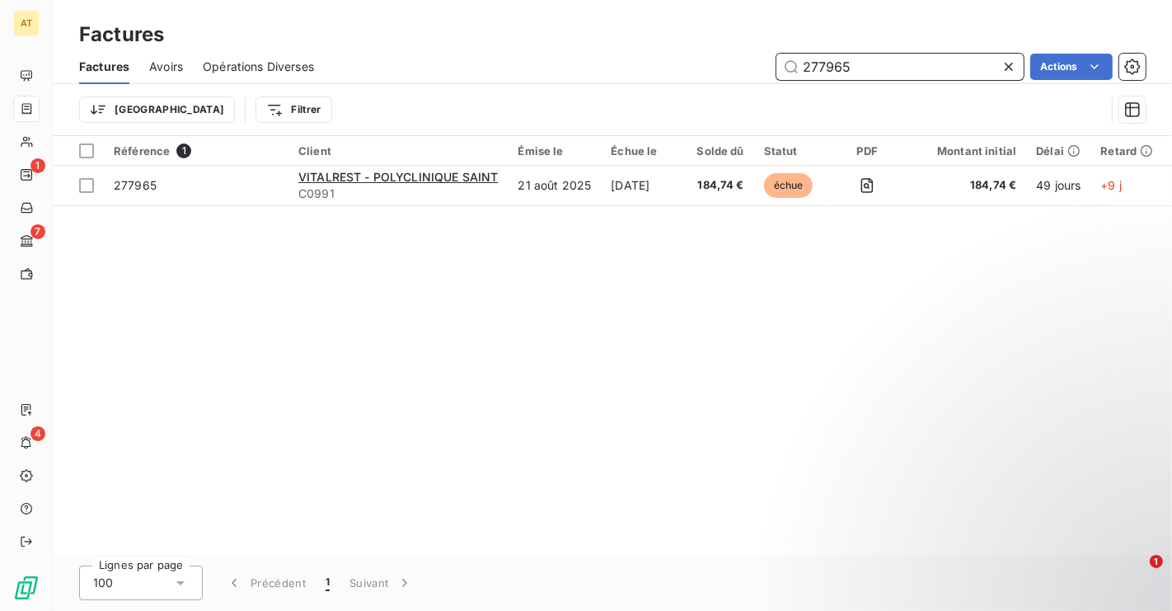
click at [963, 68] on input "277965" at bounding box center [899, 67] width 247 height 26
paste input "821"
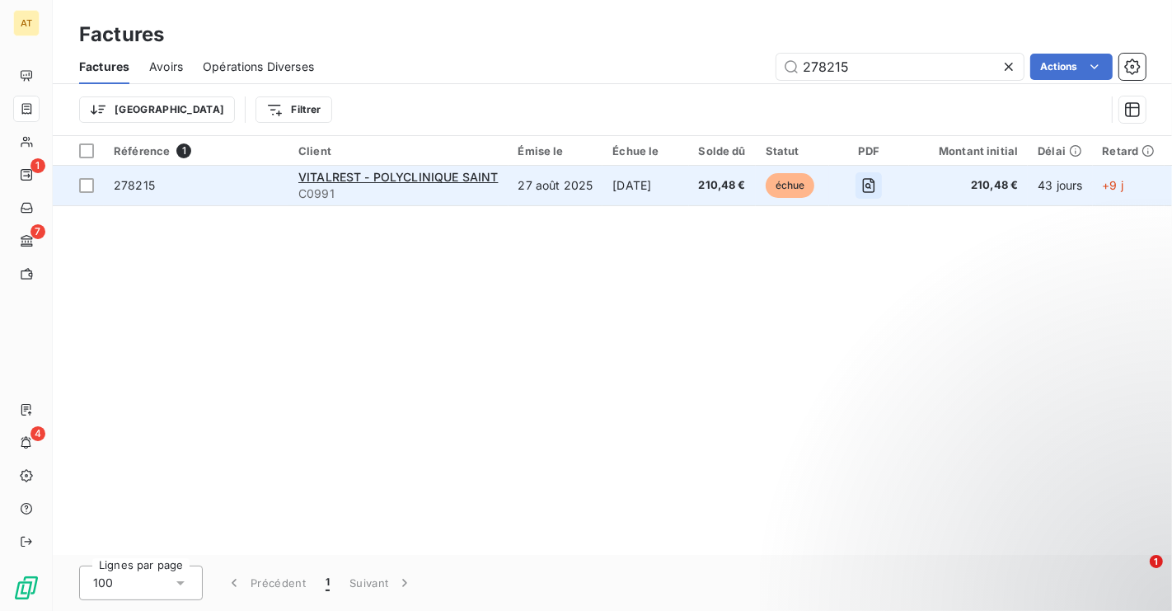
click at [876, 182] on icon "button" at bounding box center [868, 185] width 16 height 16
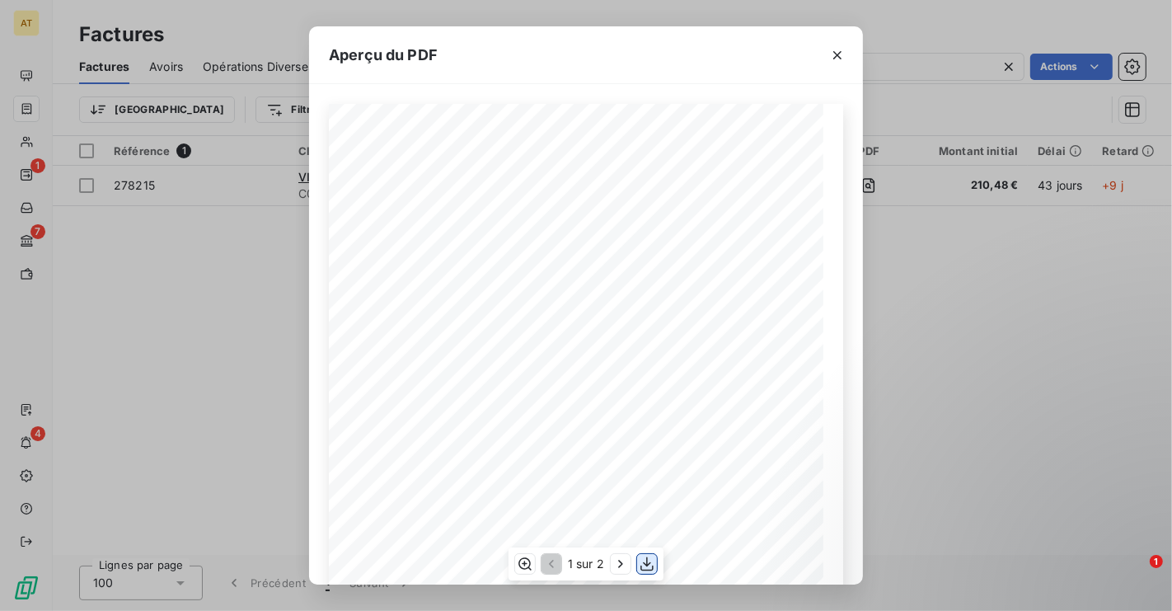
click at [653, 557] on icon "button" at bounding box center [647, 563] width 16 height 16
click at [958, 73] on div "Aperçu du PDF VITALREST - POLYCLINIQUE SAINT ROCH 560, AVENUE DU COLONEL ANDRÉ …" at bounding box center [586, 305] width 1172 height 611
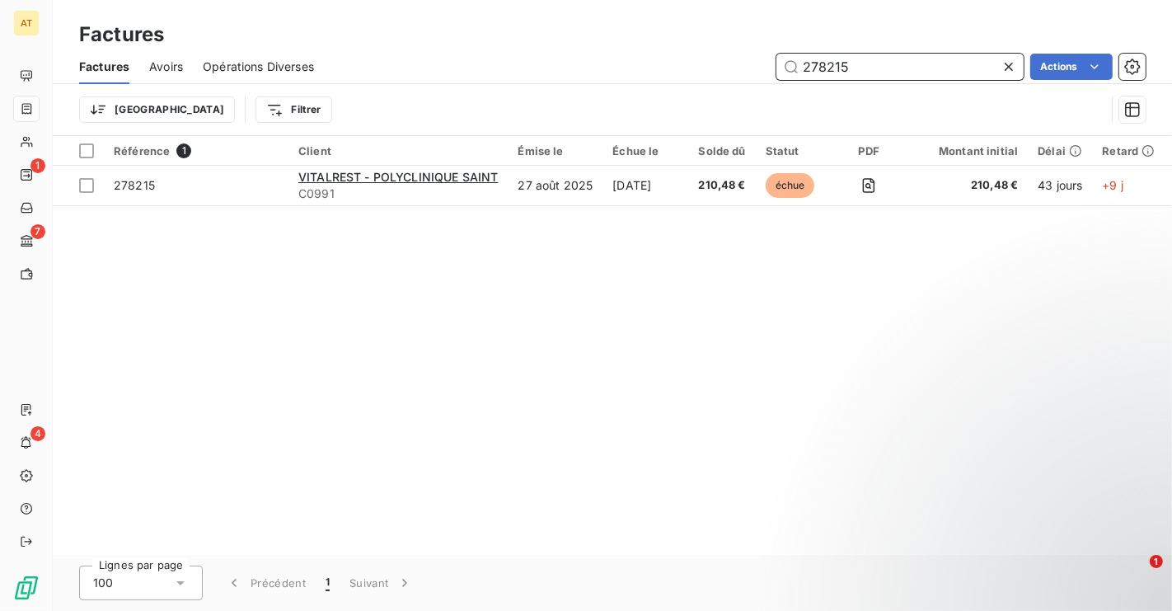
click at [974, 70] on input "278215" at bounding box center [899, 67] width 247 height 26
paste input "07"
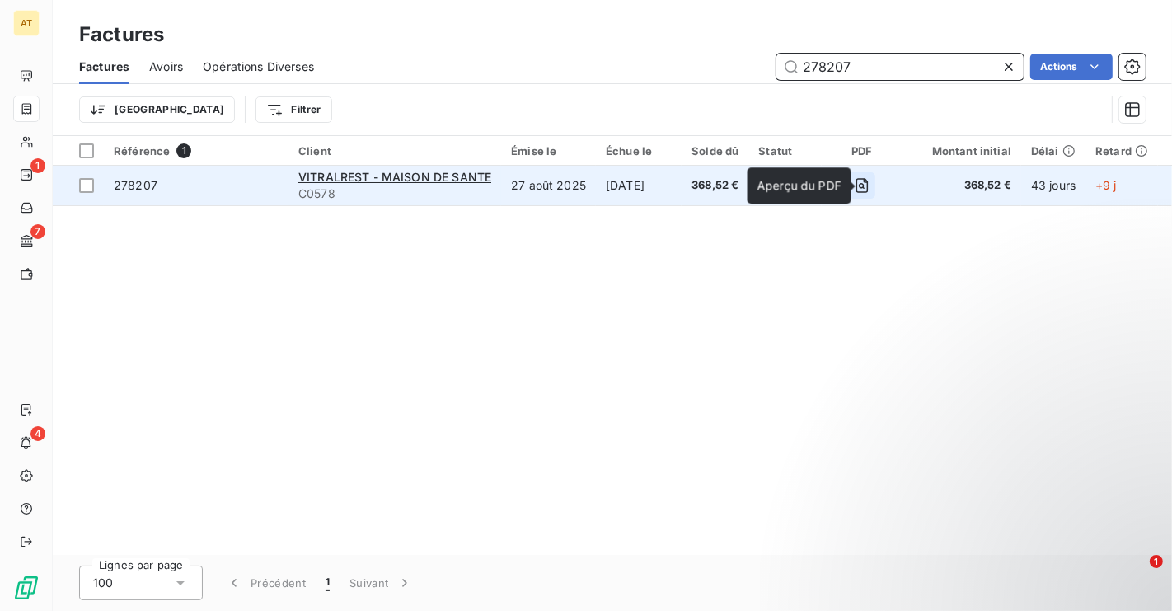
type input "278207"
click at [868, 189] on icon "button" at bounding box center [862, 185] width 16 height 16
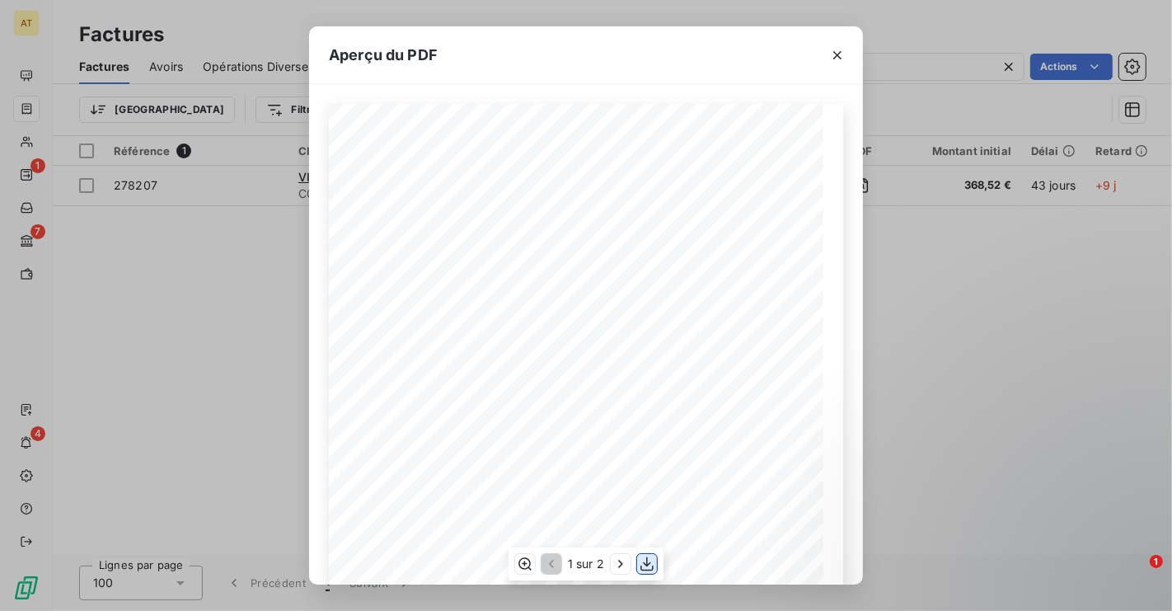
click at [644, 561] on icon "button" at bounding box center [647, 563] width 16 height 16
click at [938, 67] on div "Aperçu du PDF VITRALREST - MAISON DE SANTE SAINT PAUL CHEMIN SAINT PAUL 13210 S…" at bounding box center [586, 305] width 1172 height 611
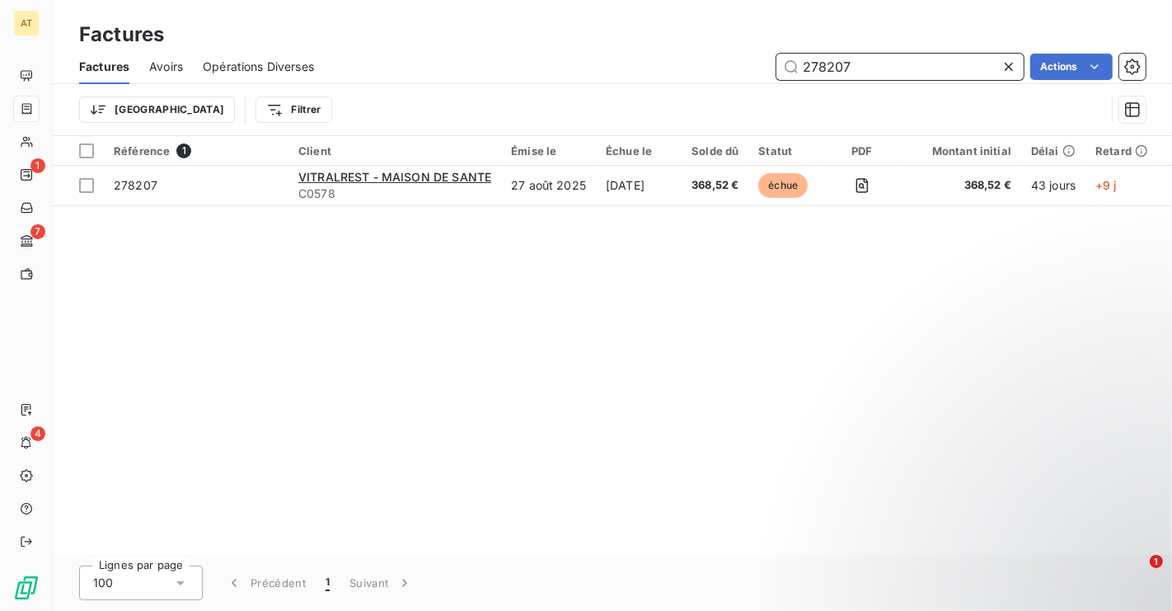
click at [935, 72] on input "278207" at bounding box center [899, 67] width 247 height 26
paste input "7268"
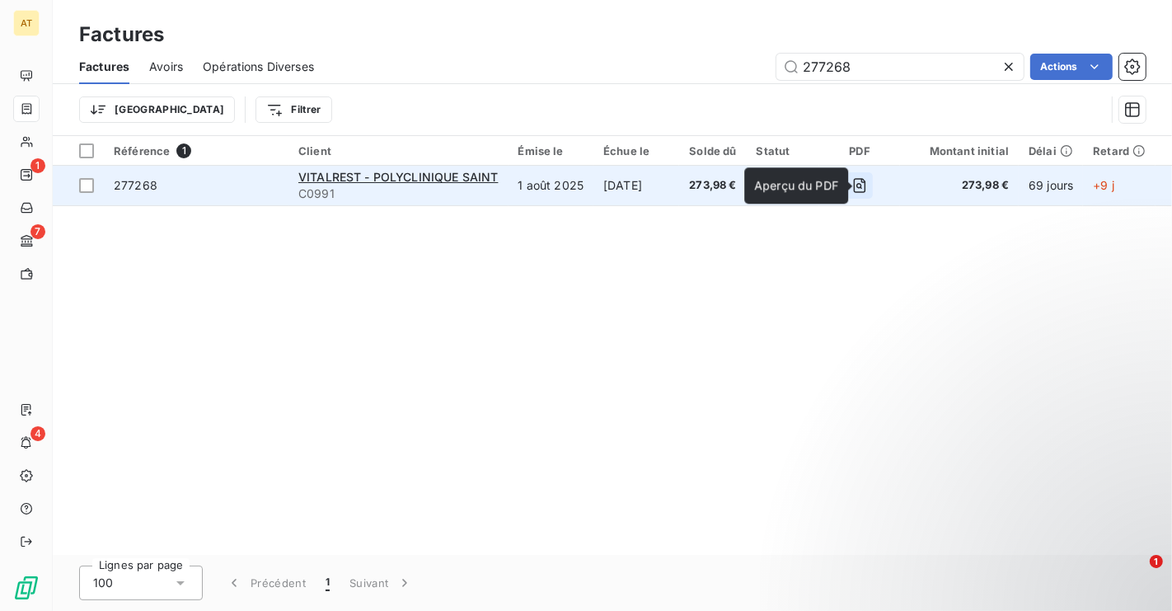
click at [862, 187] on icon "button" at bounding box center [859, 186] width 6 height 6
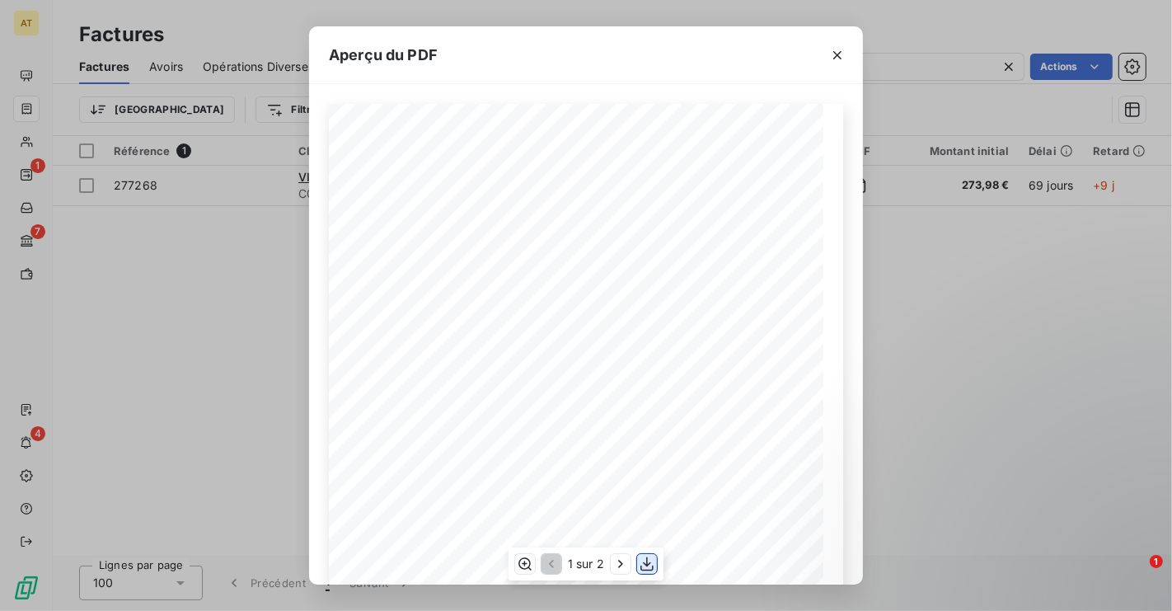
click at [649, 566] on icon "button" at bounding box center [647, 563] width 16 height 16
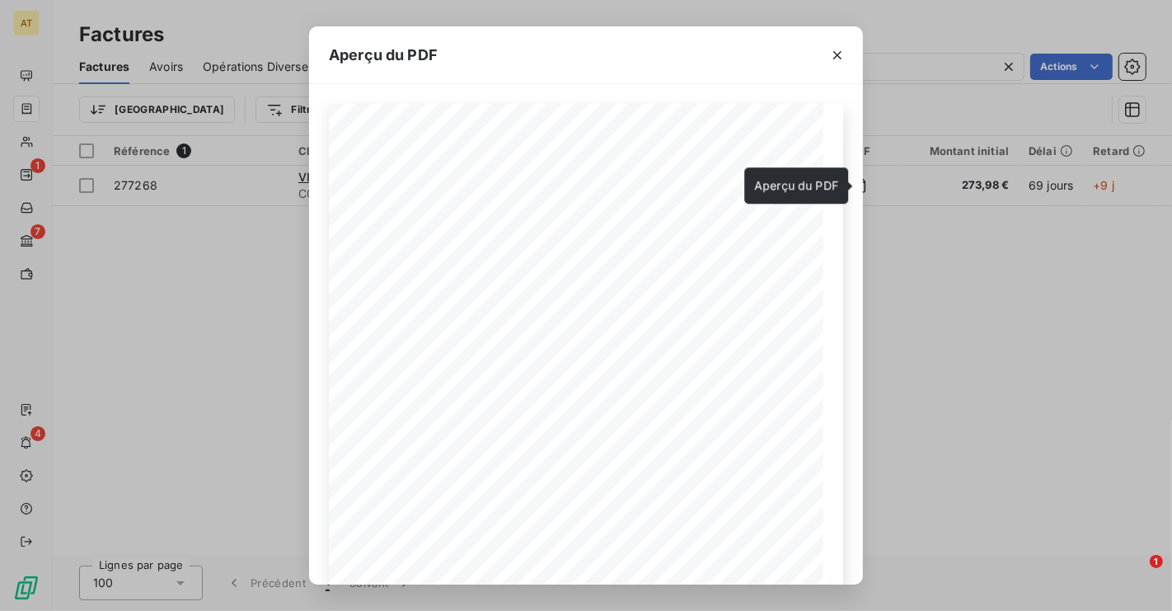
click at [135, 272] on div "Aperçu du PDF VITALREST - POLYCLINIQUE SAINT ROCH 560, AVENUE DU COLONEL ANDRÉ …" at bounding box center [586, 305] width 1172 height 611
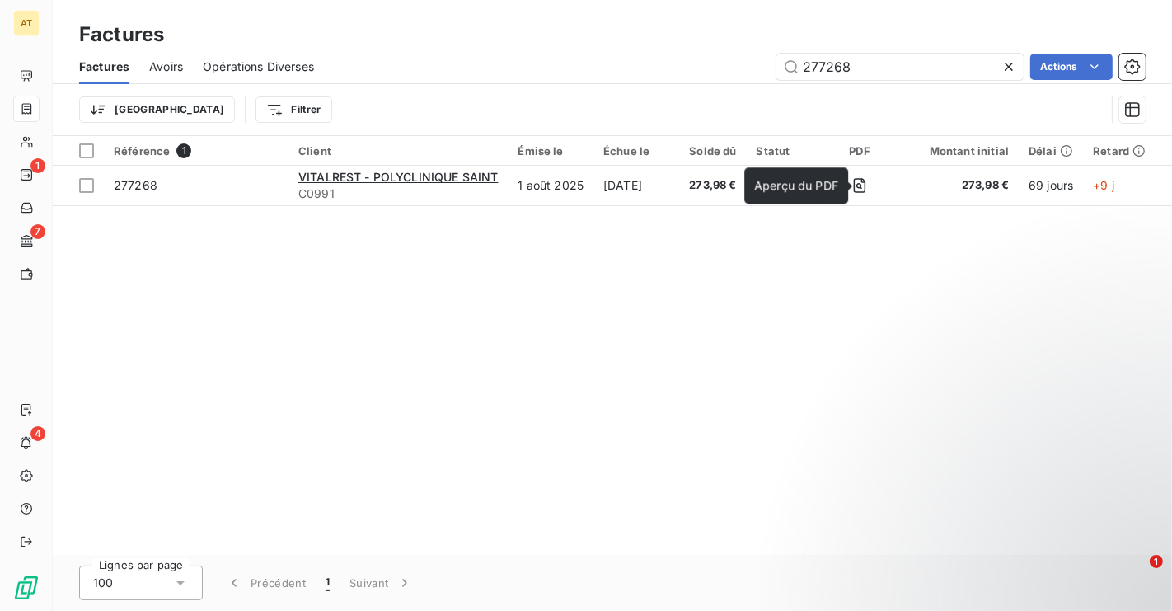
click at [651, 279] on div "Référence 1 Client Émise le Échue le Solde dû Statut PDF Montant initial Délai …" at bounding box center [612, 345] width 1119 height 419
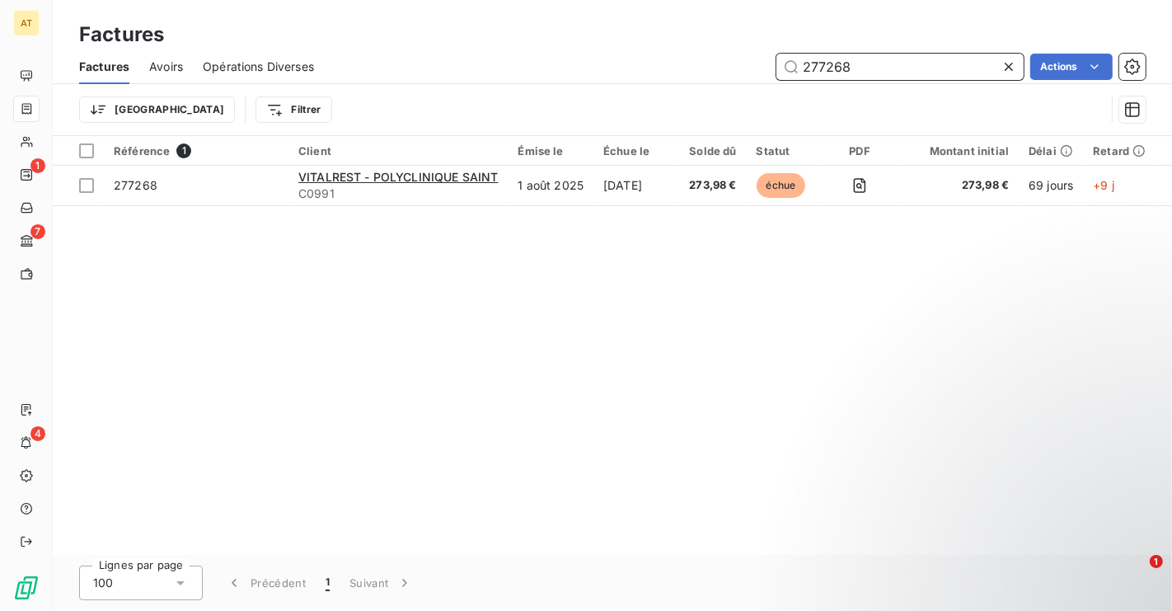
click at [871, 65] on input "277268" at bounding box center [899, 67] width 247 height 26
paste input "4252"
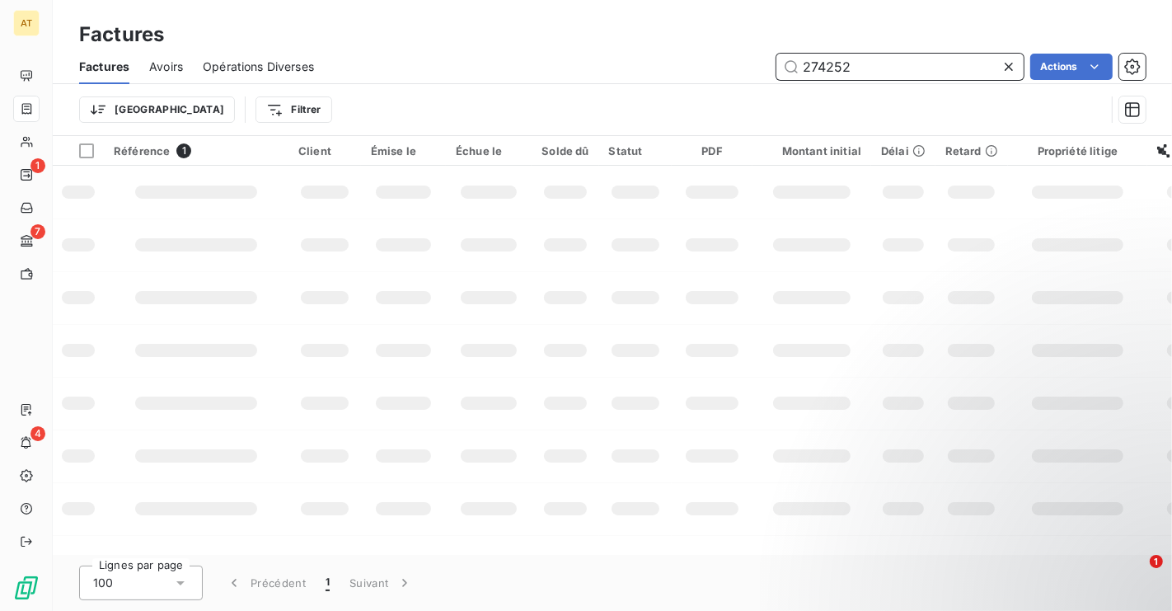
type input "274252"
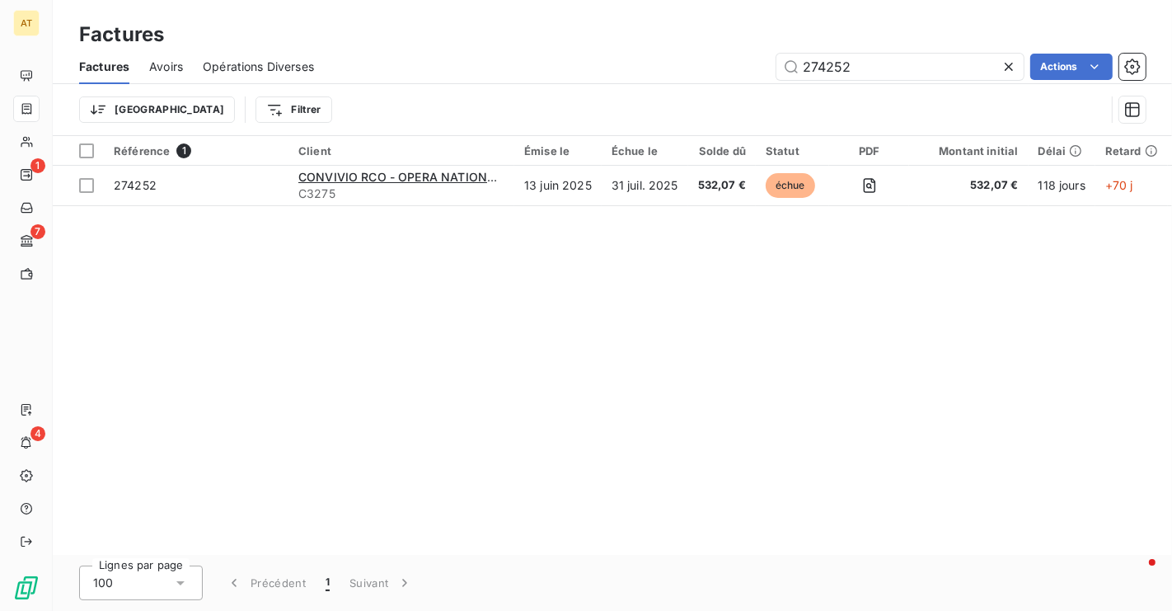
click at [1012, 68] on icon at bounding box center [1008, 67] width 16 height 16
click at [1029, 32] on div "Factures" at bounding box center [612, 35] width 1119 height 30
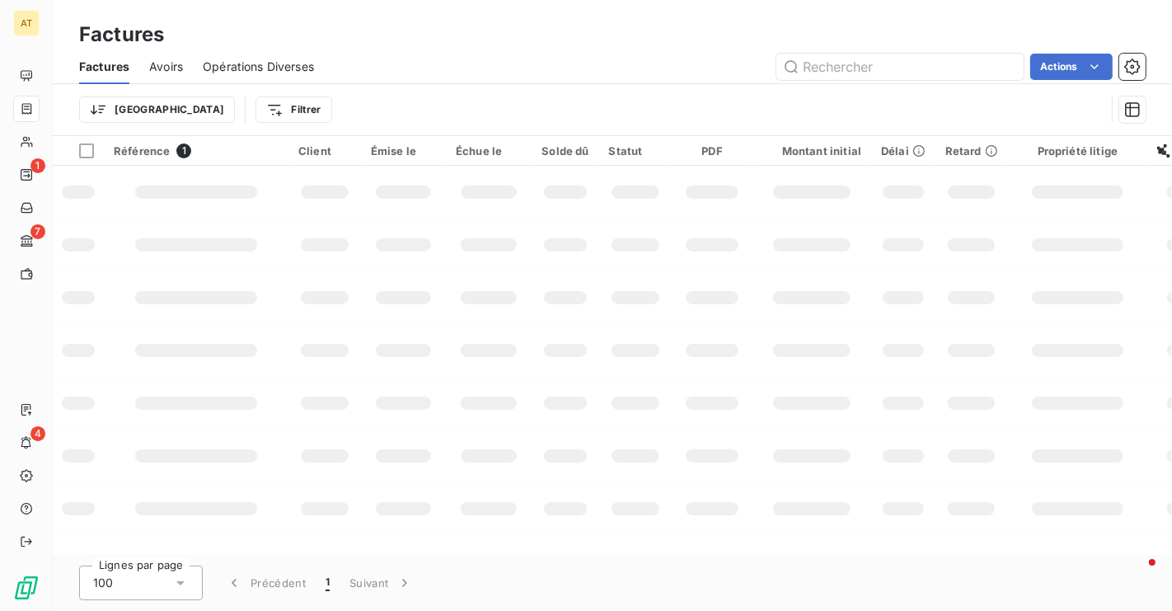
click at [595, 51] on div "Factures Avoirs Opérations Diverses Actions" at bounding box center [612, 66] width 1119 height 35
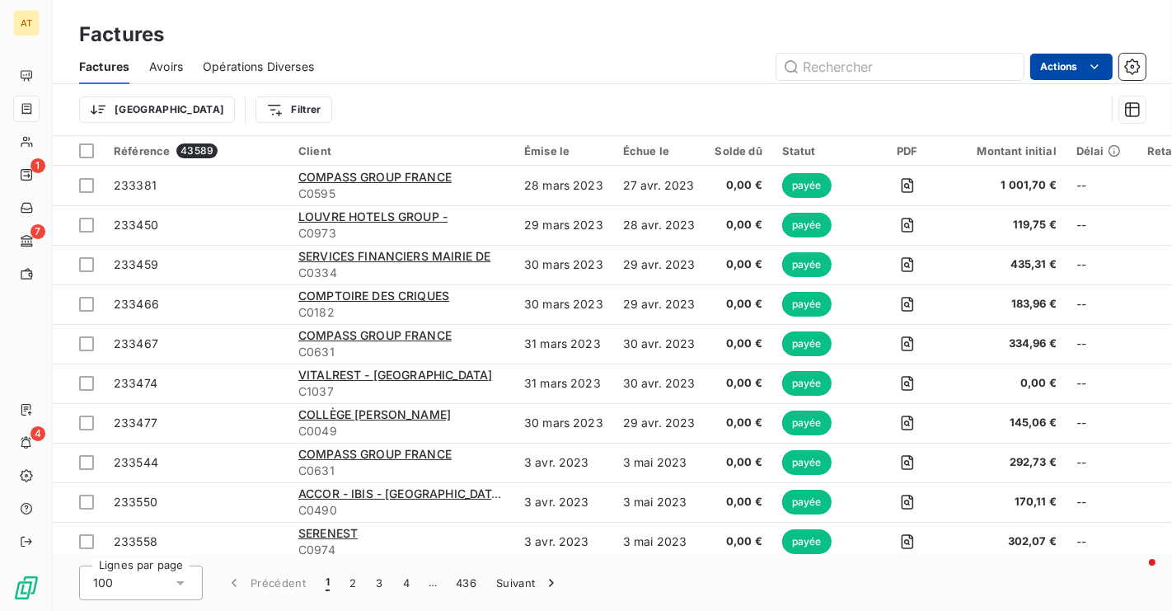
click at [1082, 61] on html "AT 1 7 4 Factures Factures Avoirs Opérations Diverses Actions Trier Filtrer Réf…" at bounding box center [586, 305] width 1172 height 611
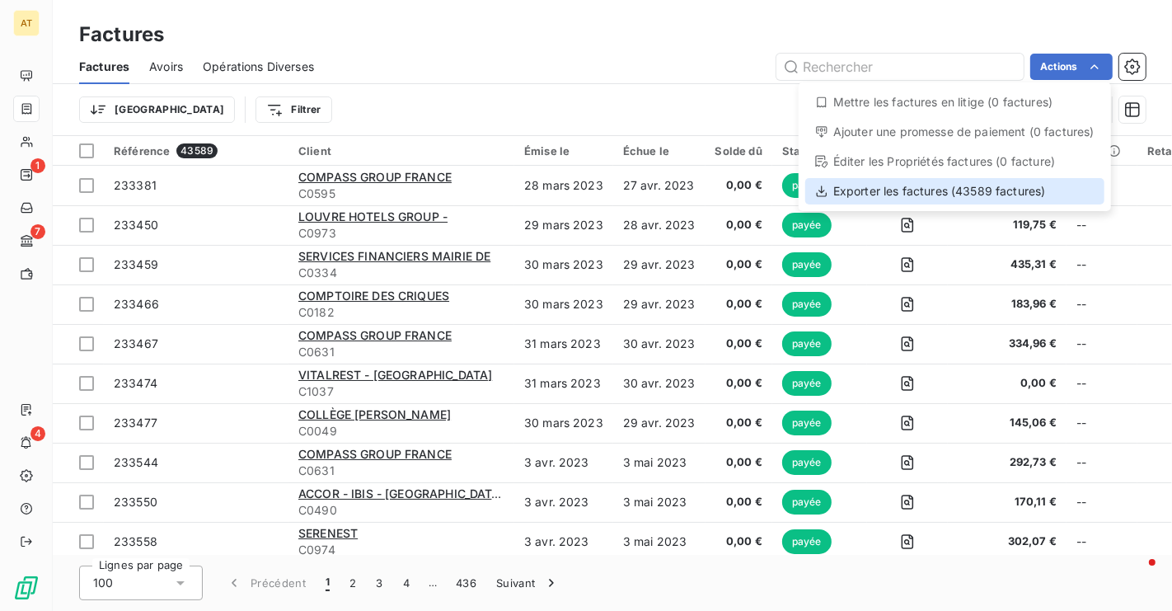
click at [974, 178] on div "Exporter les factures (43589 factures)" at bounding box center [954, 191] width 299 height 26
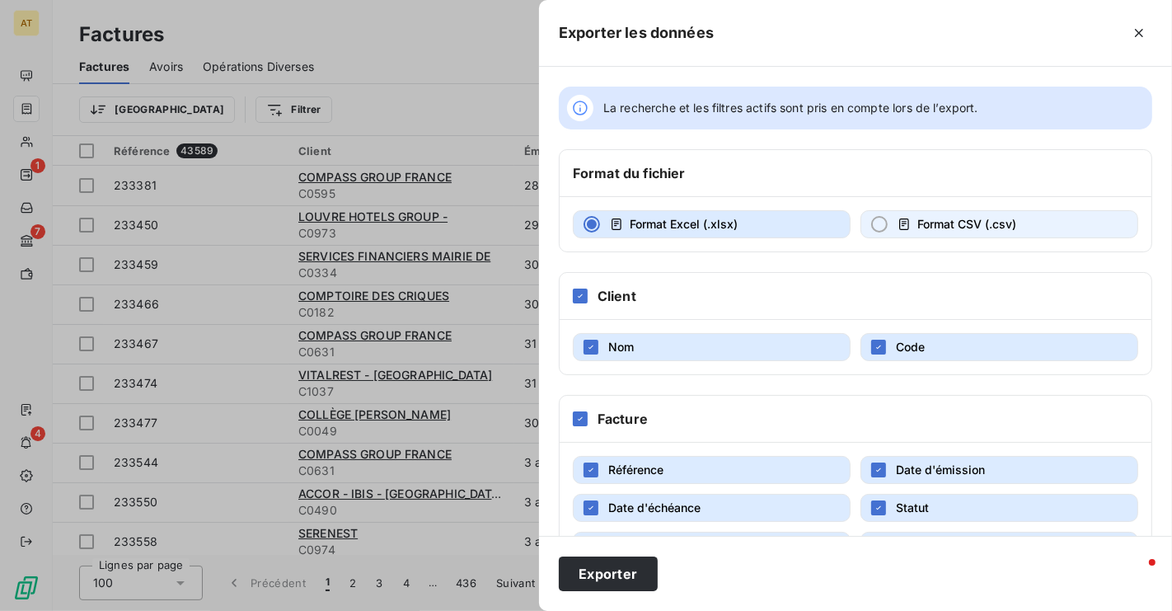
click at [968, 234] on button "Format CSV (.csv)" at bounding box center [999, 224] width 278 height 28
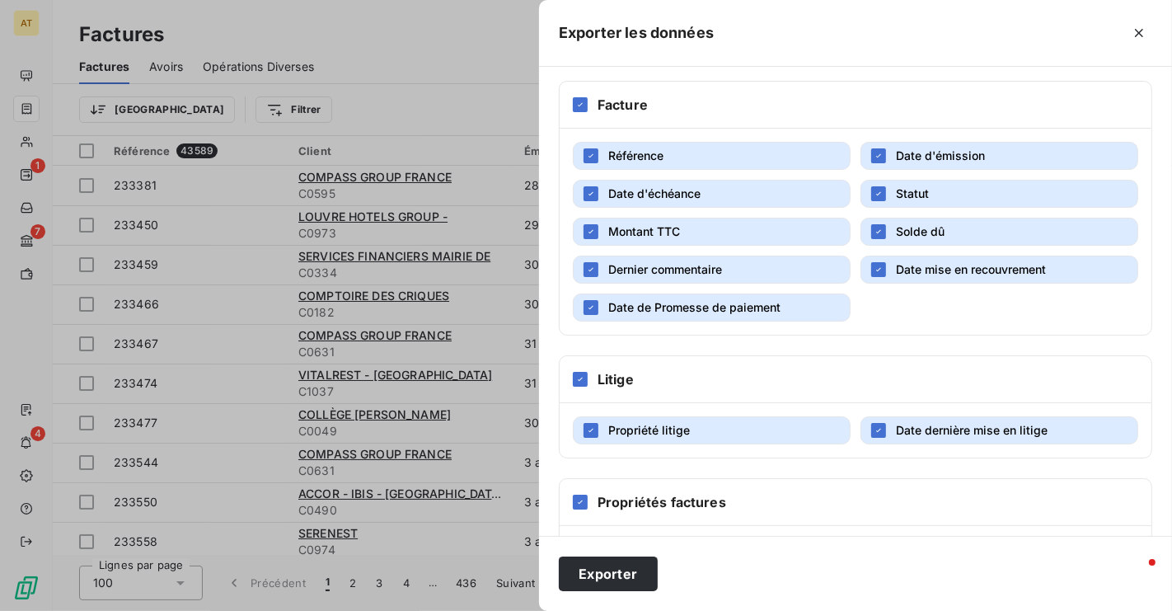
scroll to position [420, 0]
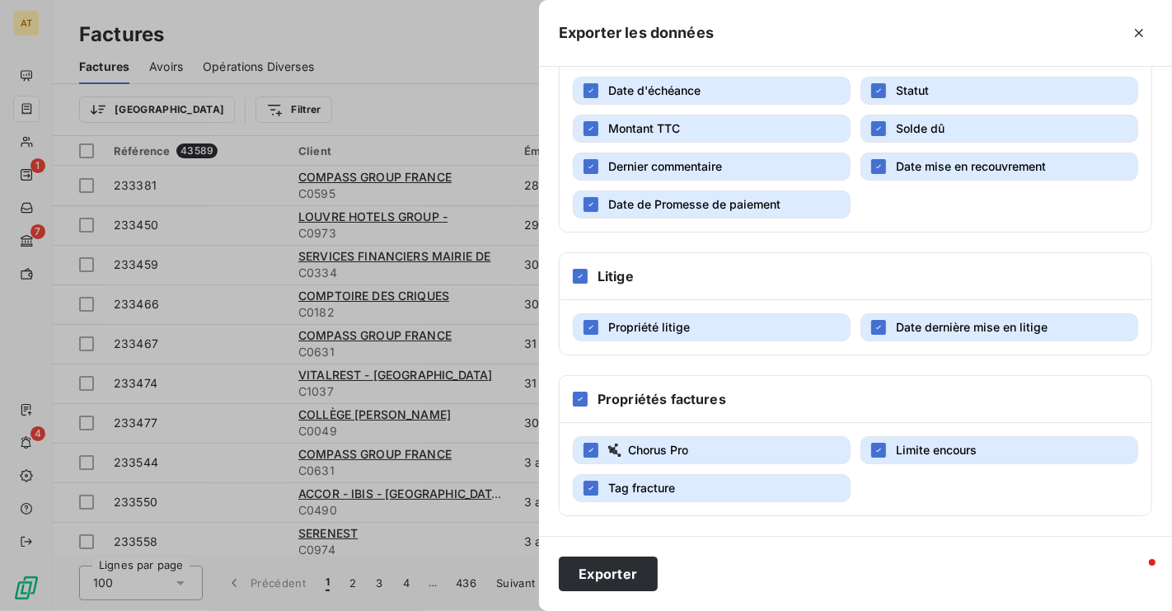
click at [750, 214] on button "Date de Promesse de paiement" at bounding box center [712, 204] width 278 height 28
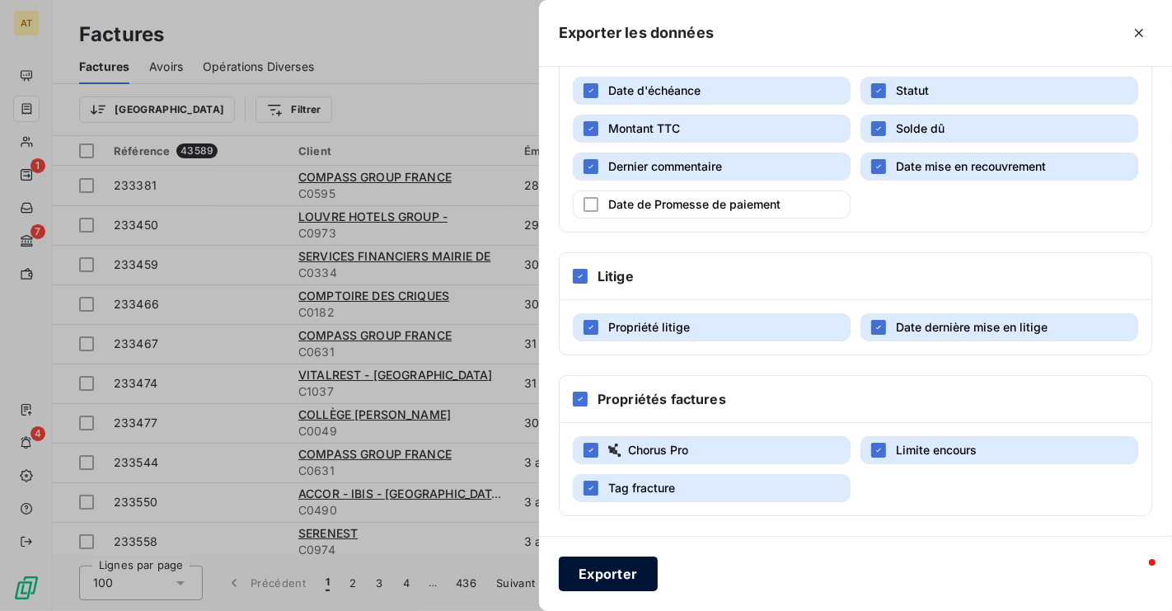
click at [596, 573] on button "Exporter" at bounding box center [608, 573] width 99 height 35
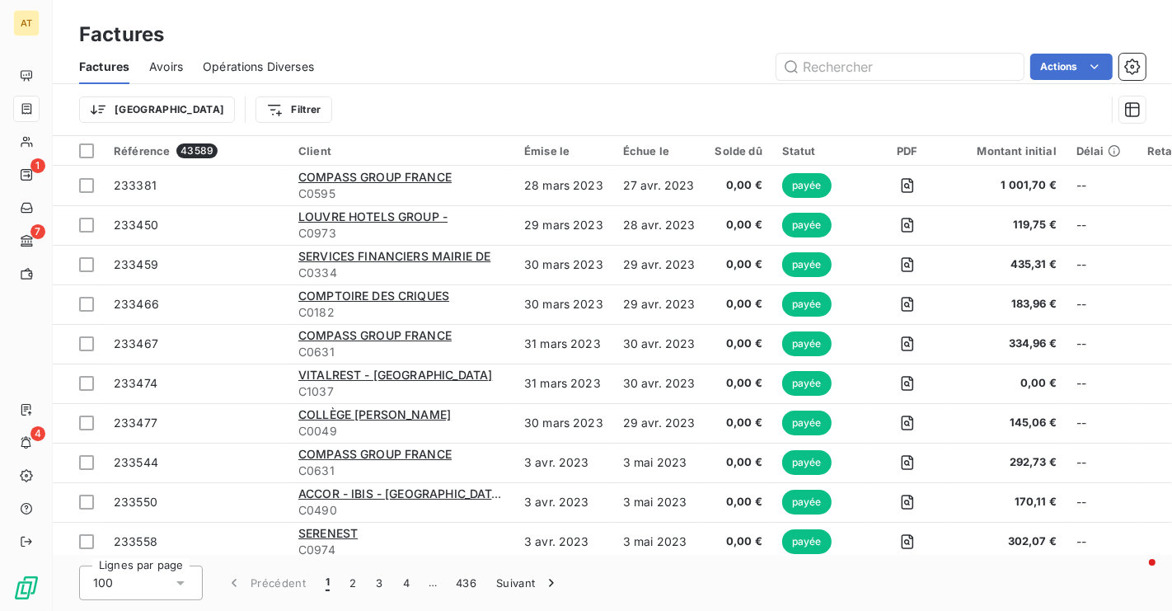
click at [630, 27] on div "Factures" at bounding box center [612, 35] width 1119 height 30
click at [173, 55] on div "Avoirs" at bounding box center [166, 66] width 34 height 35
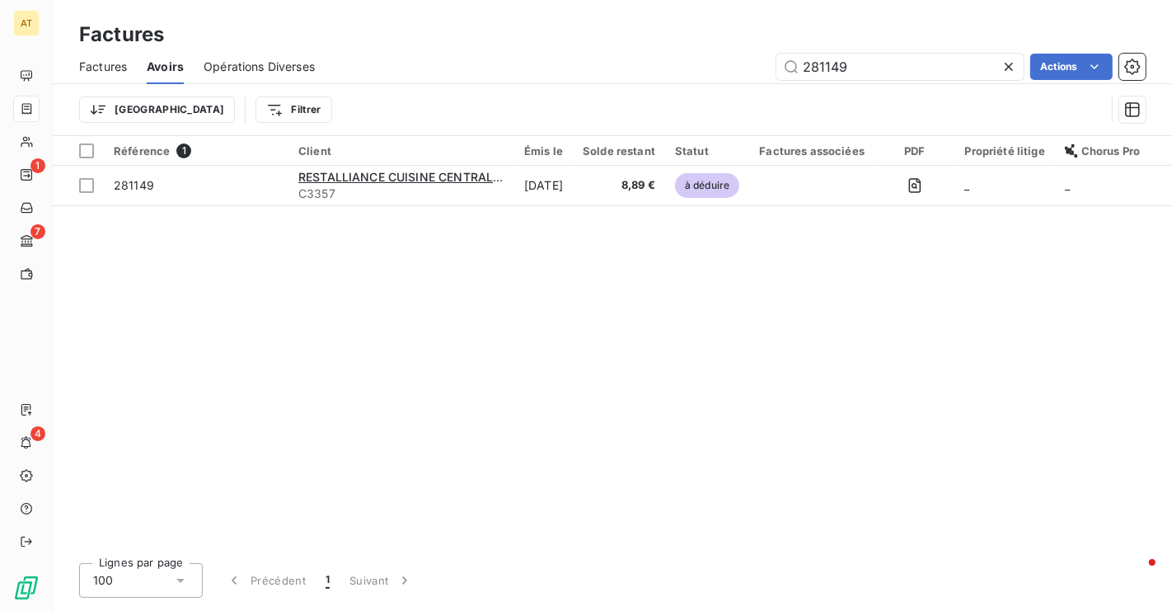
click at [1012, 65] on icon at bounding box center [1008, 67] width 16 height 16
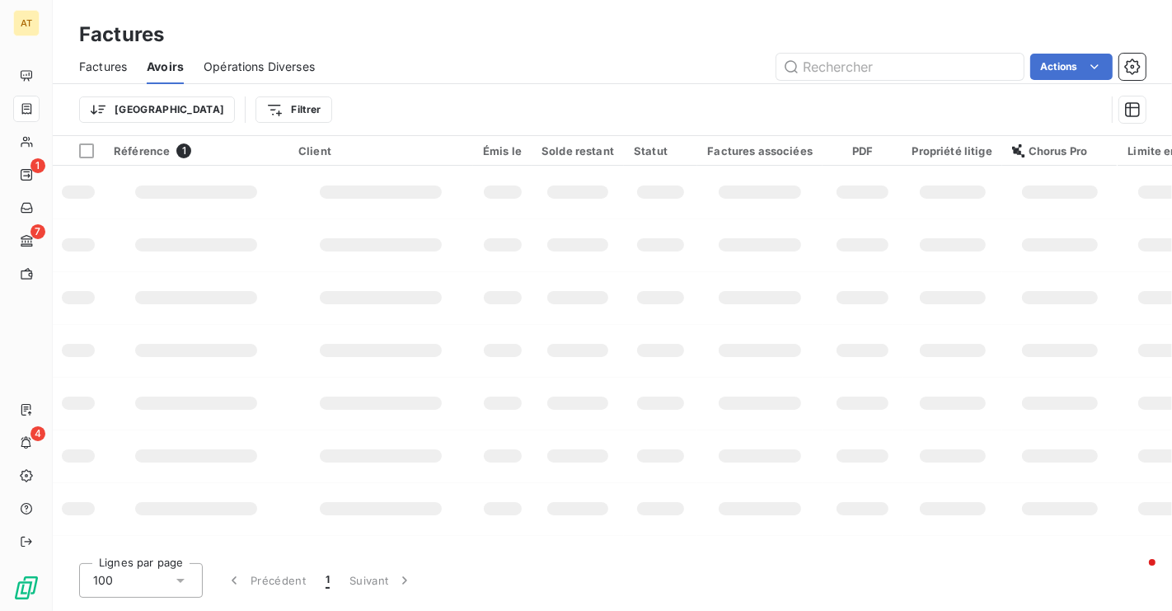
click at [700, 81] on div "Factures Avoirs Opérations Diverses Actions" at bounding box center [612, 66] width 1119 height 35
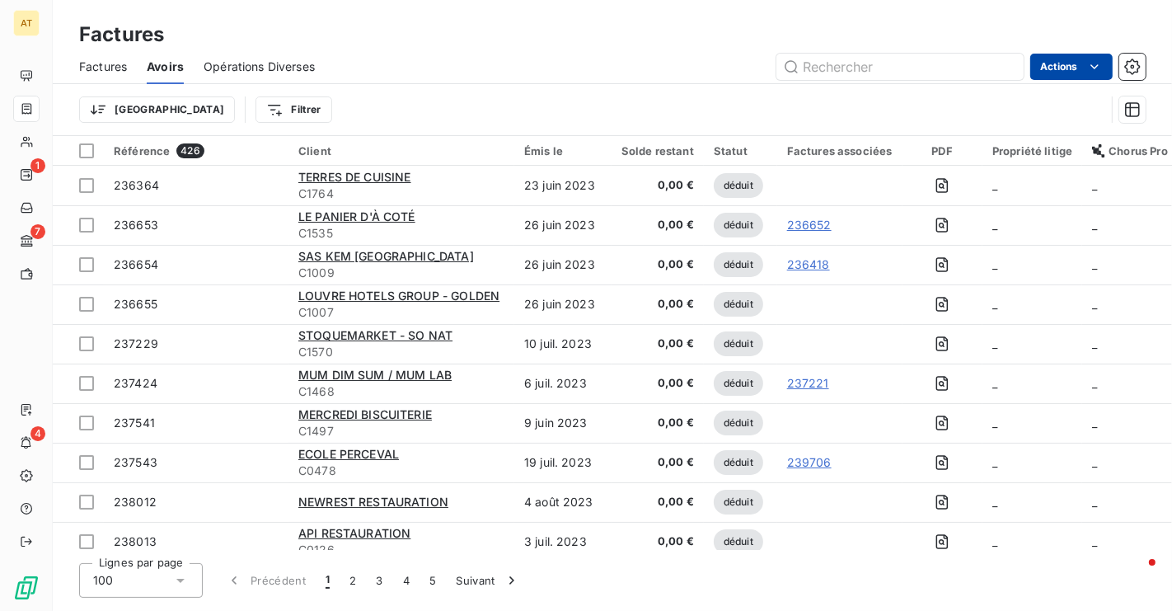
click at [1079, 59] on html "AT 1 7 4 Factures Factures Avoirs Opérations Diverses Actions Trier Filtrer Réf…" at bounding box center [586, 305] width 1172 height 611
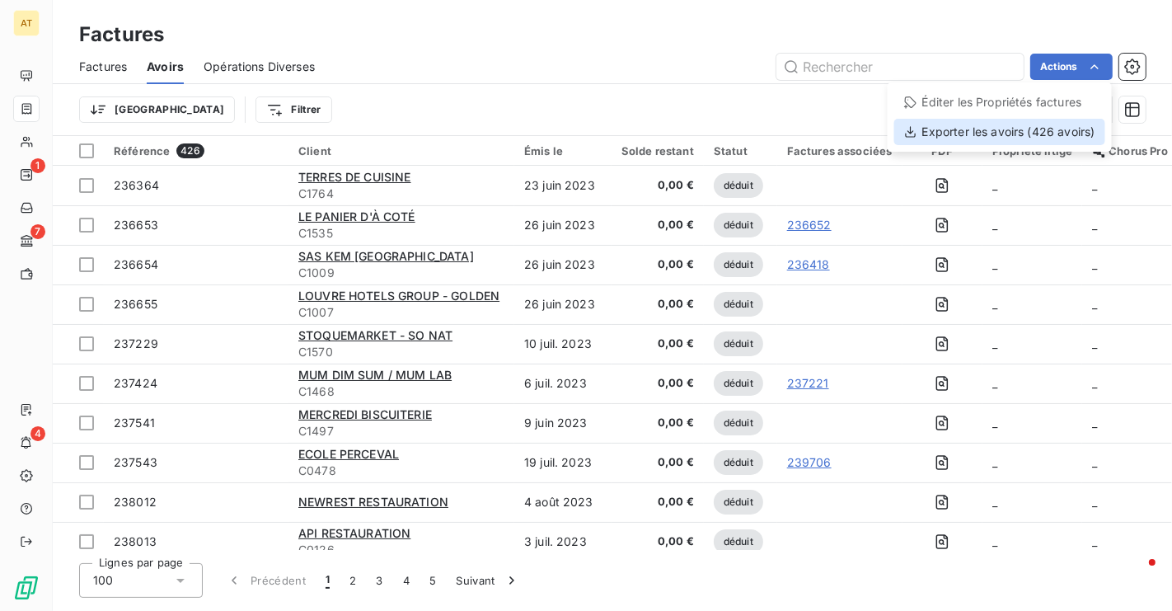
click at [1061, 134] on div "Exporter les avoirs (426 avoirs)" at bounding box center [999, 132] width 211 height 26
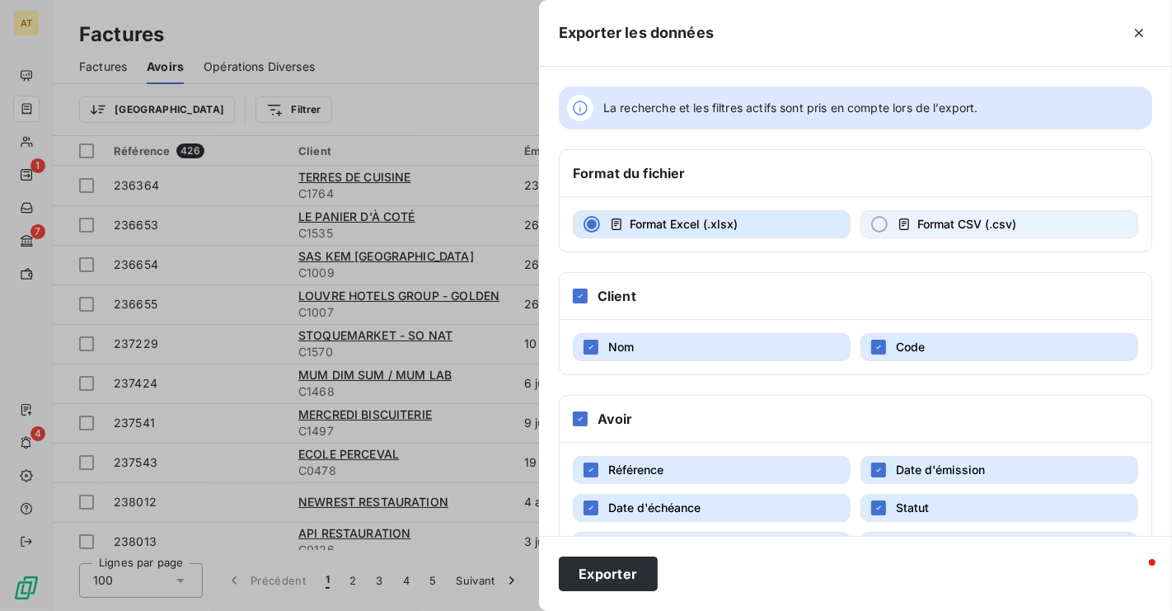
click at [925, 223] on span "Format CSV (.csv)" at bounding box center [966, 224] width 99 height 14
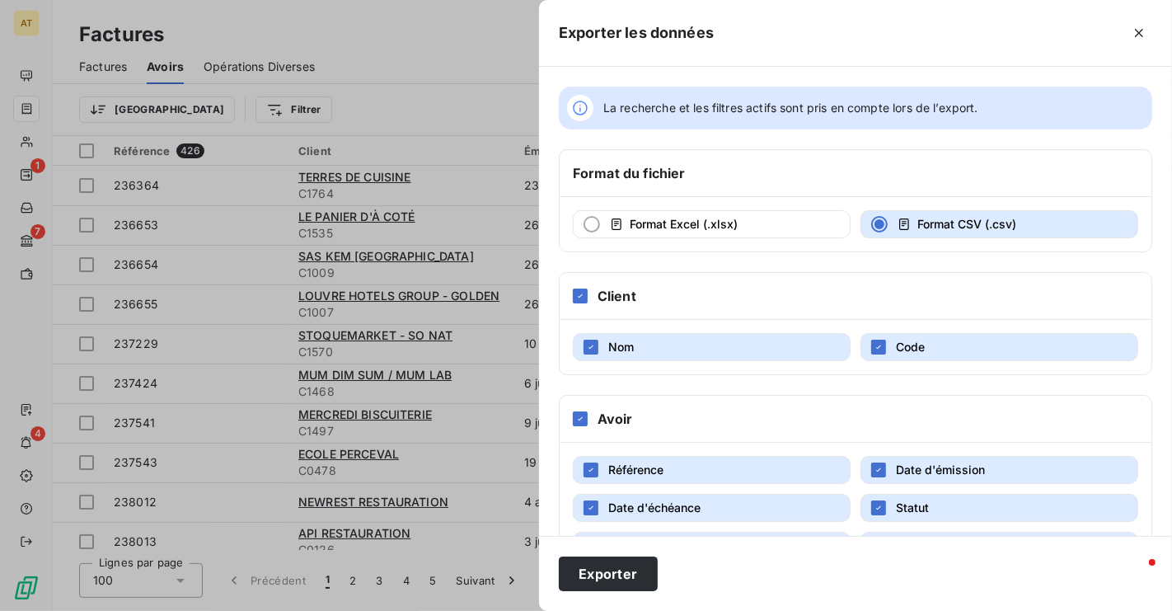
scroll to position [382, 0]
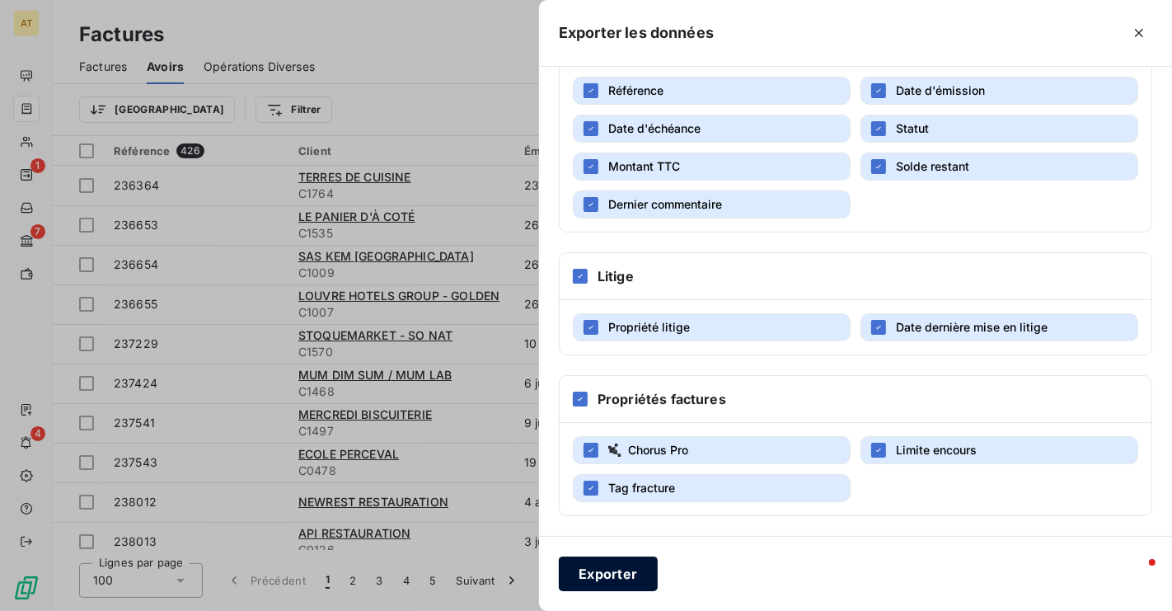
click at [602, 569] on button "Exporter" at bounding box center [608, 573] width 99 height 35
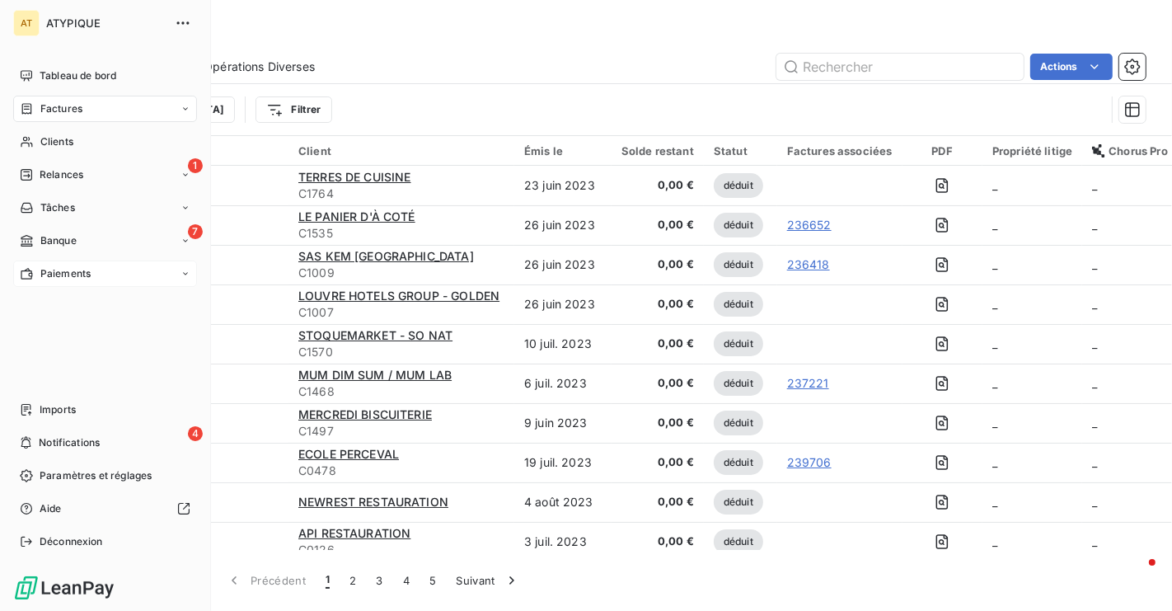
click at [70, 266] on span "Paiements" at bounding box center [65, 273] width 50 height 15
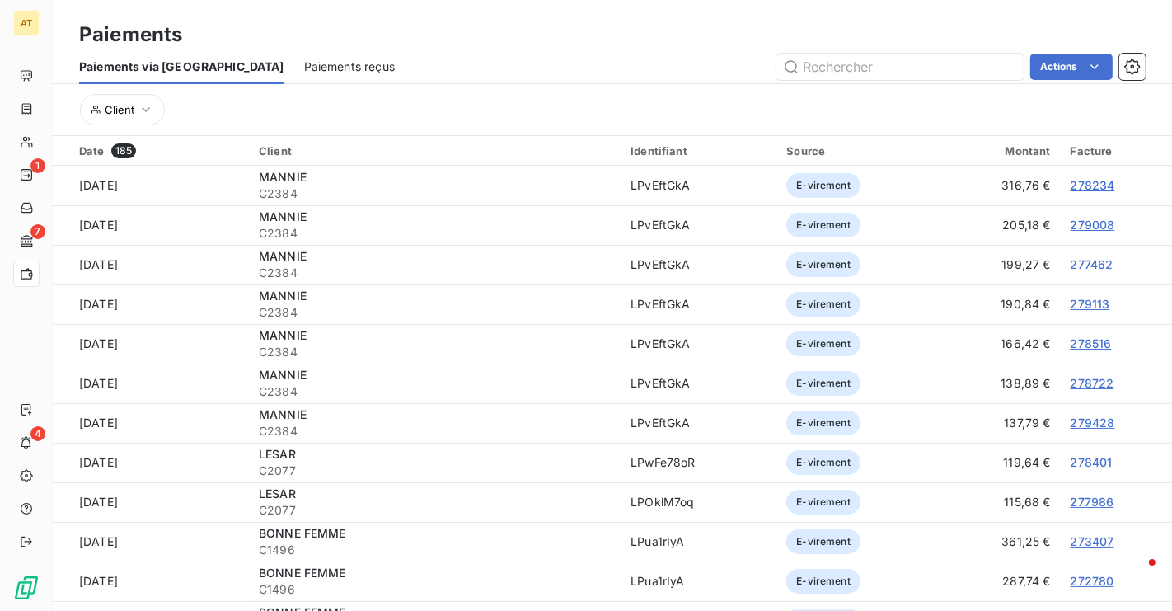
click at [304, 72] on span "Paiements reçus" at bounding box center [349, 67] width 91 height 16
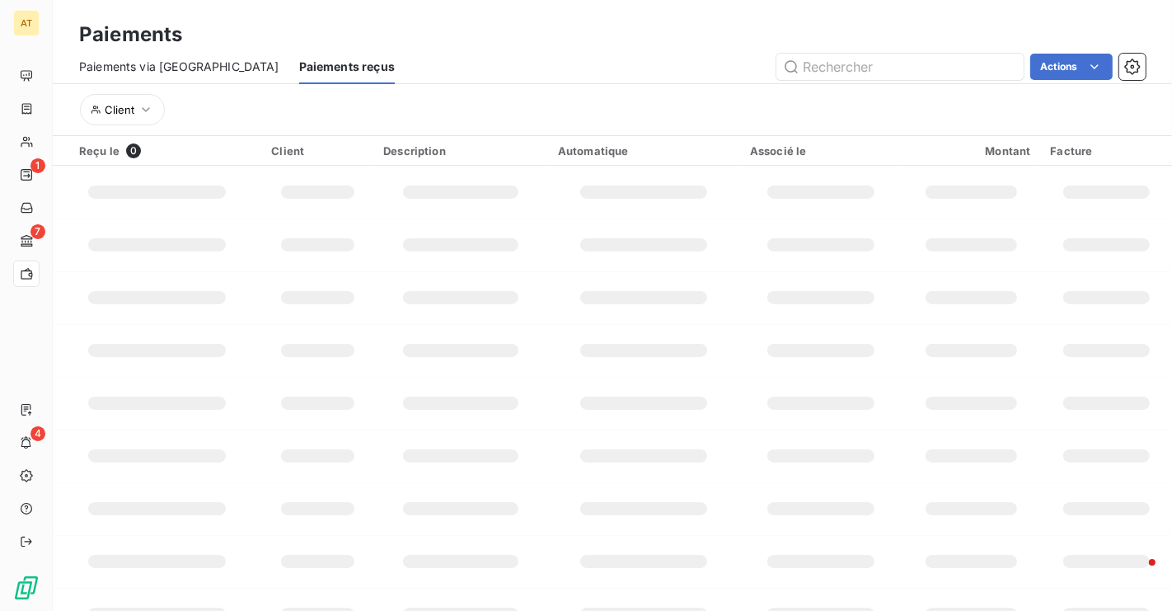
click at [697, 79] on div "Actions" at bounding box center [780, 67] width 731 height 26
click at [700, 78] on div "Actions" at bounding box center [780, 67] width 731 height 26
click at [524, 68] on div "Actions" at bounding box center [780, 67] width 731 height 26
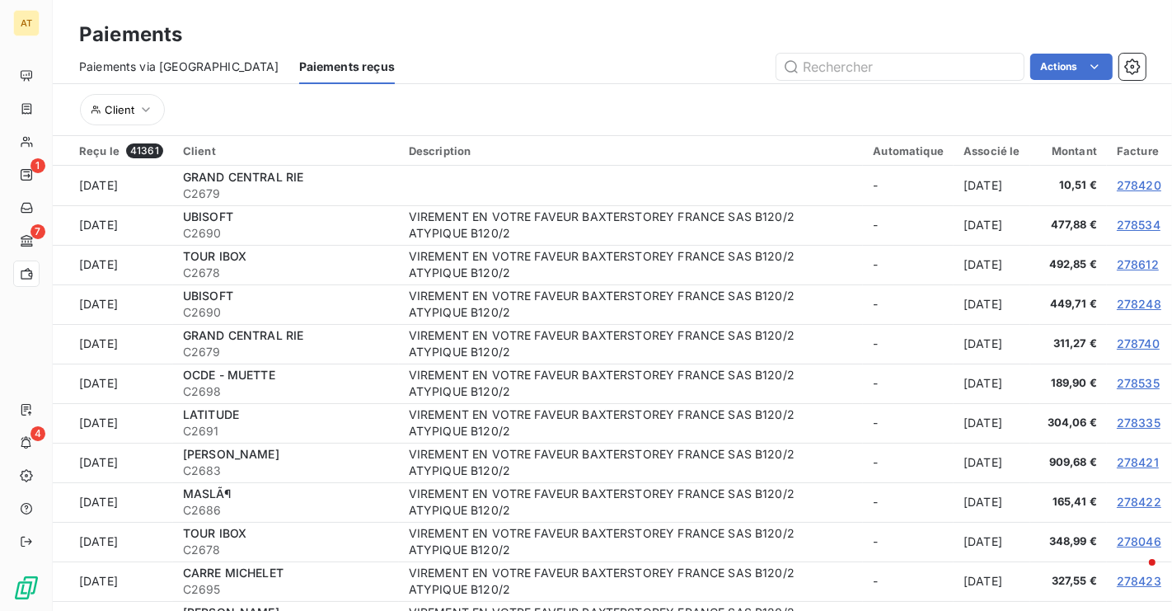
click at [663, 58] on div "Actions" at bounding box center [780, 67] width 731 height 26
click at [1065, 110] on div "Exporter les paiements (41361 paiement)" at bounding box center [973, 102] width 264 height 26
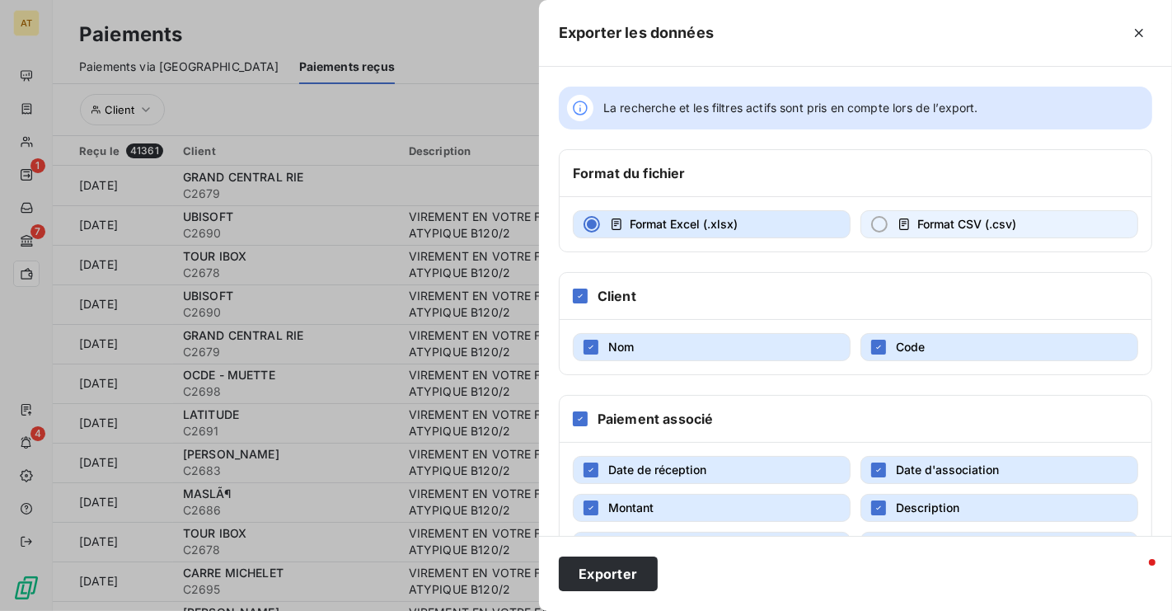
click at [942, 228] on span "Format CSV (.csv)" at bounding box center [966, 224] width 99 height 14
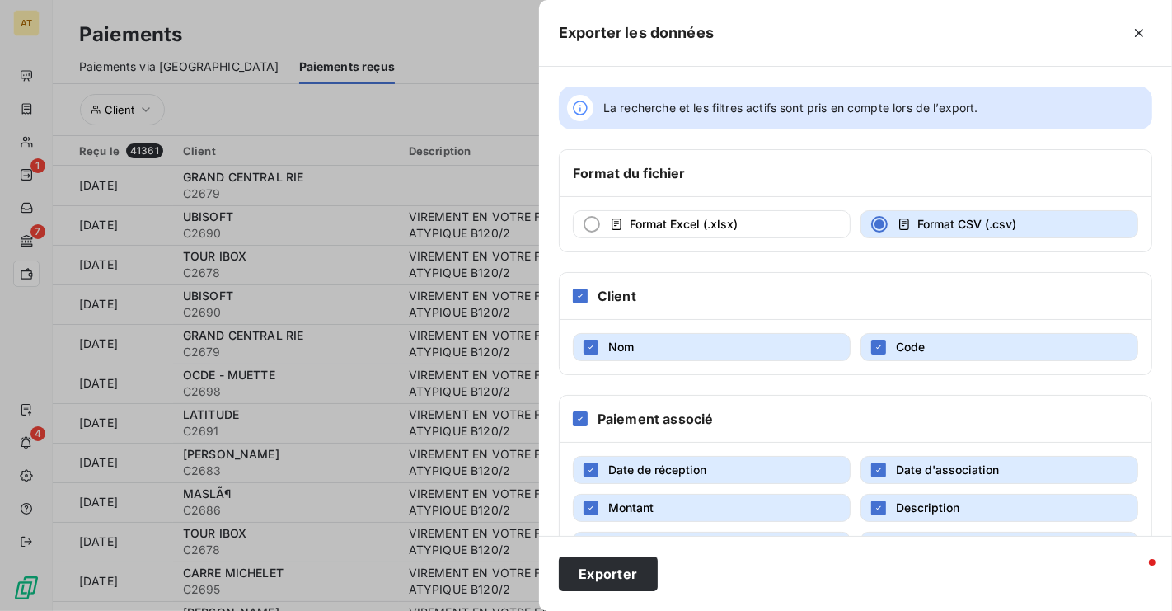
scroll to position [59, 0]
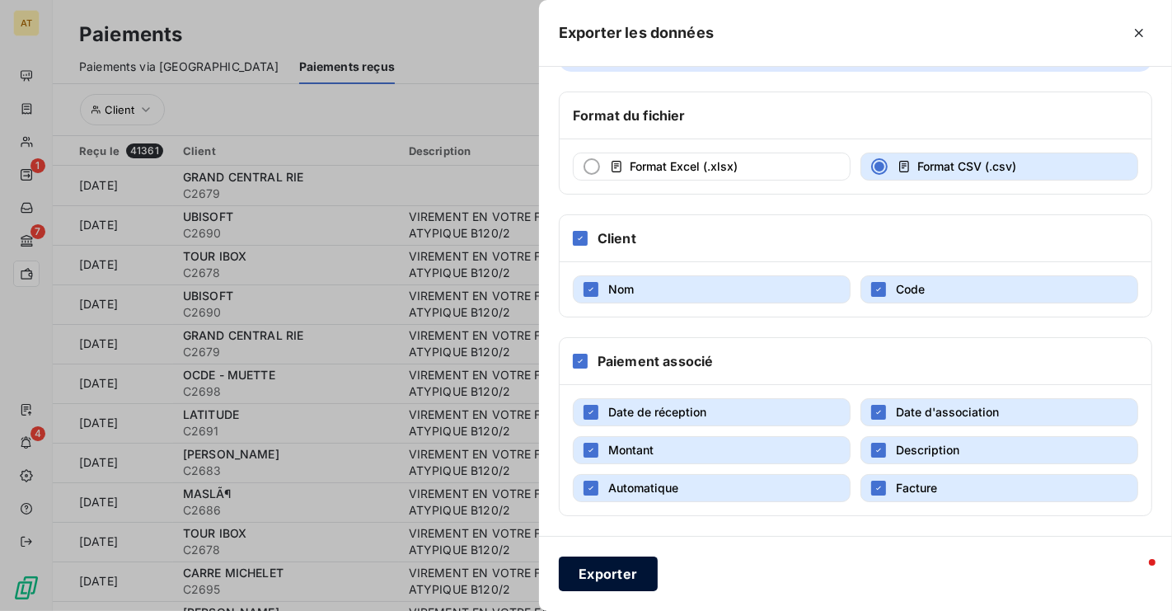
click at [598, 565] on button "Exporter" at bounding box center [608, 573] width 99 height 35
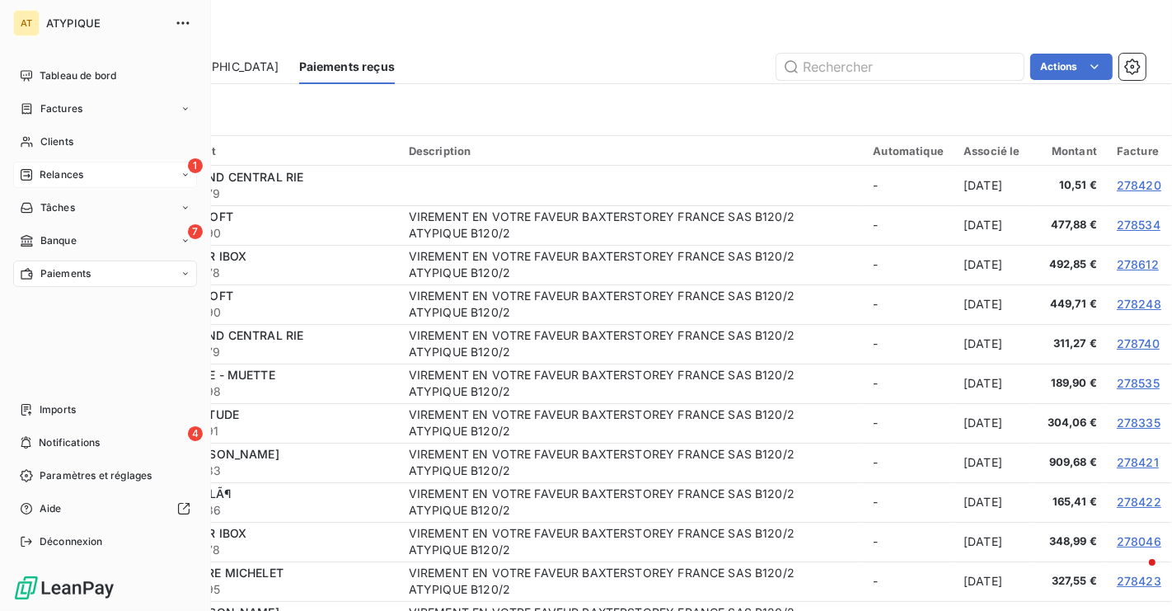
click at [51, 171] on span "Relances" at bounding box center [62, 174] width 44 height 15
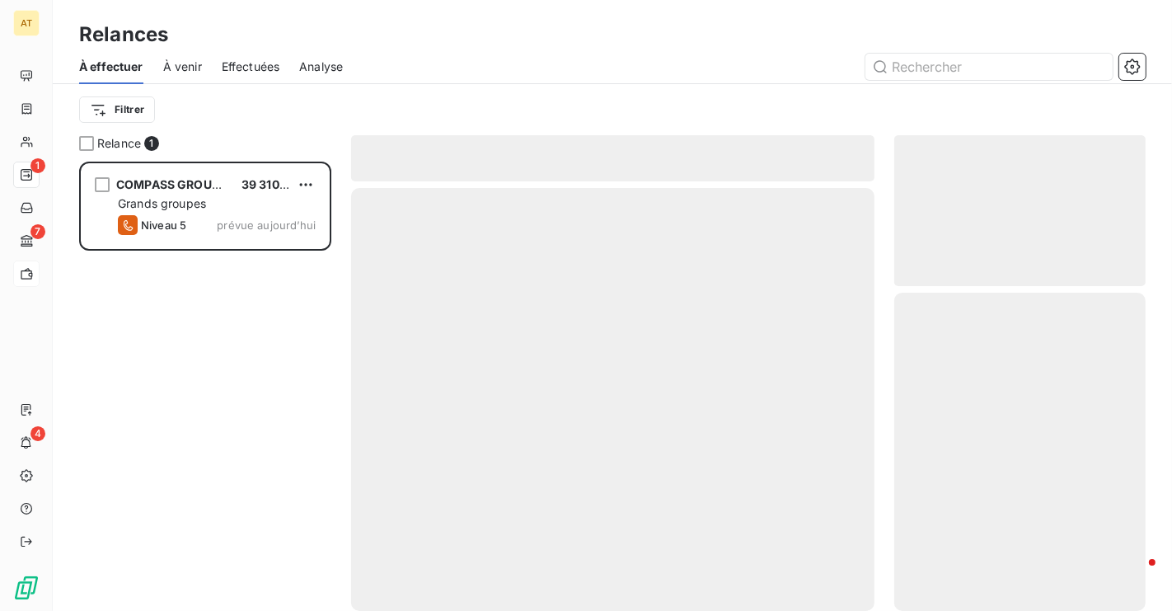
scroll to position [448, 251]
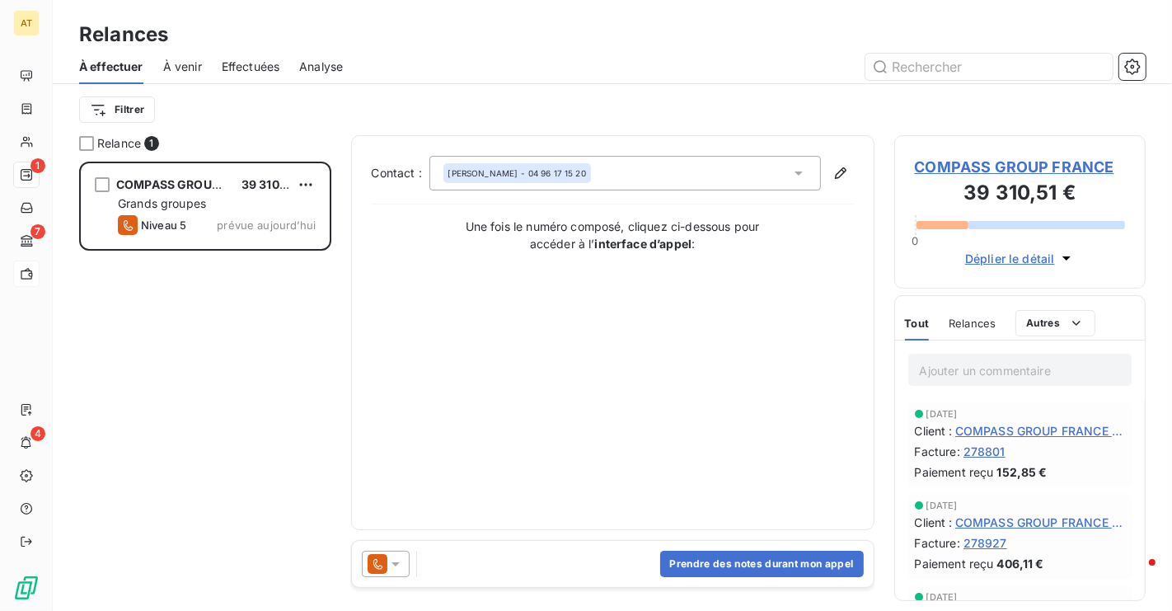
click at [400, 569] on icon at bounding box center [395, 563] width 16 height 16
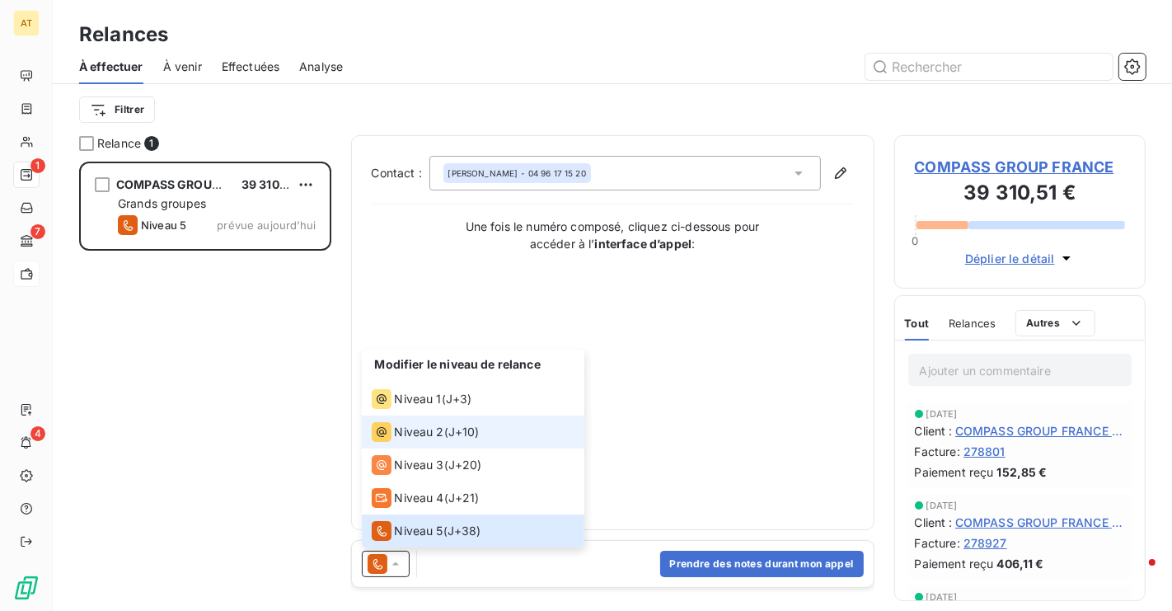
click at [451, 446] on li "Niveau 2 ( J+10 )" at bounding box center [473, 431] width 223 height 33
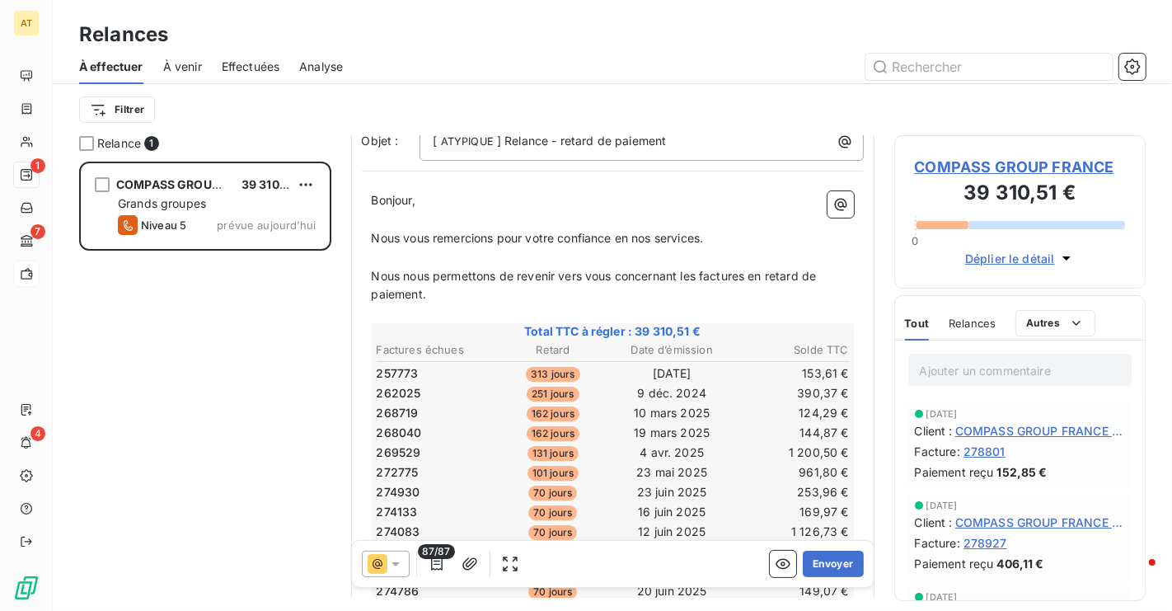
scroll to position [206, 0]
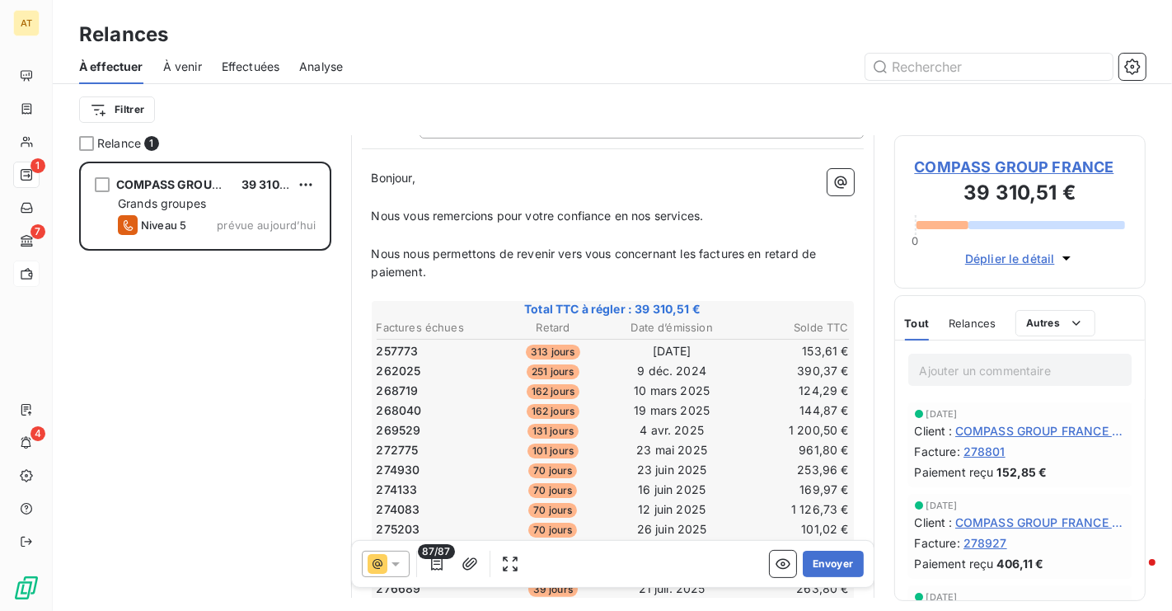
click at [405, 343] on span "257773" at bounding box center [398, 351] width 42 height 16
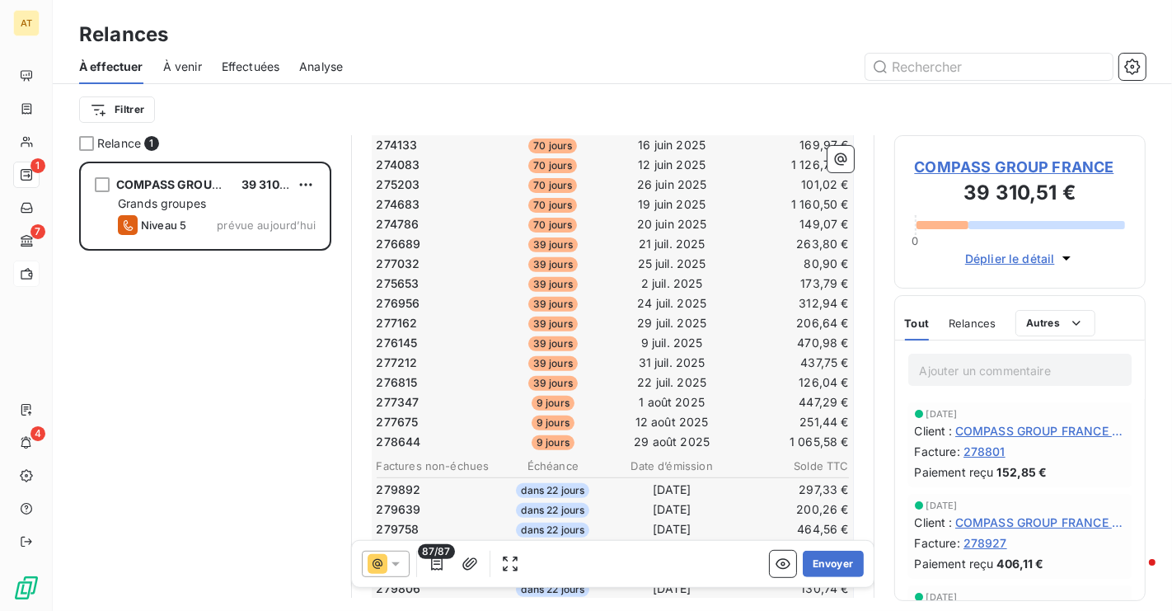
scroll to position [554, 0]
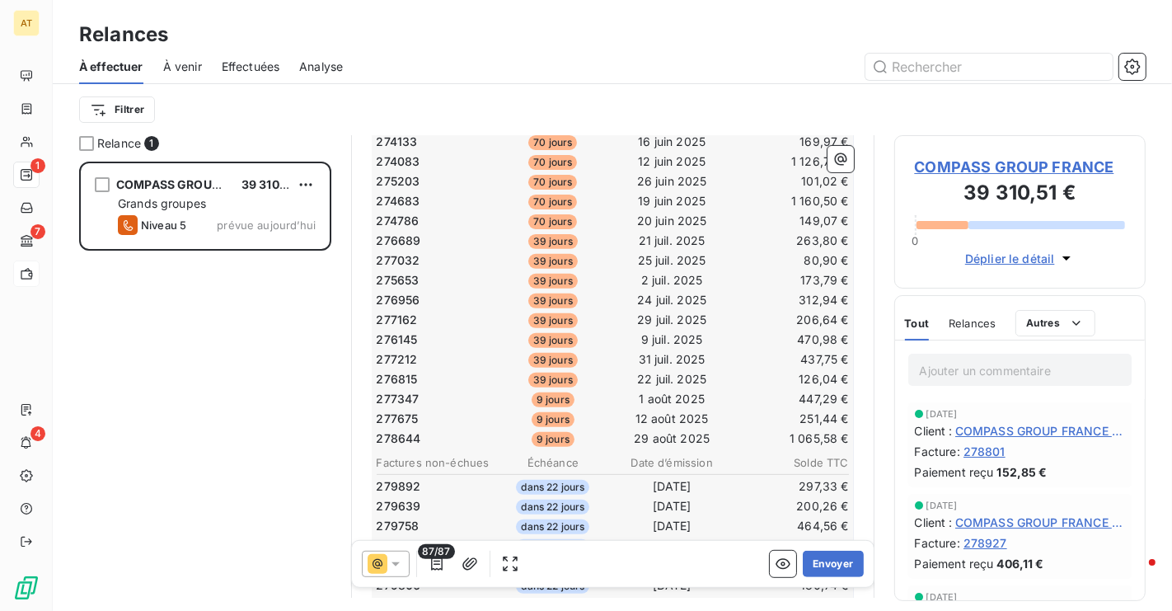
click at [407, 371] on span "276815" at bounding box center [397, 379] width 41 height 16
copy span "276815"
click at [407, 371] on span "276815" at bounding box center [397, 379] width 41 height 16
click at [403, 391] on span "277347" at bounding box center [398, 399] width 43 height 16
copy span "277347"
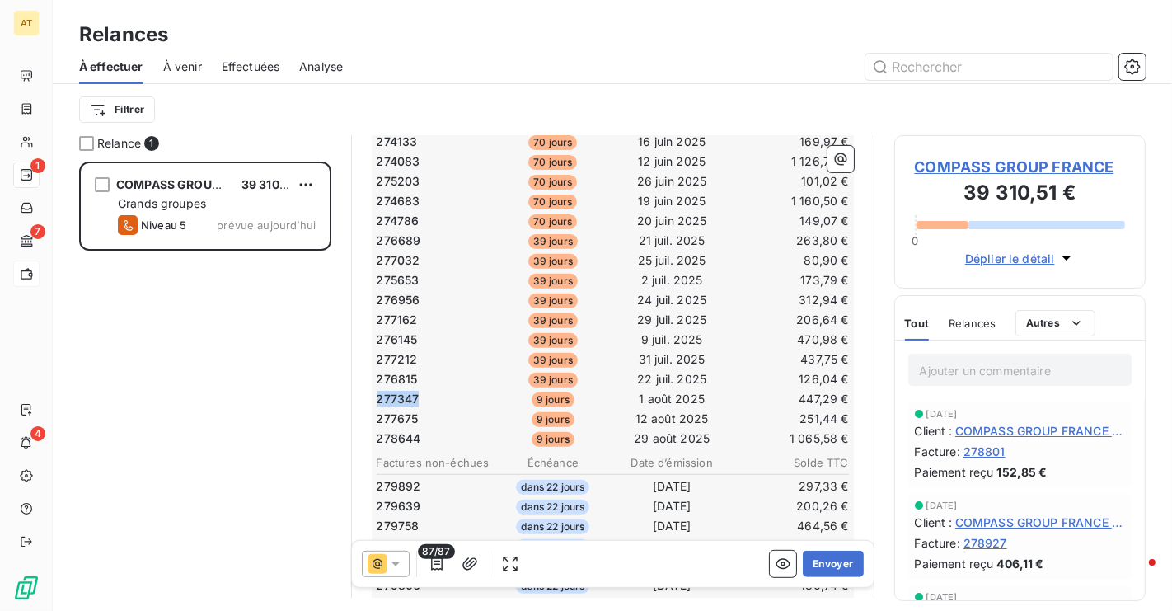
click at [403, 391] on span "277347" at bounding box center [398, 399] width 43 height 16
click at [404, 410] on span "277675" at bounding box center [398, 418] width 42 height 16
copy span "277675"
click at [404, 410] on span "277675" at bounding box center [398, 418] width 42 height 16
click at [408, 391] on span "277347" at bounding box center [398, 399] width 43 height 16
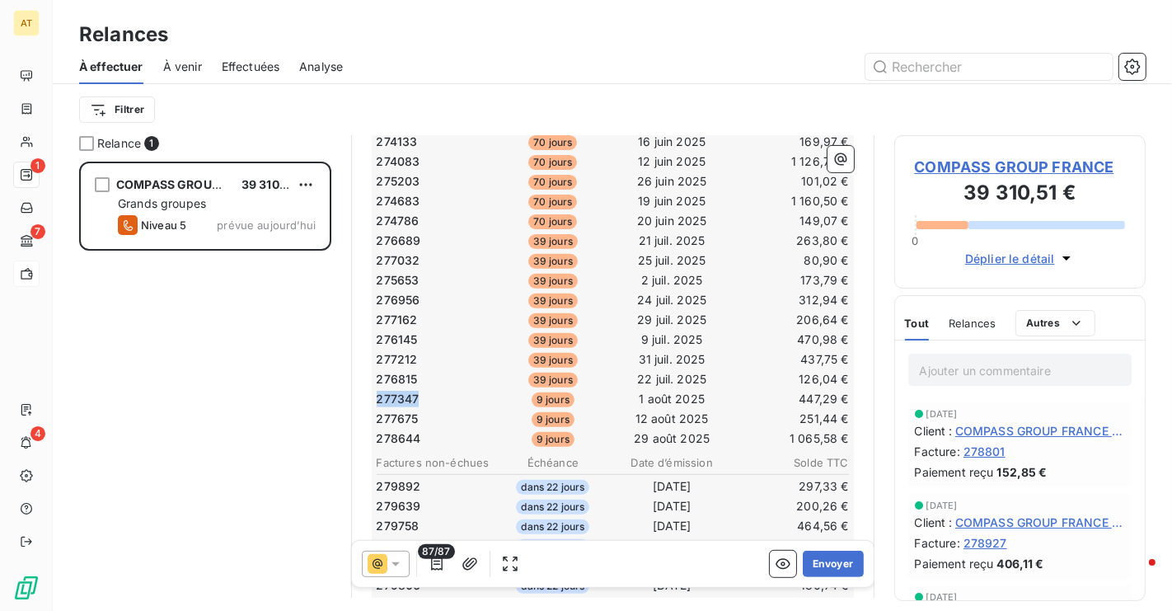
copy span "277347"
click at [408, 391] on span "277347" at bounding box center [398, 399] width 43 height 16
click at [410, 391] on span "277347" at bounding box center [398, 399] width 43 height 16
copy span "277347"
click at [410, 391] on span "277347" at bounding box center [398, 399] width 43 height 16
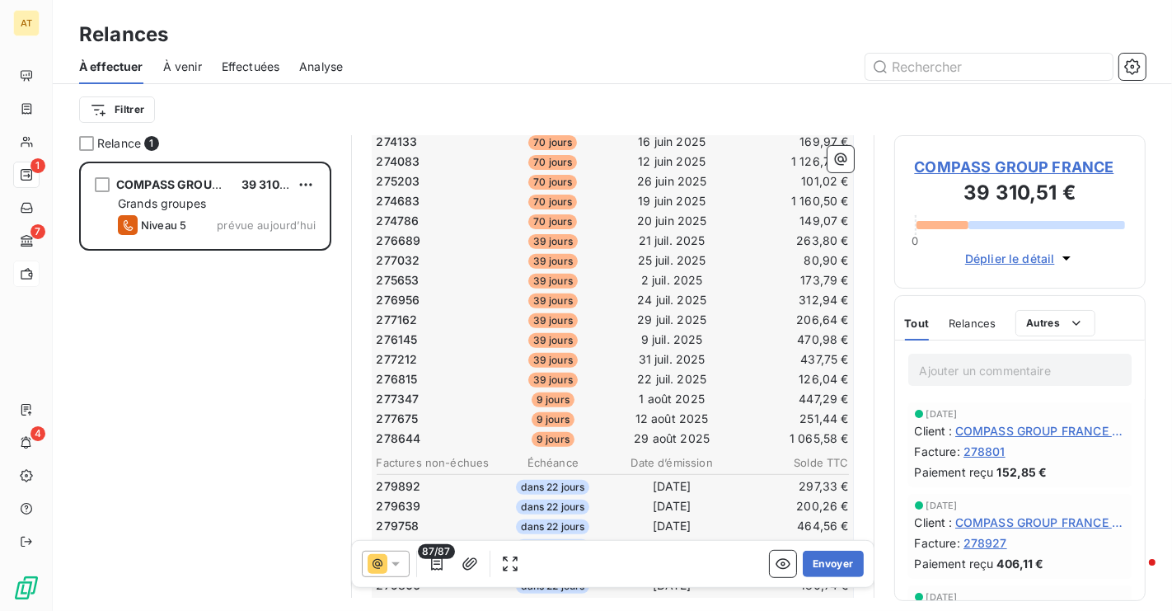
click at [404, 410] on span "277675" at bounding box center [398, 418] width 42 height 16
copy span "277675"
click at [404, 410] on span "277675" at bounding box center [398, 418] width 42 height 16
click at [410, 430] on span "278644" at bounding box center [399, 438] width 45 height 16
copy span "278644"
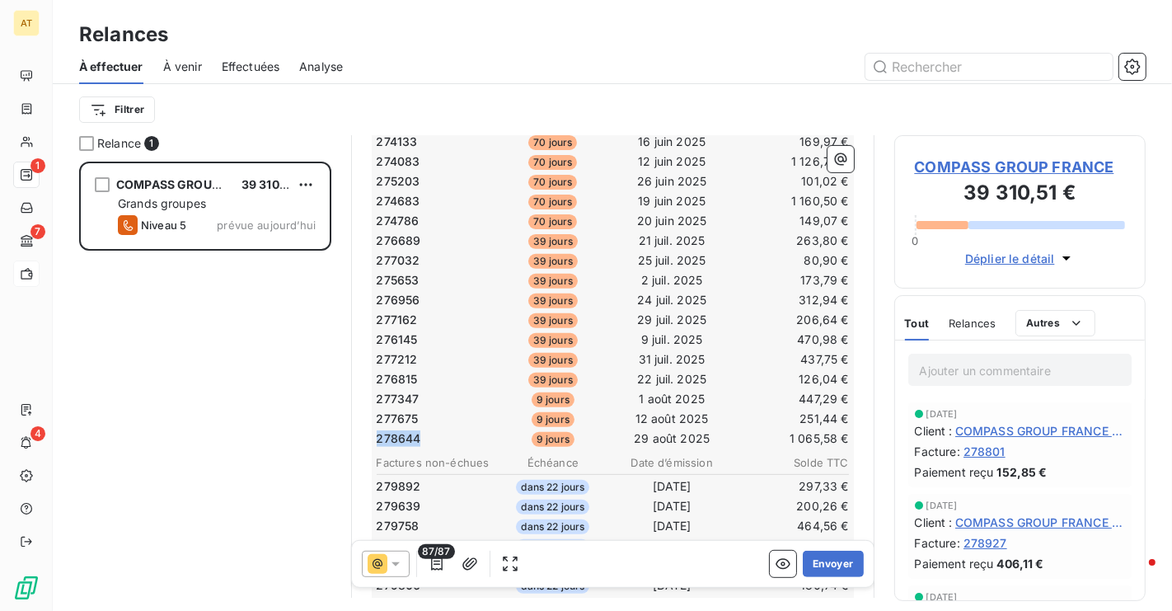
click at [410, 430] on span "278644" at bounding box center [399, 438] width 45 height 16
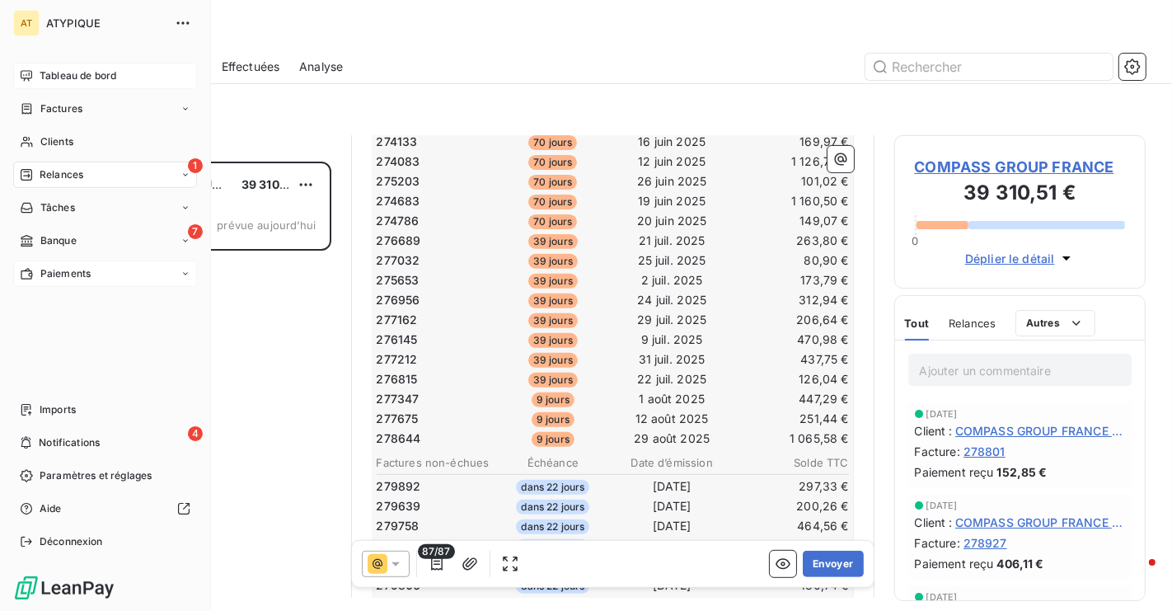
click at [21, 83] on div "Tableau de bord" at bounding box center [105, 76] width 184 height 26
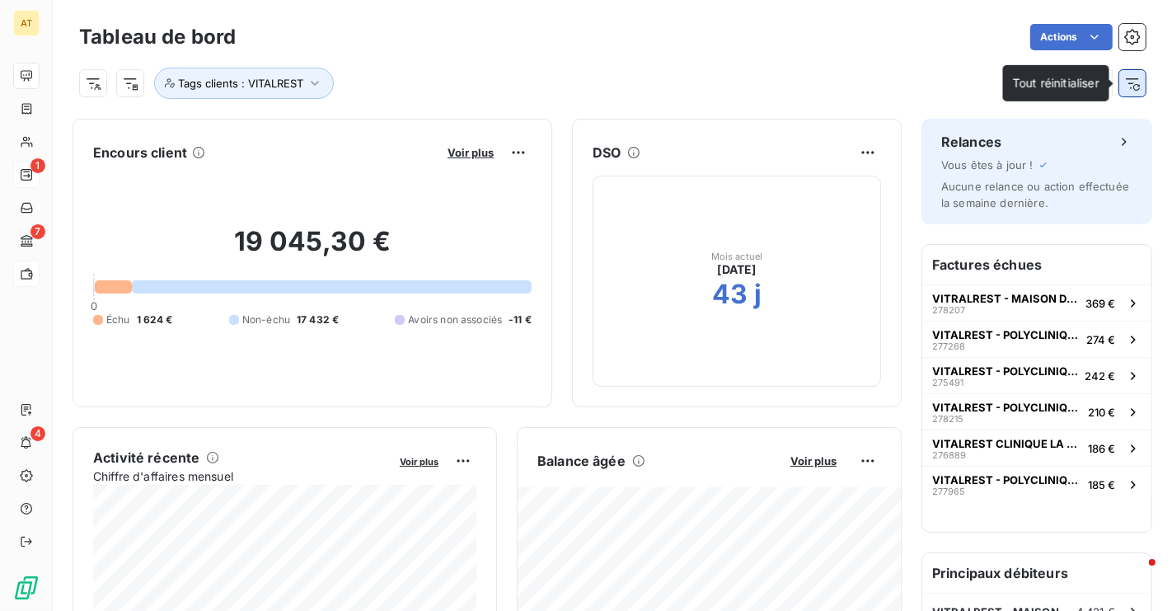
click at [1127, 91] on button "button" at bounding box center [1132, 83] width 26 height 26
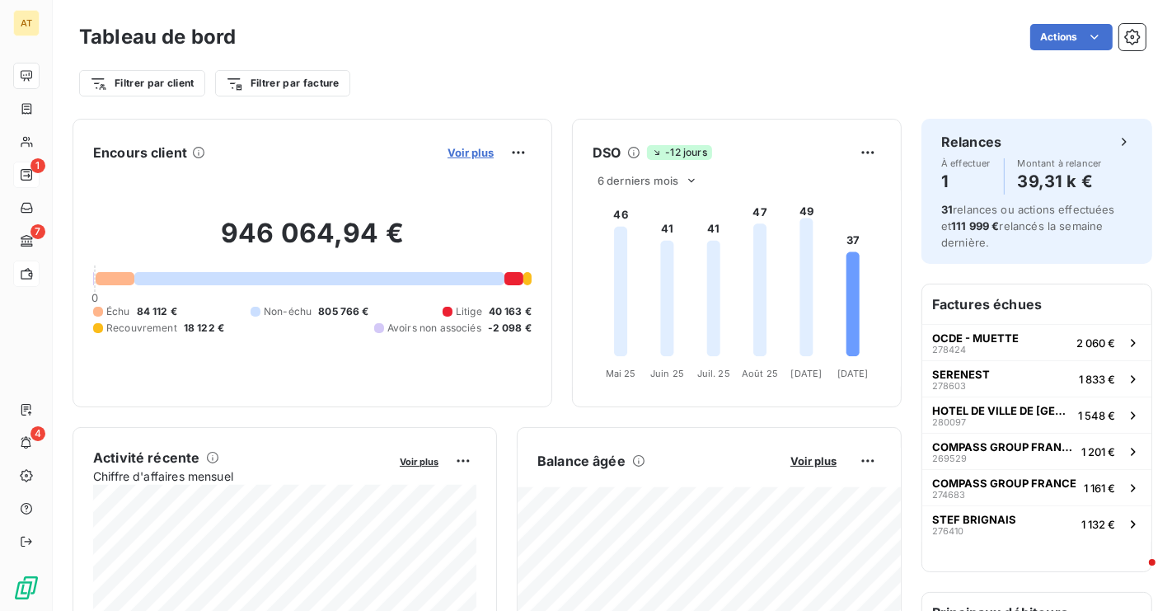
click at [478, 152] on span "Voir plus" at bounding box center [470, 152] width 46 height 13
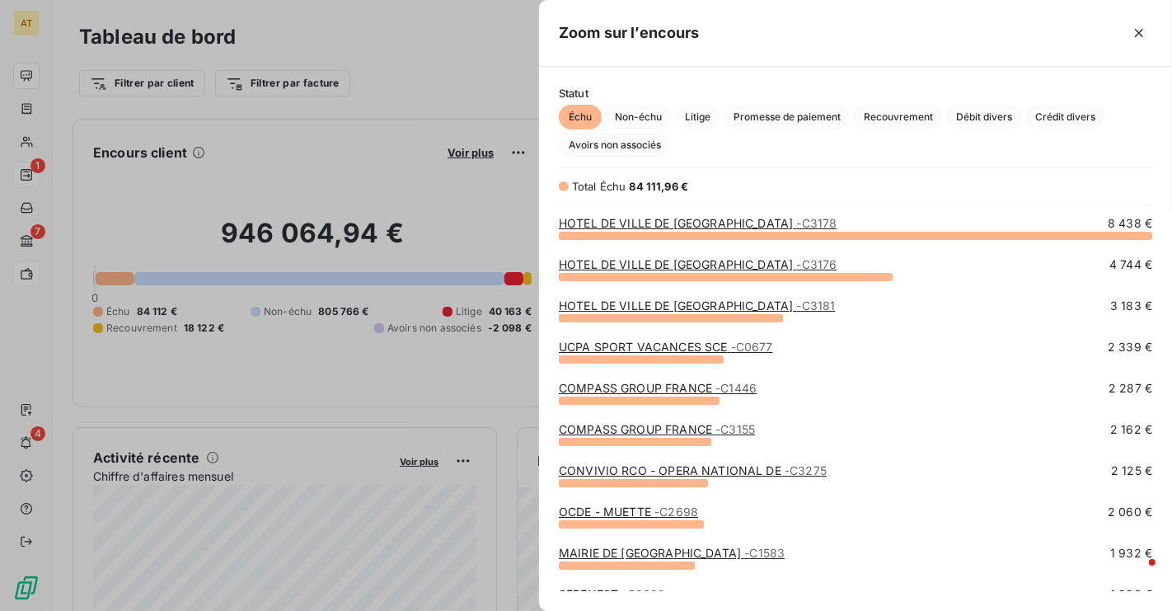
scroll to position [375, 632]
click at [418, 195] on div at bounding box center [586, 305] width 1172 height 611
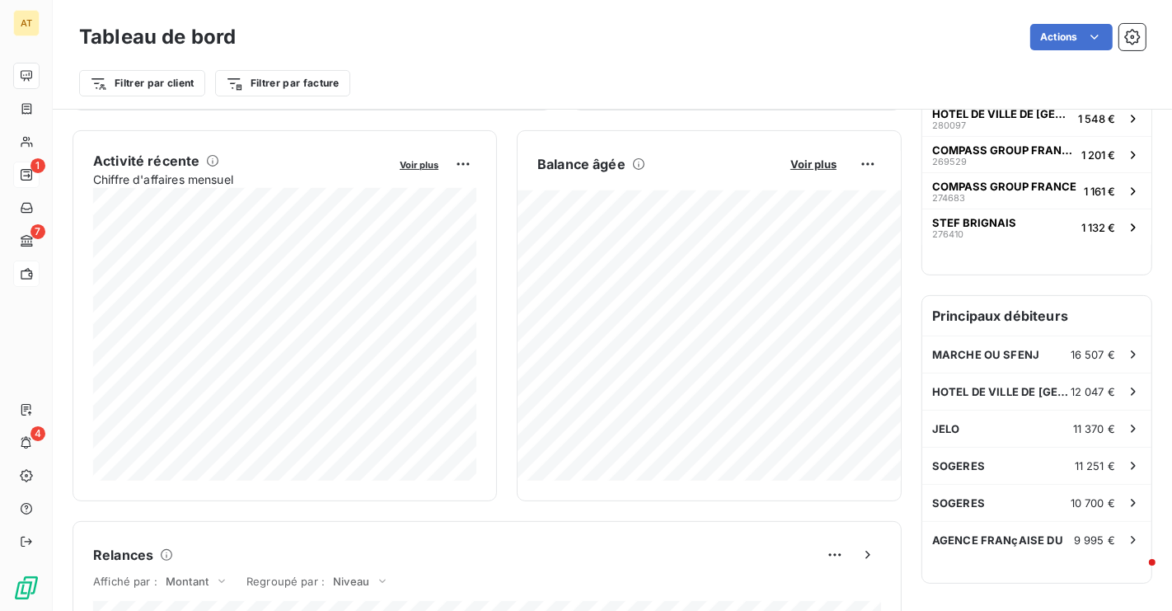
scroll to position [307, 0]
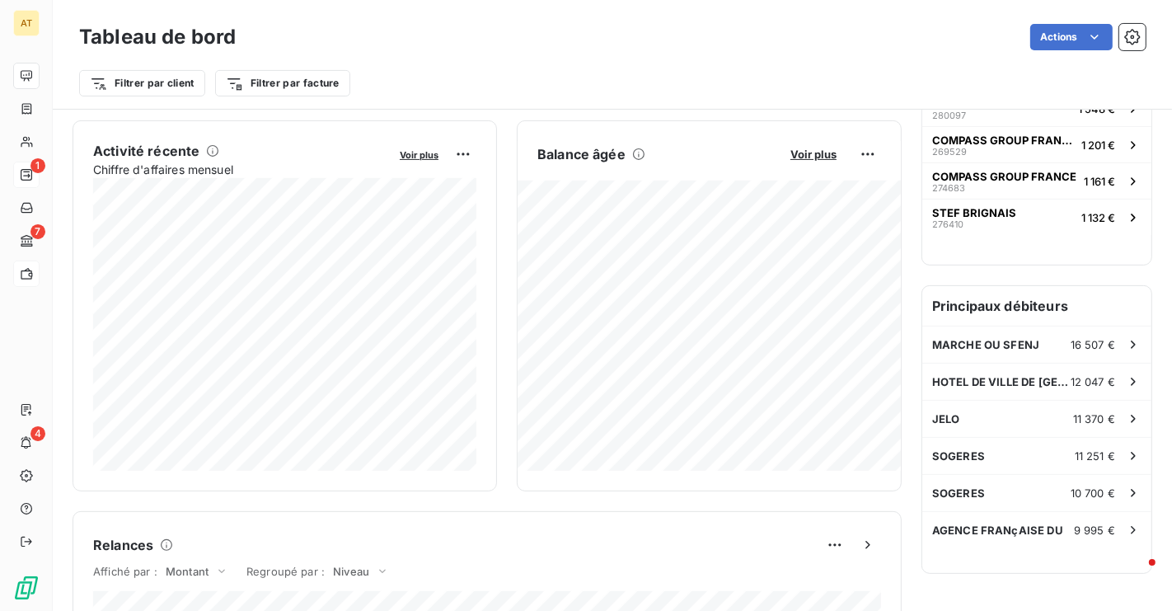
click at [649, 150] on div "Balance âgée" at bounding box center [654, 154] width 235 height 20
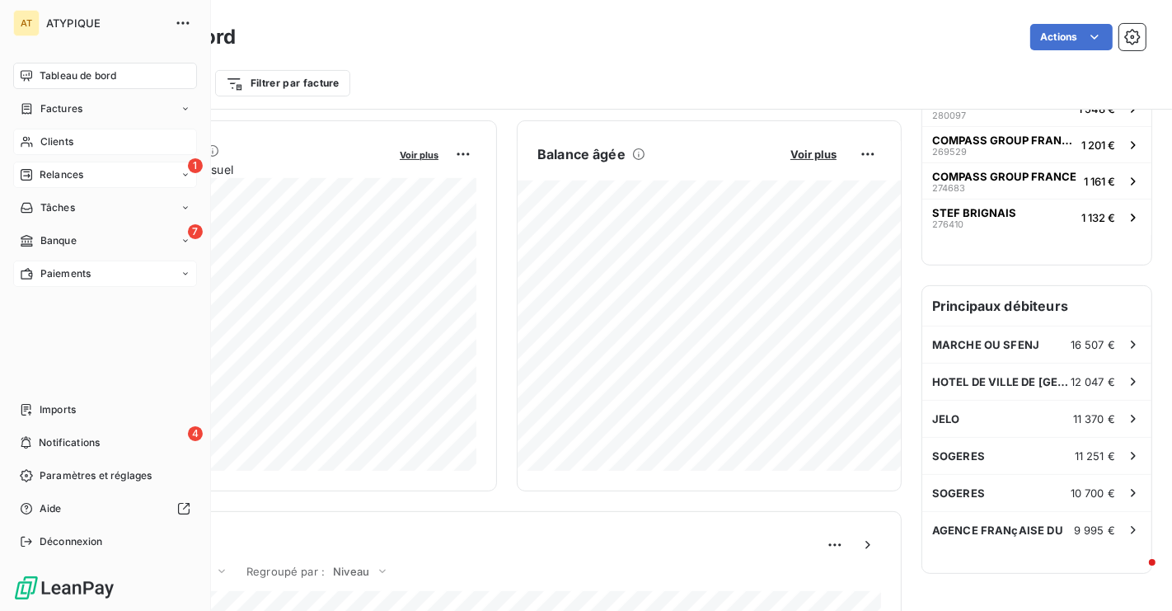
click at [48, 142] on span "Clients" at bounding box center [56, 141] width 33 height 15
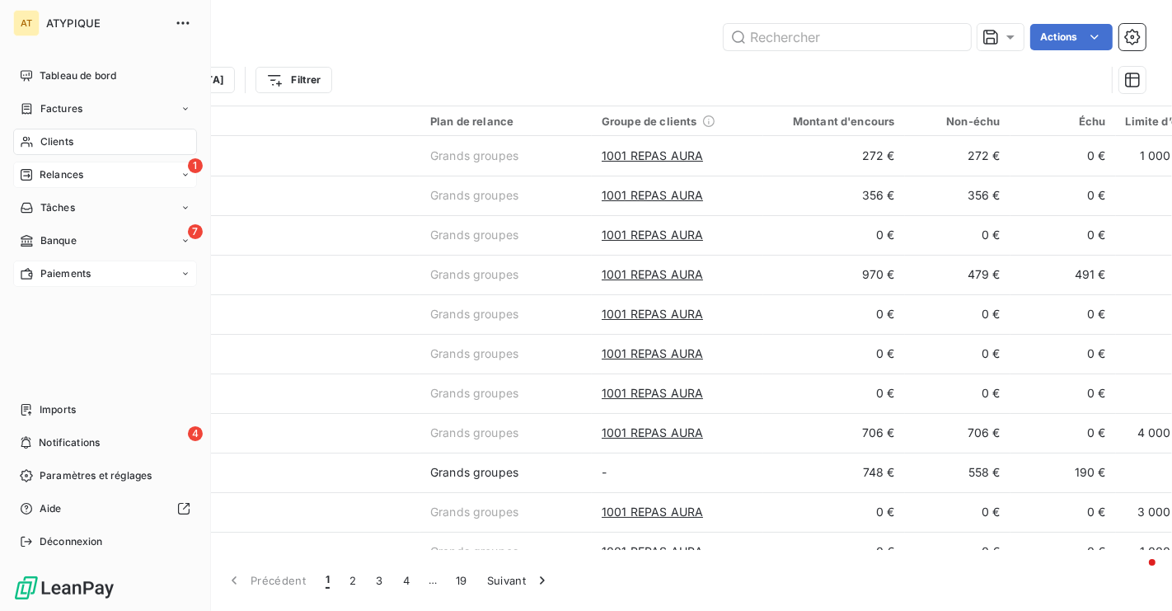
click at [146, 170] on div "1 Relances" at bounding box center [105, 175] width 184 height 26
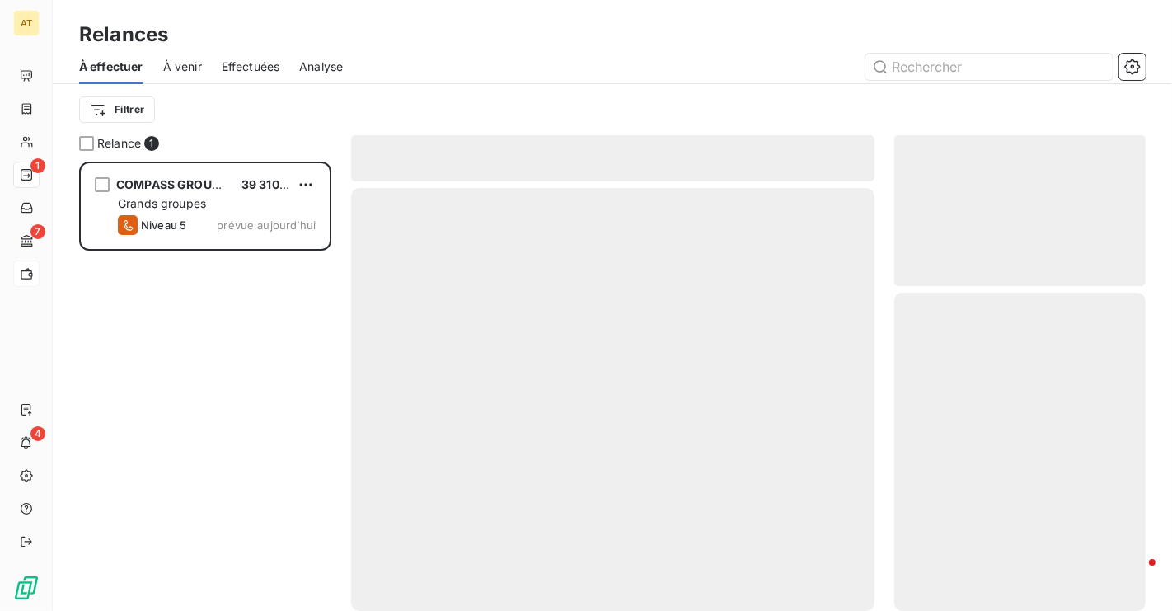
scroll to position [448, 251]
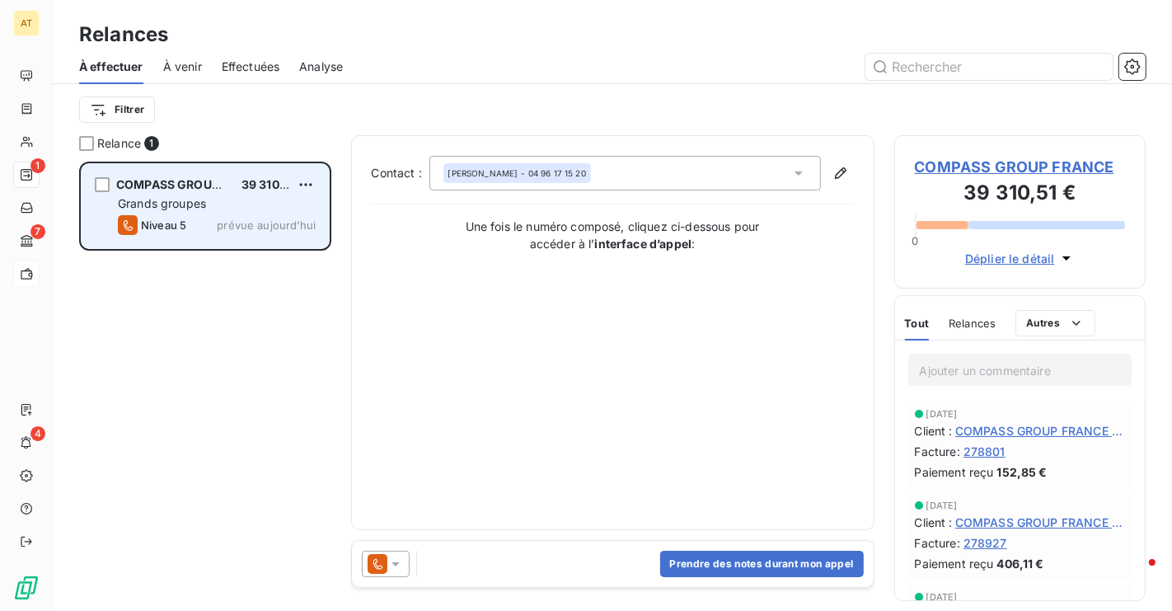
click at [316, 182] on div "COMPASS GROUP FRANCE 39 310,51 € Grands groupes Niveau 5 prévue aujourd’hui" at bounding box center [205, 206] width 247 height 84
click at [307, 182] on html "AT 1 7 4 Relances À effectuer À venir Effectuées Analyse Filtrer Relance 1 COMP…" at bounding box center [586, 305] width 1172 height 611
click at [297, 219] on div "Replanifier cette action" at bounding box center [235, 217] width 148 height 26
select select "9"
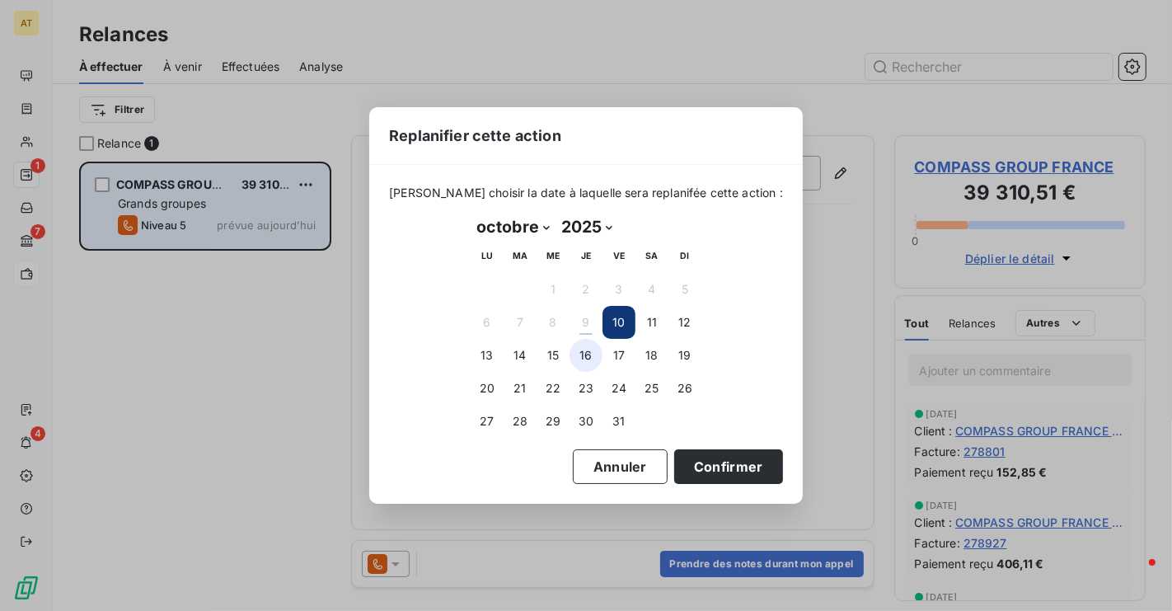
click at [580, 346] on button "16" at bounding box center [585, 355] width 33 height 33
click at [690, 464] on button "Confirmer" at bounding box center [728, 466] width 109 height 35
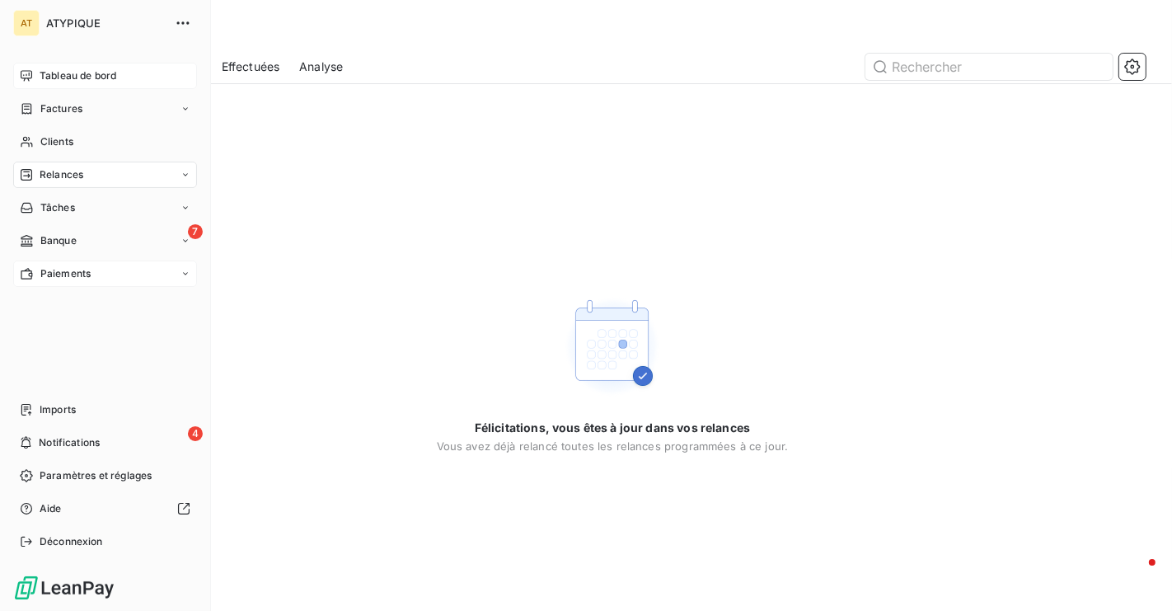
click at [40, 78] on span "Tableau de bord" at bounding box center [78, 75] width 77 height 15
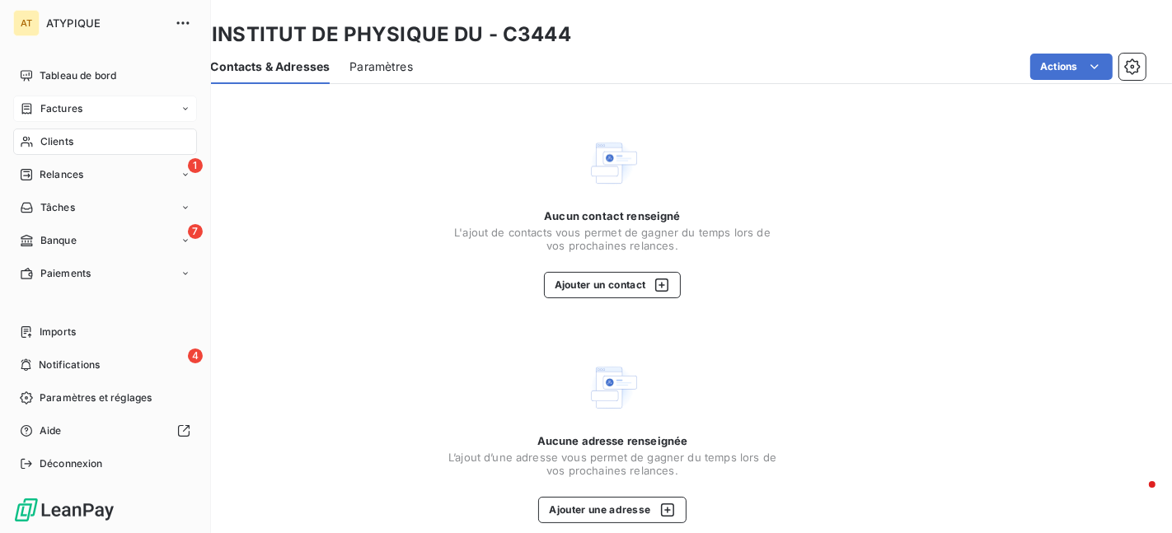
click at [100, 105] on div "Factures" at bounding box center [105, 109] width 184 height 26
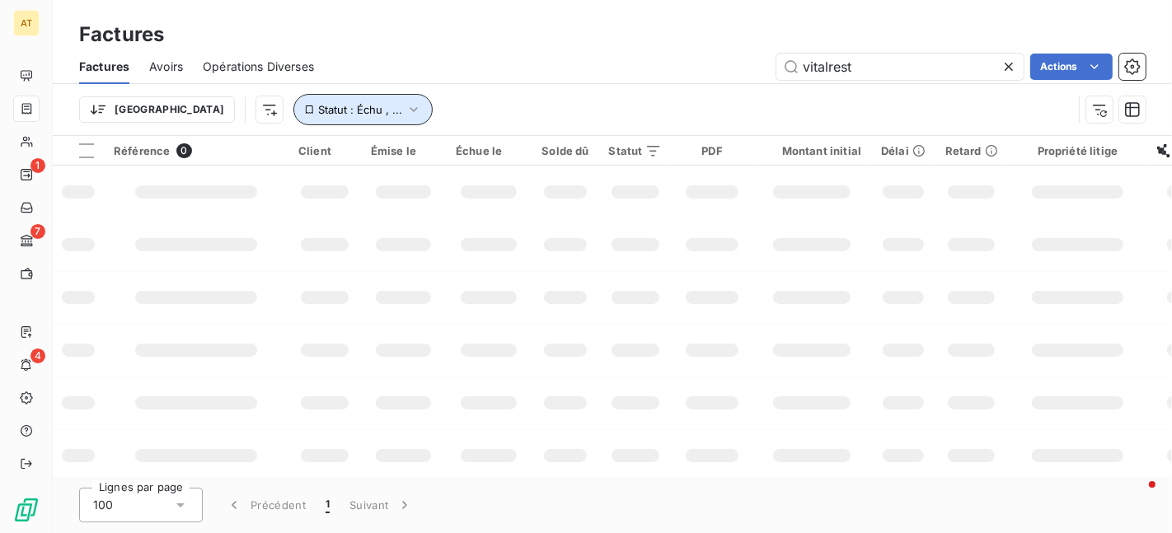
click at [318, 107] on span "Statut : Échu , ..." at bounding box center [360, 109] width 84 height 13
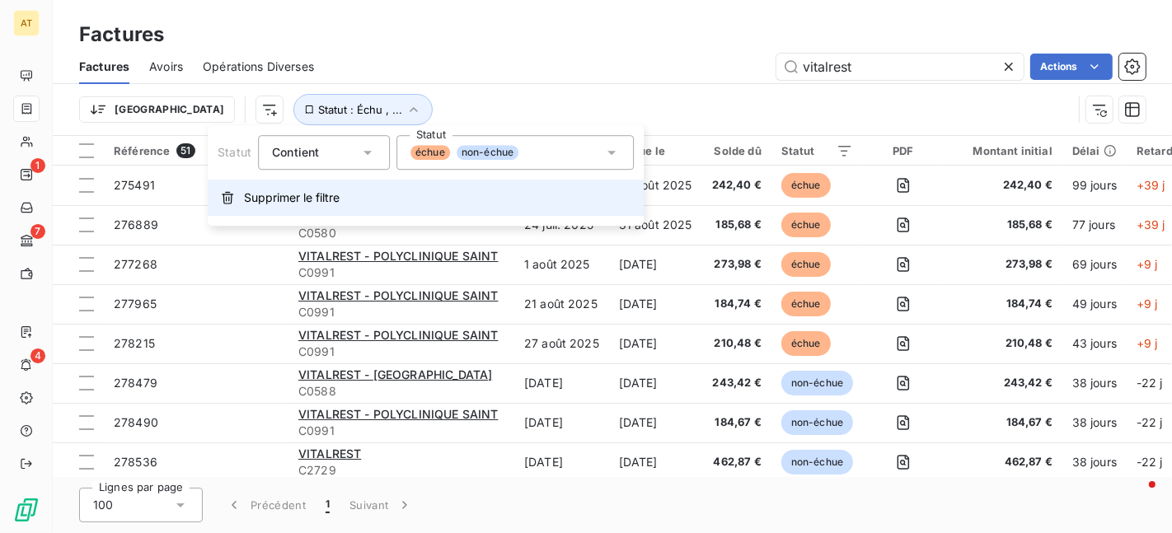
click at [298, 199] on span "Supprimer le filtre" at bounding box center [292, 198] width 96 height 16
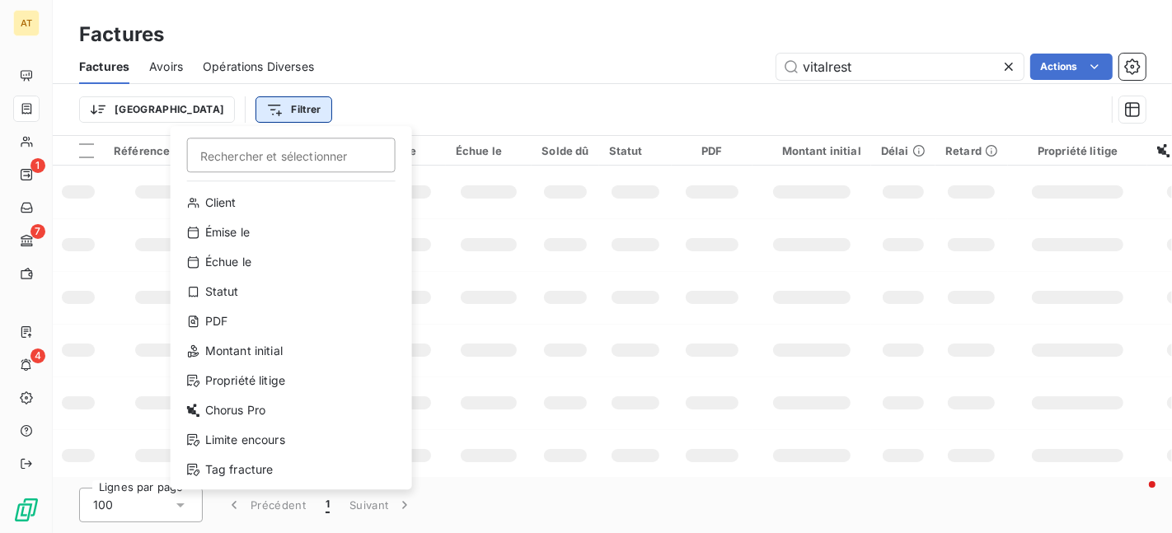
click at [227, 108] on html "AT 1 7 4 Factures Factures Avoirs Opérations Diverses vitalrest Actions Trier F…" at bounding box center [586, 266] width 1172 height 533
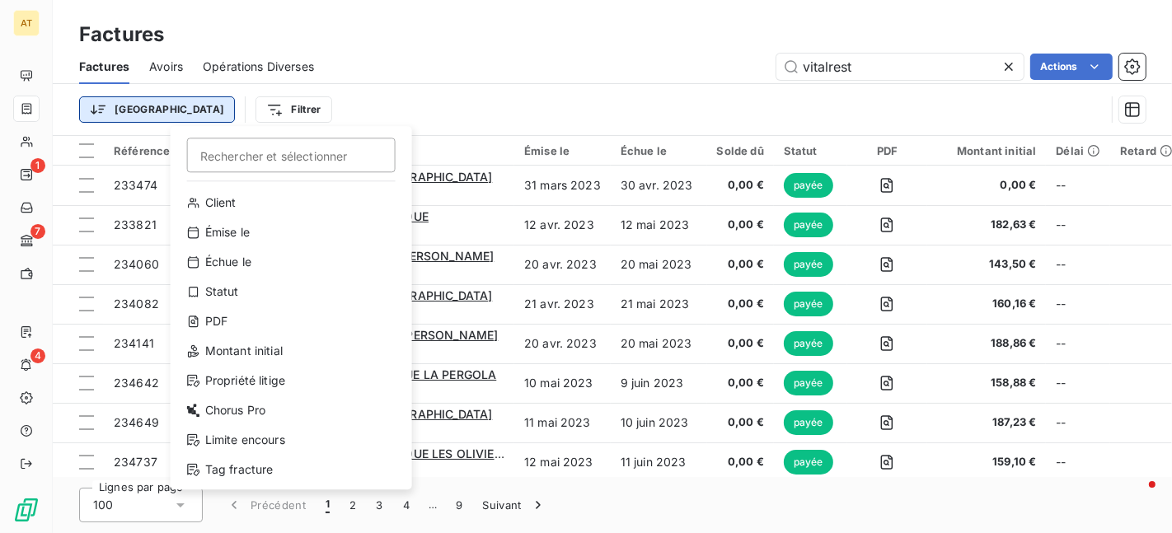
click at [110, 115] on html "AT 1 7 4 Factures Factures Avoirs Opérations Diverses vitalrest Actions Trier F…" at bounding box center [586, 266] width 1172 height 533
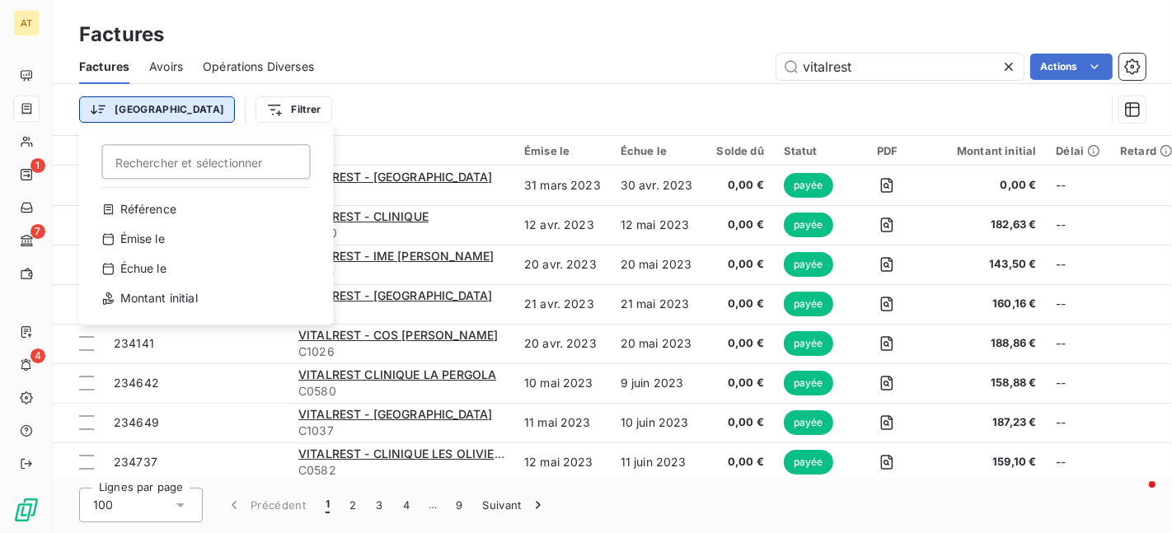
click at [119, 115] on html "AT 1 7 4 Factures Factures Avoirs Opérations Diverses vitalrest Actions Trier R…" at bounding box center [586, 266] width 1172 height 533
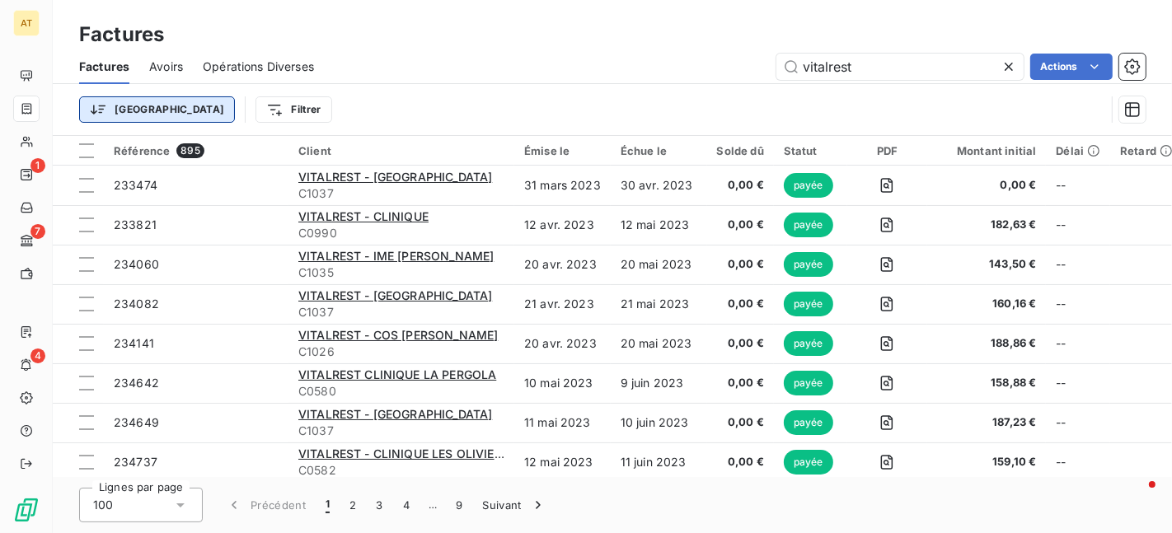
click at [119, 115] on html "AT 1 7 4 Factures Factures Avoirs Opérations Diverses vitalrest Actions Trier F…" at bounding box center [586, 266] width 1172 height 533
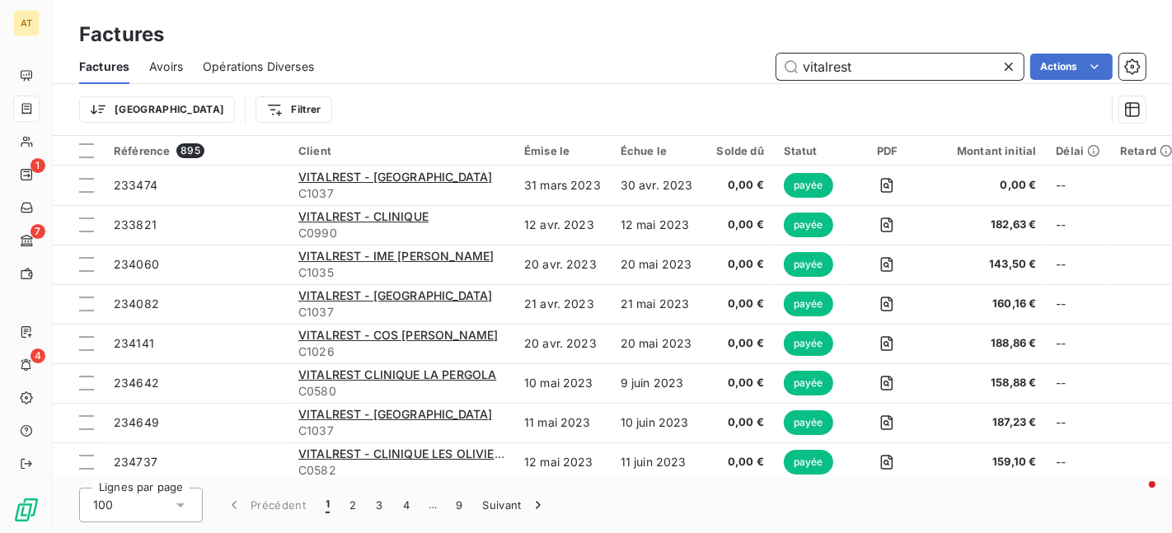
click at [917, 73] on input "vitalrest" at bounding box center [899, 67] width 247 height 26
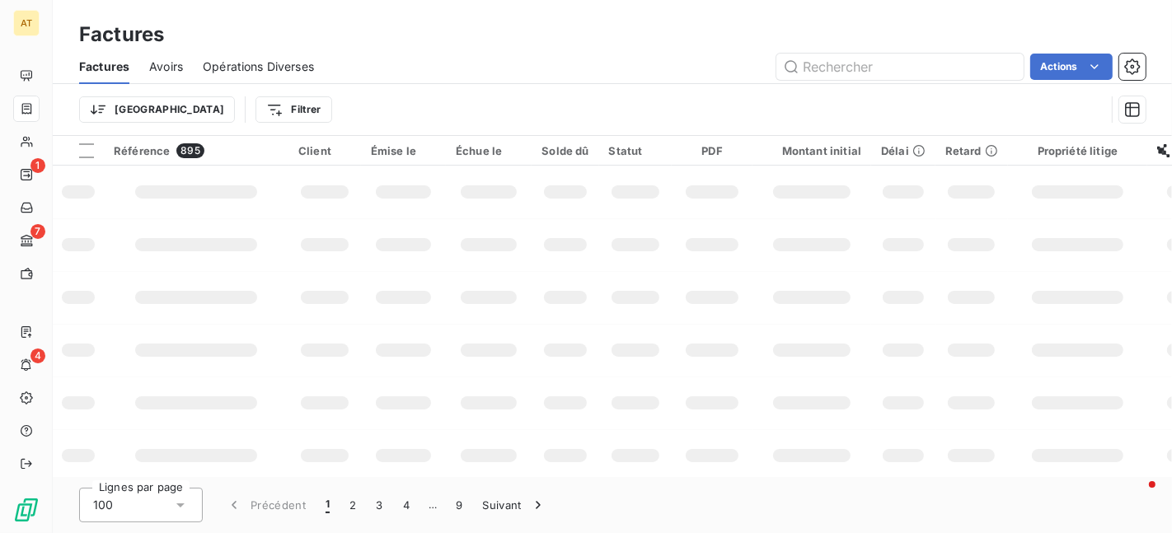
click at [443, 91] on div "Trier Filtrer" at bounding box center [612, 109] width 1066 height 51
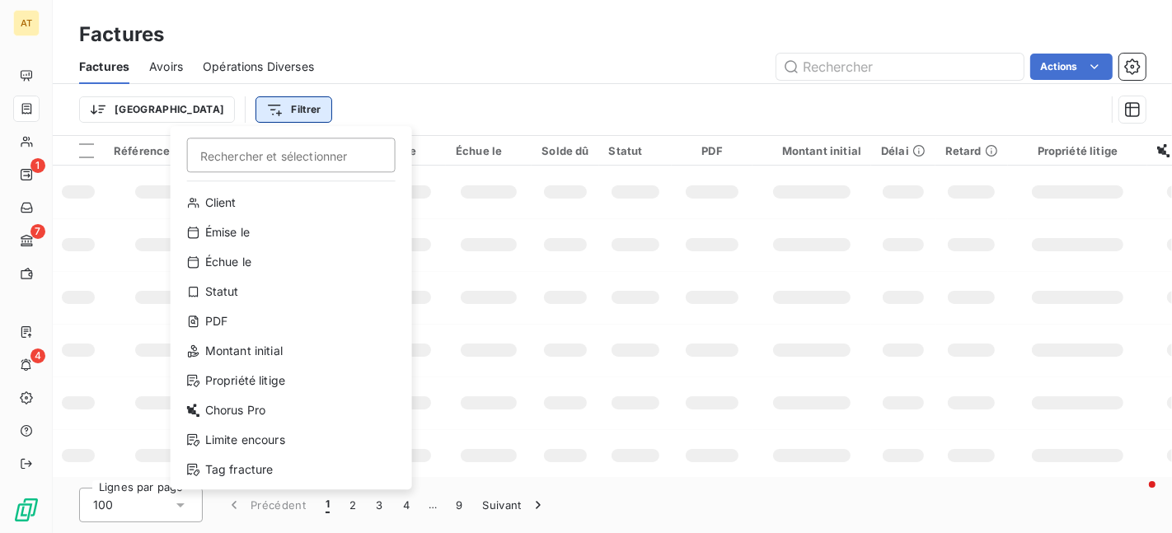
click at [218, 101] on html "AT 1 7 4 Factures Factures Avoirs Opérations Diverses Actions Trier Filtrer Rec…" at bounding box center [586, 266] width 1172 height 533
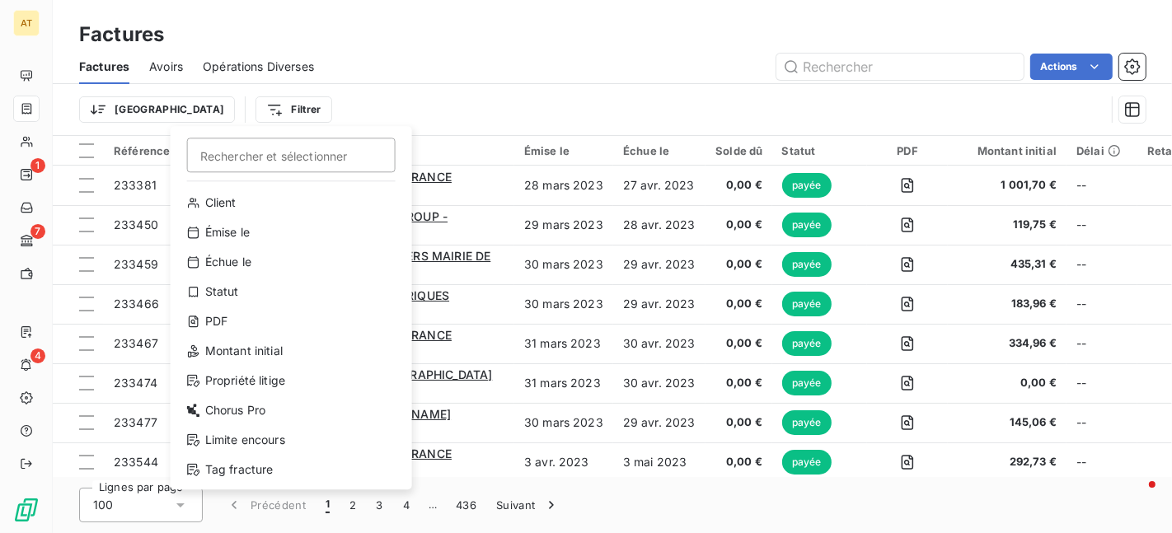
click at [443, 108] on html "AT 1 7 4 Factures Factures Avoirs Opérations Diverses Actions Trier Filtrer Rec…" at bounding box center [586, 266] width 1172 height 533
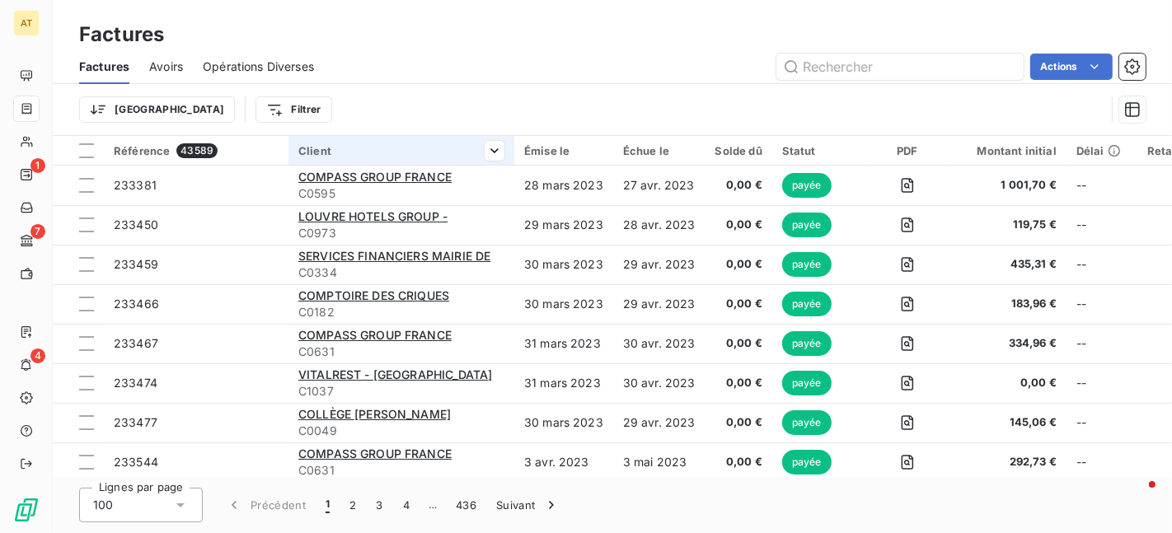
click at [325, 156] on div "Client" at bounding box center [401, 150] width 206 height 13
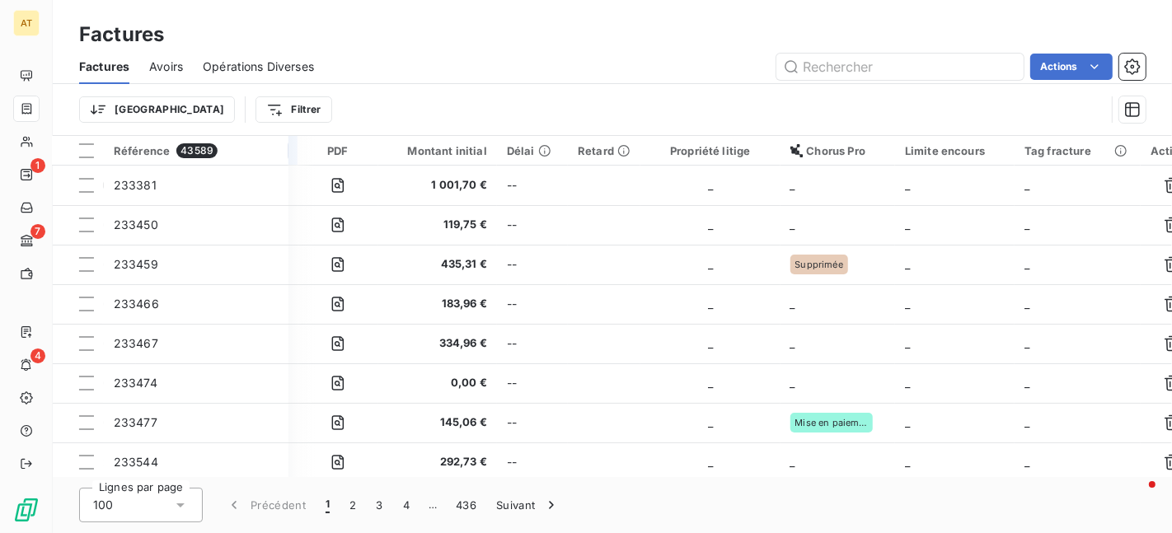
scroll to position [0, 597]
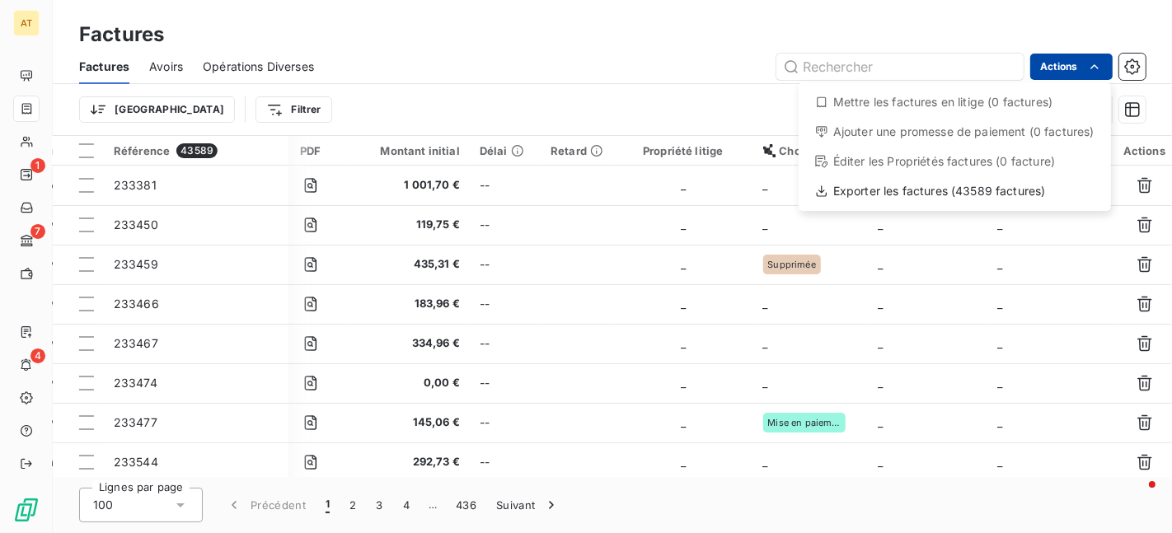
click at [1078, 73] on html "AT 1 7 4 Factures Factures Avoirs Opérations Diverses Actions Mettre les factur…" at bounding box center [586, 266] width 1172 height 533
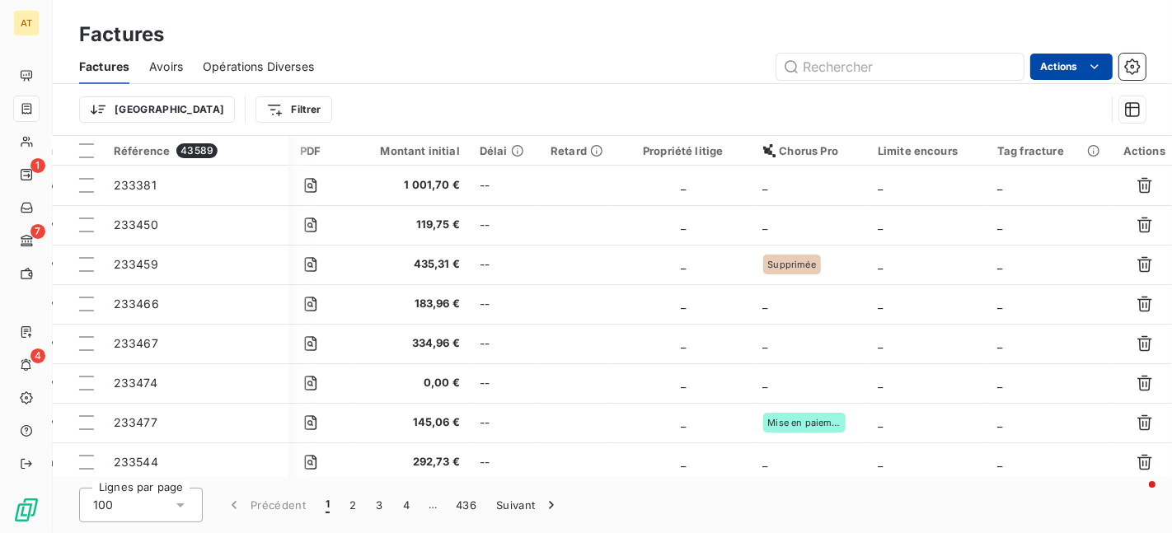
click at [1078, 73] on html "AT 1 7 4 Factures Factures Avoirs Opérations Diverses Actions Trier Filtrer Réf…" at bounding box center [586, 266] width 1172 height 533
click at [1127, 73] on icon "button" at bounding box center [1132, 67] width 16 height 16
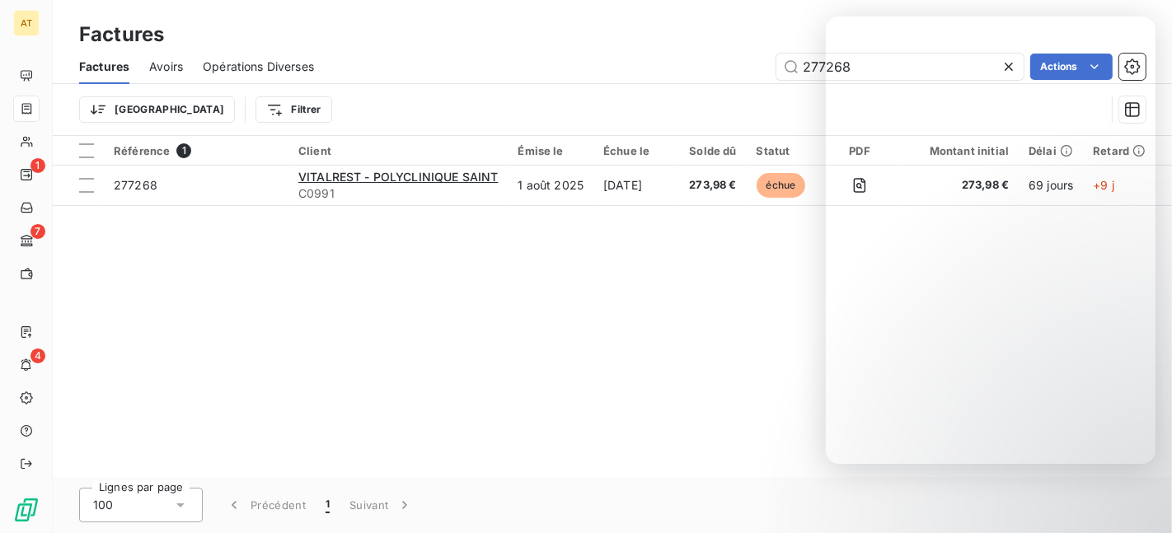
type input "274252"
